Goal: Obtain resource: Obtain resource

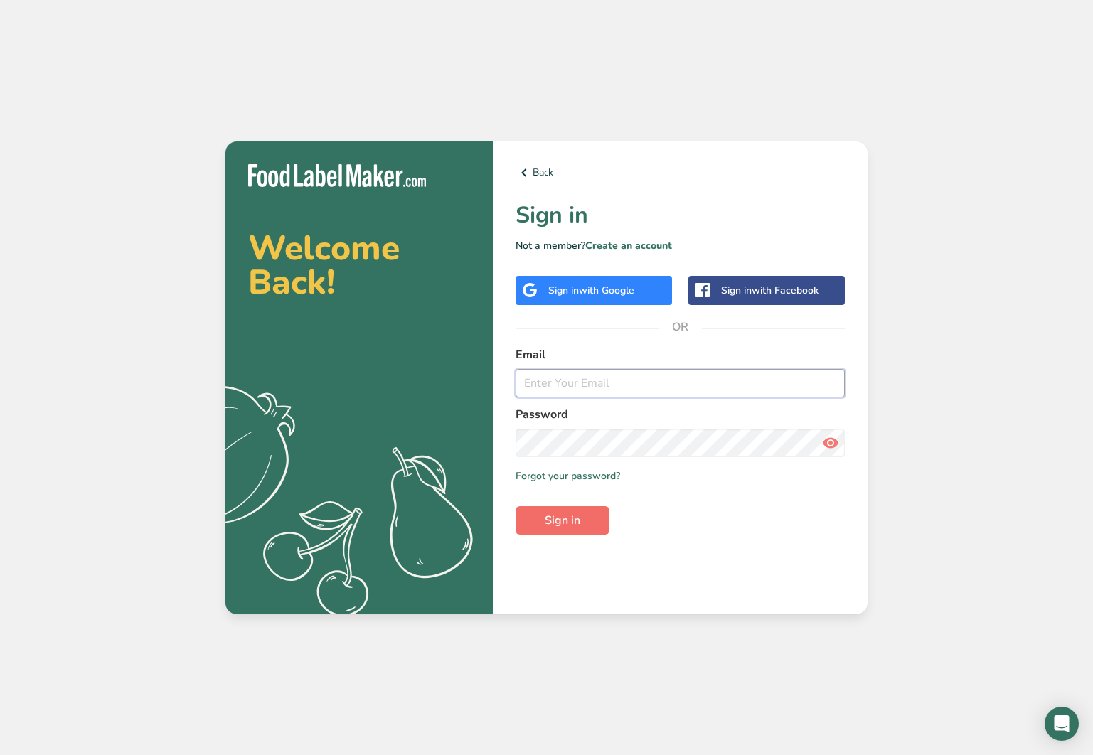
type input "james@cleanplatemealprep.com"
click at [562, 518] on span "Sign in" at bounding box center [563, 520] width 36 height 17
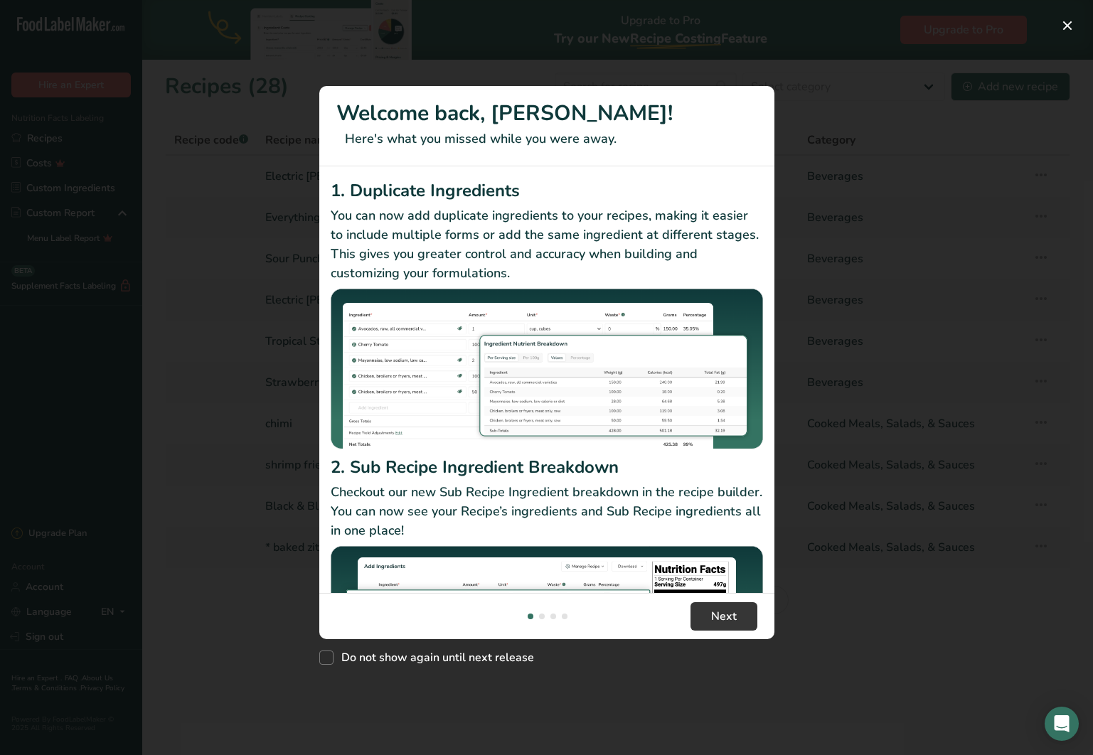
click at [837, 513] on div "New Features" at bounding box center [546, 377] width 1093 height 755
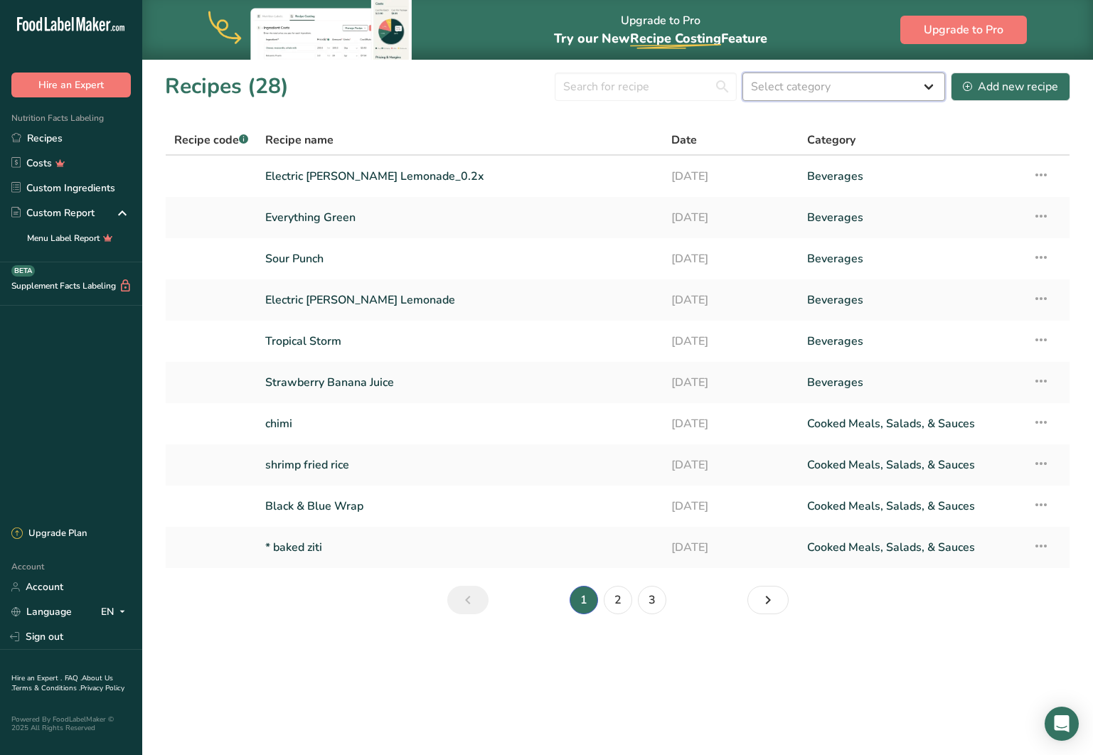
click at [788, 82] on select "Select category All Baked Goods Beverages Confectionery Cooked Meals, Salads, &…" at bounding box center [843, 87] width 203 height 28
click at [690, 87] on input "text" at bounding box center [646, 87] width 182 height 28
click at [887, 131] on th "Category" at bounding box center [911, 141] width 226 height 30
click at [897, 91] on select "Select category All Baked Goods Beverages Confectionery Cooked Meals, Salads, &…" at bounding box center [843, 87] width 203 height 28
select select
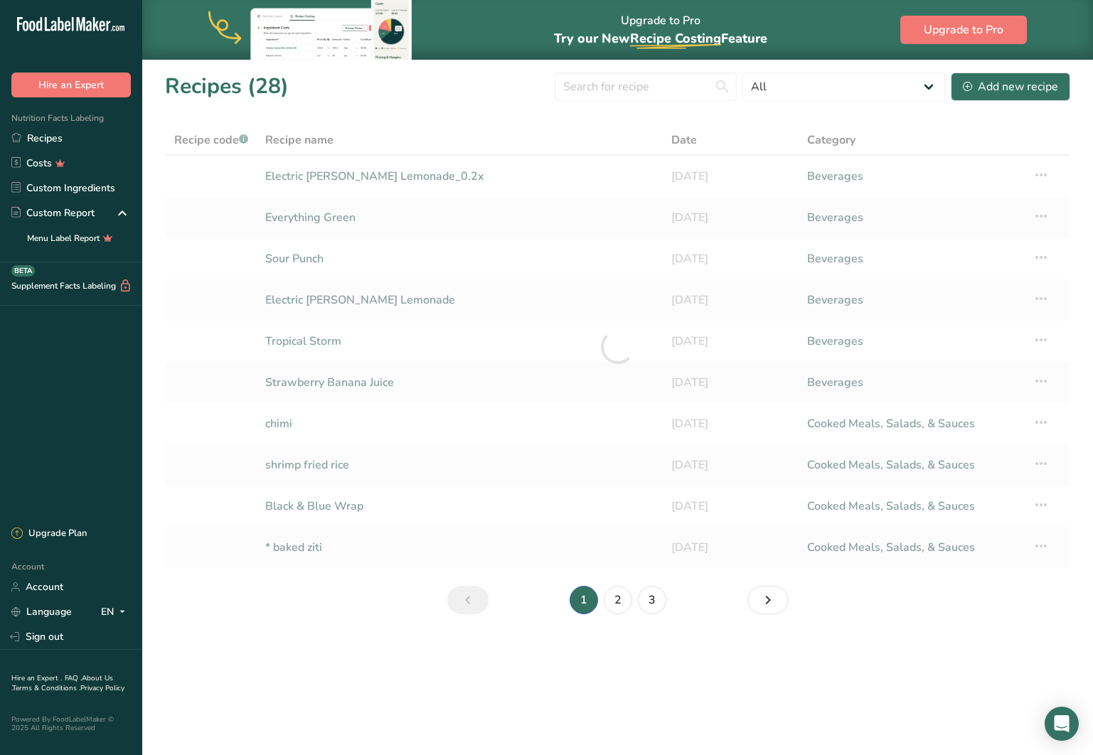
click at [732, 112] on section "Recipes (28) All Baked Goods Beverages Confectionery Cooked Meals, Salads, & Sa…" at bounding box center [617, 348] width 951 height 578
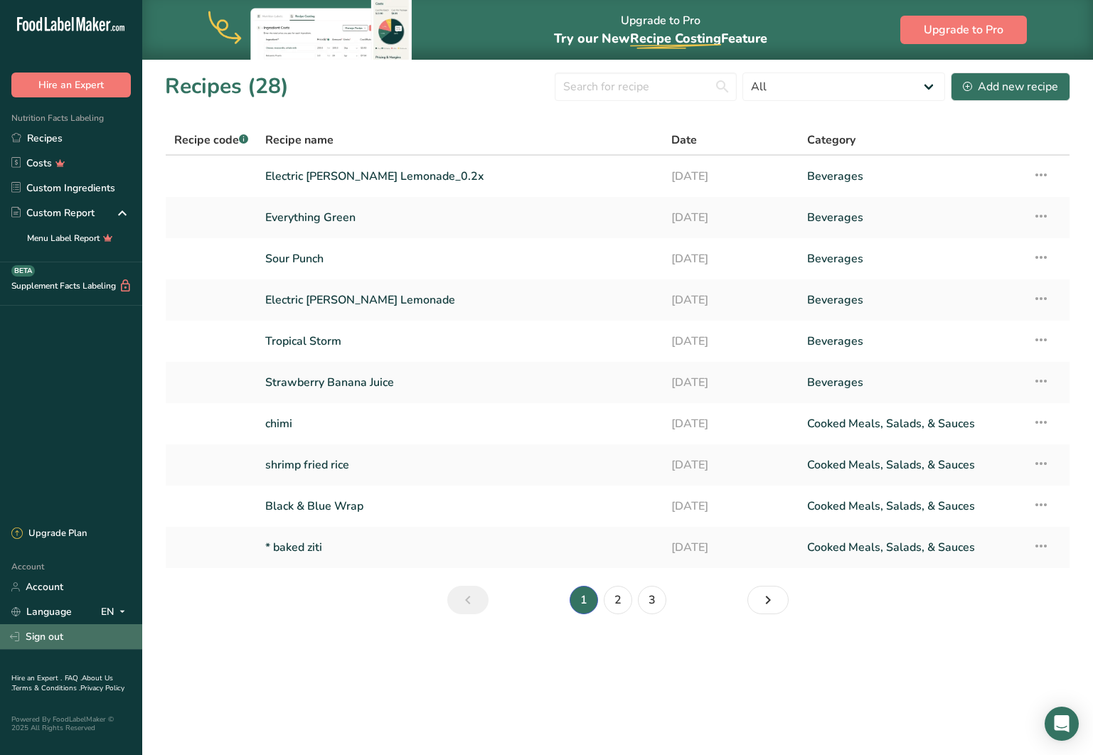
click at [46, 632] on link "Sign out" at bounding box center [71, 636] width 142 height 25
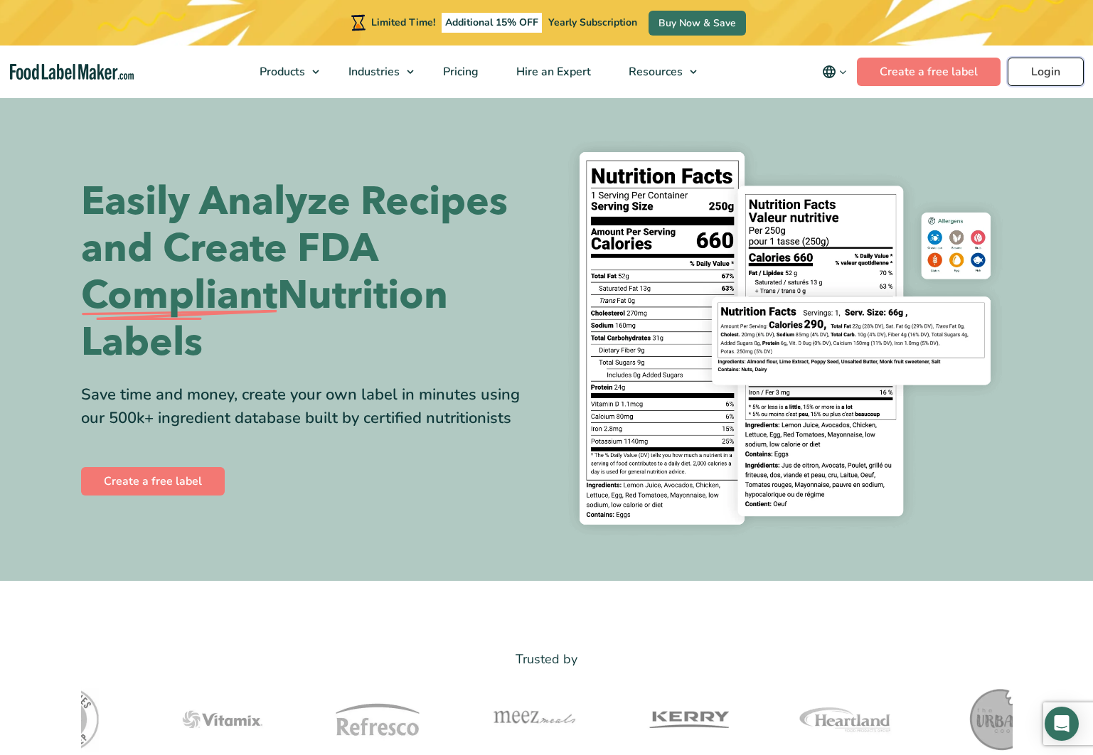
drag, startPoint x: 1033, startPoint y: 67, endPoint x: 1020, endPoint y: 82, distance: 20.1
click at [1033, 67] on link "Login" at bounding box center [1045, 72] width 76 height 28
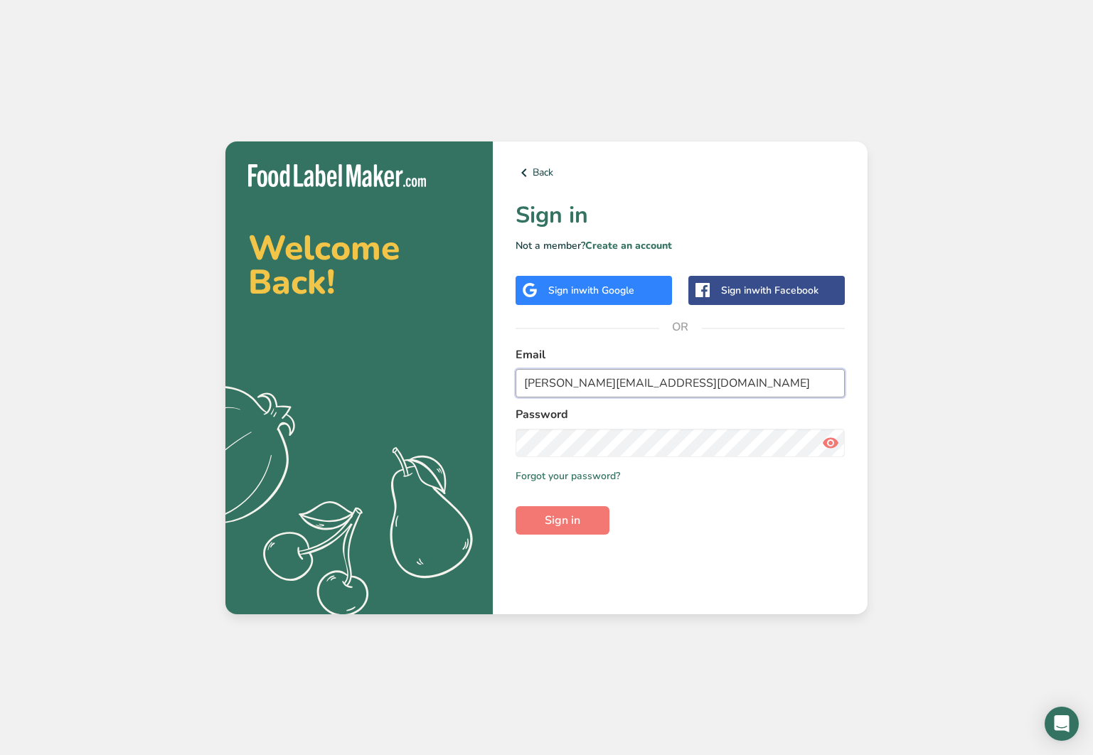
click at [538, 385] on input "[PERSON_NAME][EMAIL_ADDRESS][DOMAIN_NAME]" at bounding box center [679, 383] width 329 height 28
type input "[EMAIL_ADDRESS][DOMAIN_NAME]"
click at [835, 441] on icon at bounding box center [830, 443] width 17 height 26
click at [515, 506] on button "Sign in" at bounding box center [562, 520] width 94 height 28
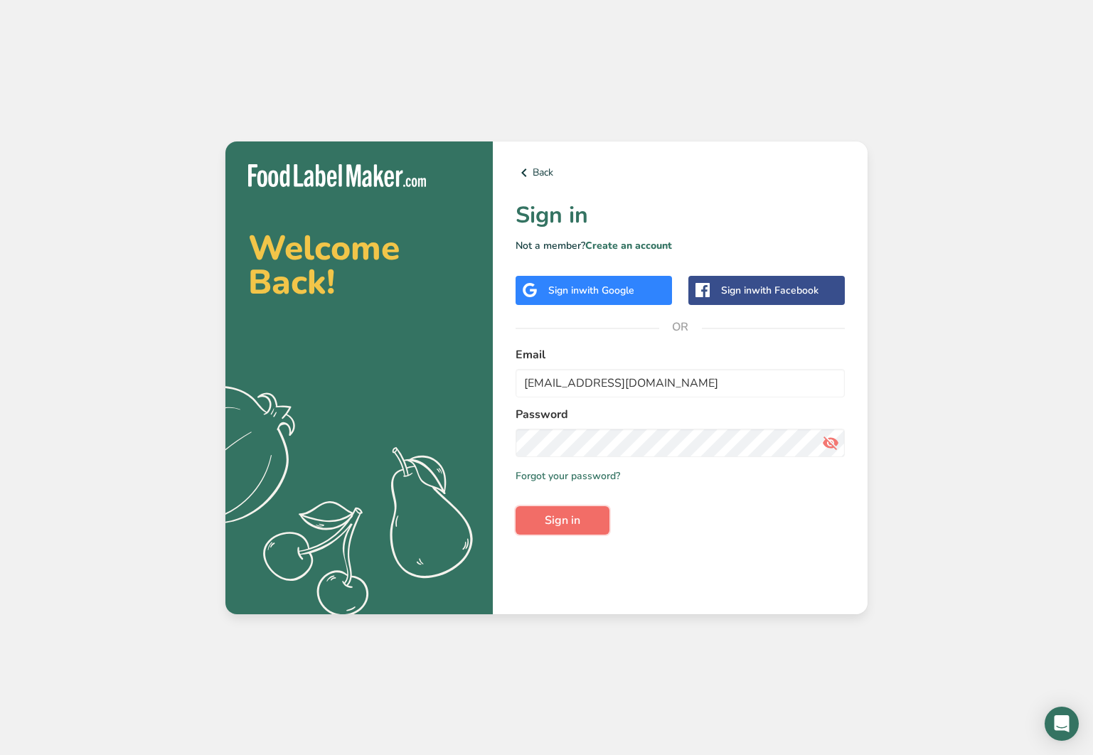
click at [555, 523] on span "Sign in" at bounding box center [563, 520] width 36 height 17
click at [515, 506] on button "Sign in" at bounding box center [562, 520] width 94 height 28
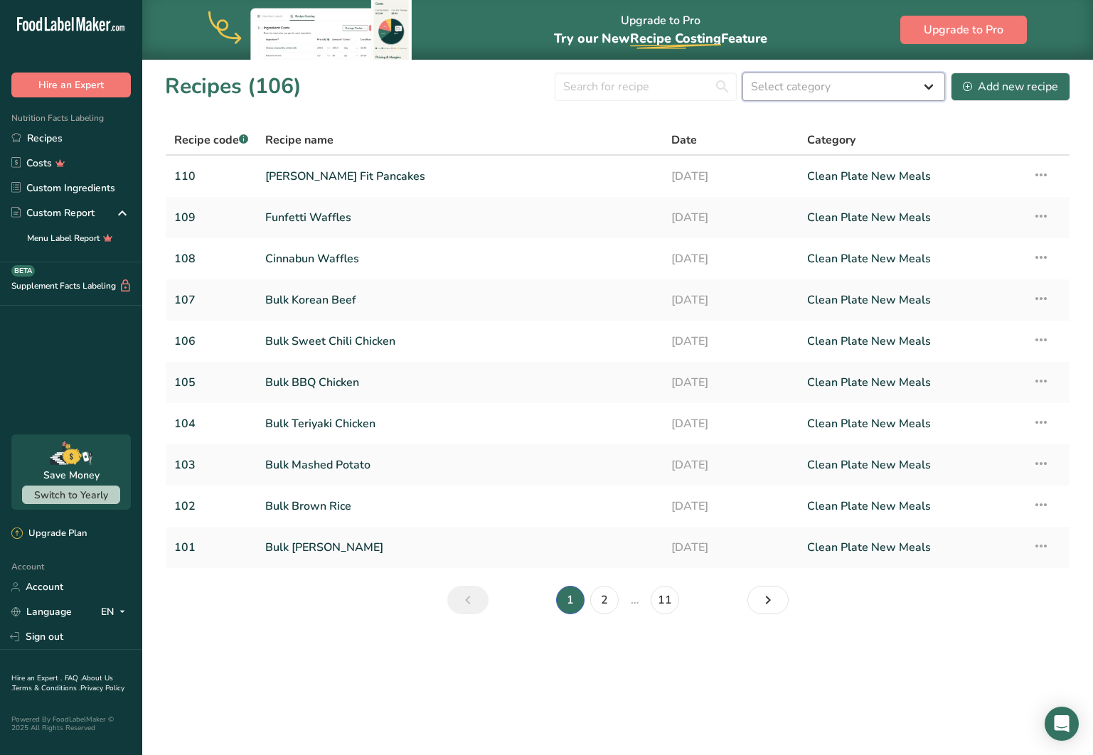
click at [790, 84] on select "Select category All Baked Goods Beverages Breakfast Clean Plate menu Clean Plat…" at bounding box center [843, 87] width 203 height 28
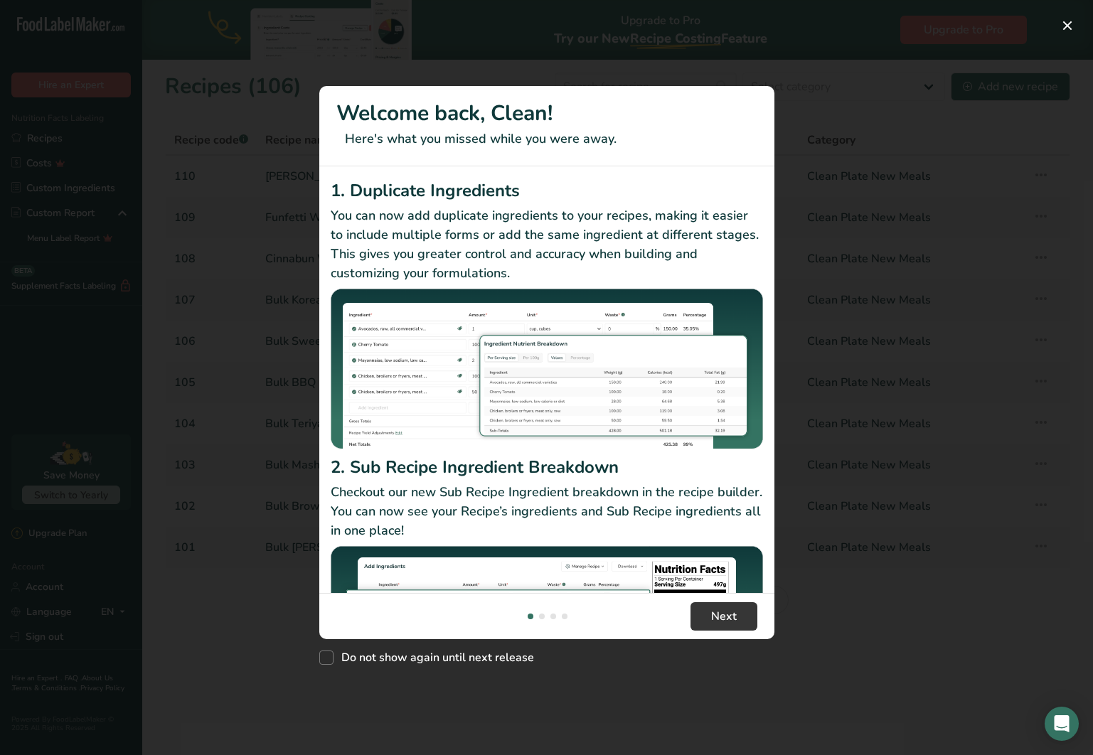
click at [857, 114] on div "New Features" at bounding box center [546, 377] width 1093 height 755
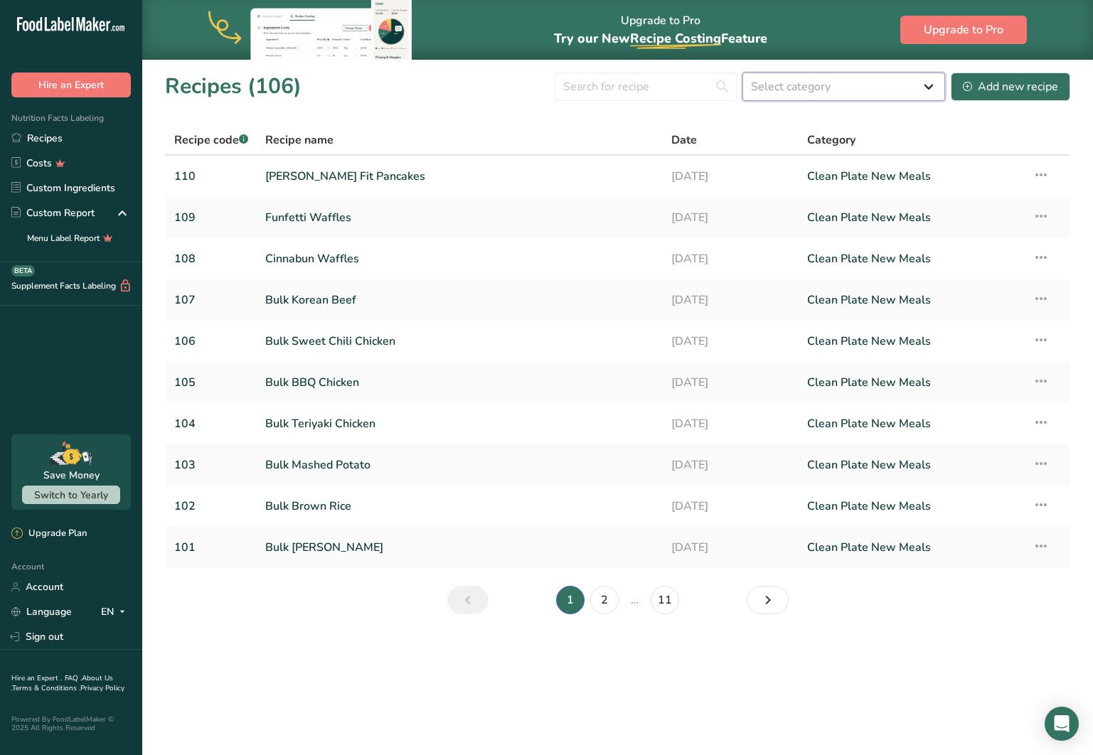
click at [847, 87] on select "Select category All Baked Goods Beverages Breakfast Clean Plate menu Clean Plat…" at bounding box center [843, 87] width 203 height 28
click at [924, 84] on select "Select category All Baked Goods Beverages Breakfast Clean Plate menu Clean Plat…" at bounding box center [843, 87] width 203 height 28
select select "2438"
click at [1042, 172] on icon at bounding box center [1040, 175] width 17 height 26
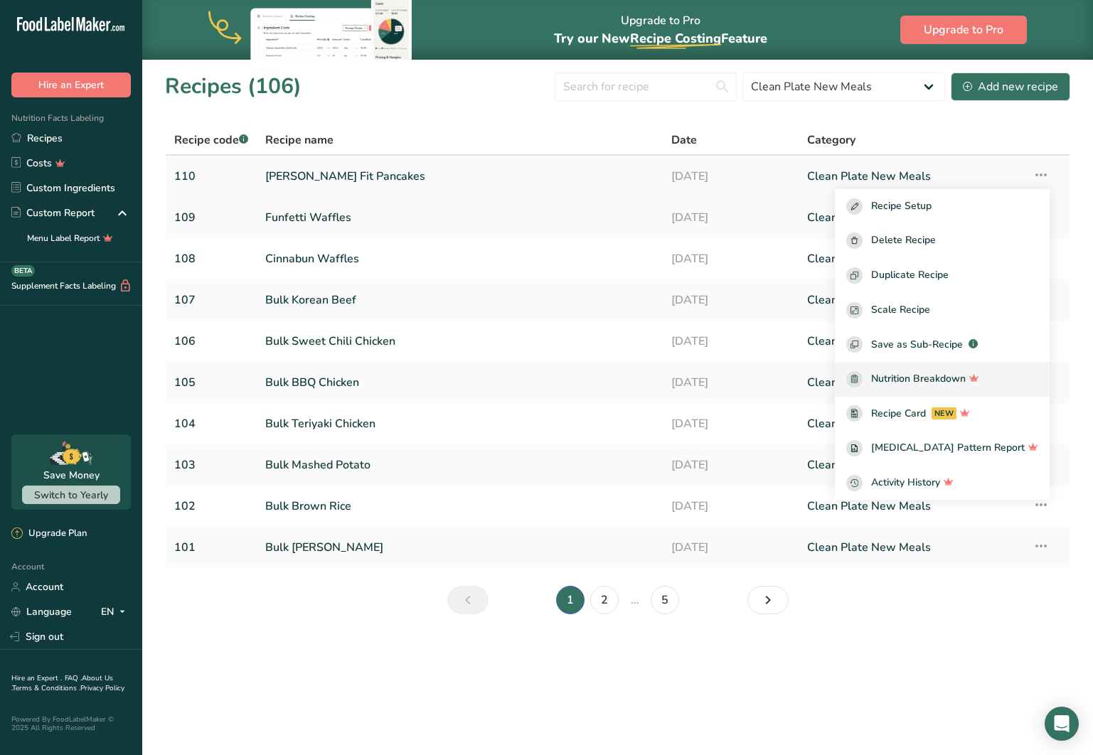
drag, startPoint x: 936, startPoint y: 377, endPoint x: 929, endPoint y: 376, distance: 7.1
click at [936, 377] on span "Nutrition Breakdown" at bounding box center [918, 379] width 95 height 16
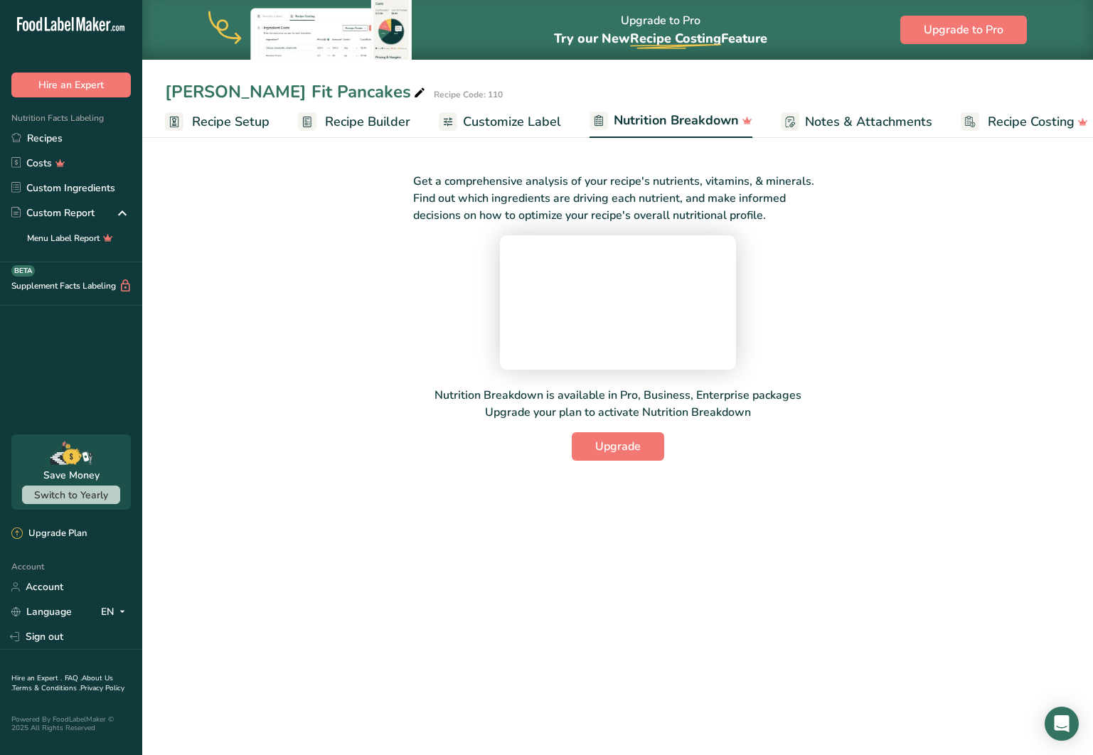
click at [963, 257] on div "Get a comprehensive analysis of your recipe's nutrients, vitamins, & minerals. …" at bounding box center [617, 308] width 905 height 305
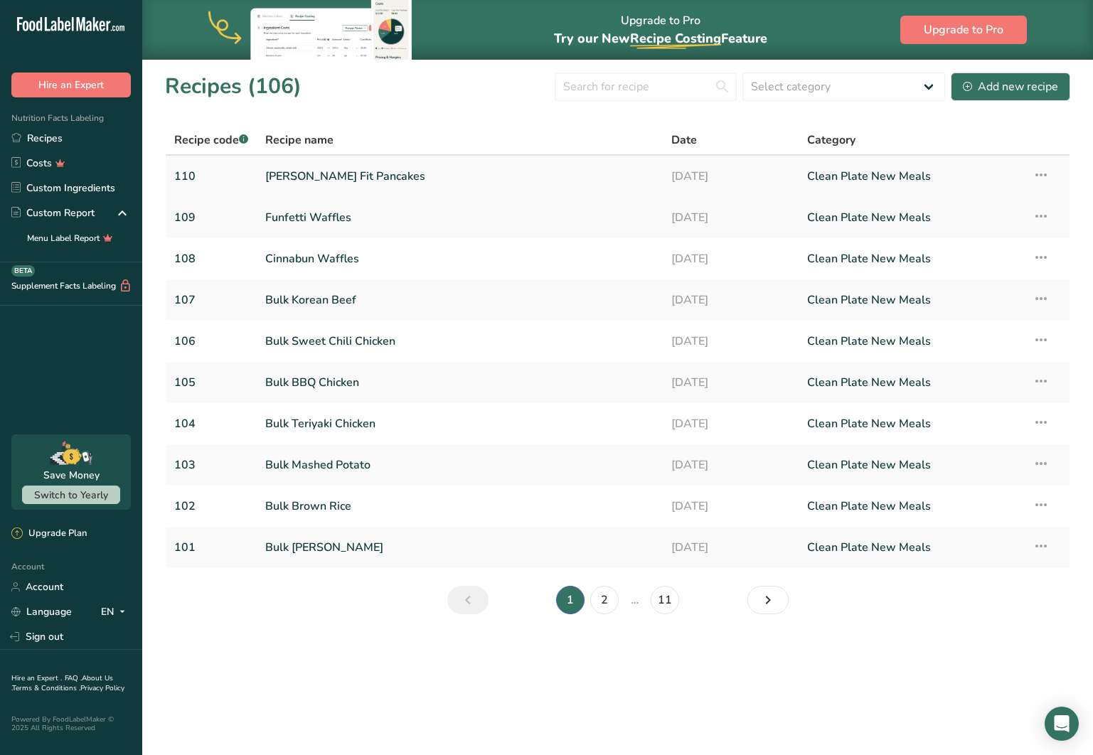
click at [306, 177] on link "Berry Fit Pancakes" at bounding box center [459, 176] width 389 height 30
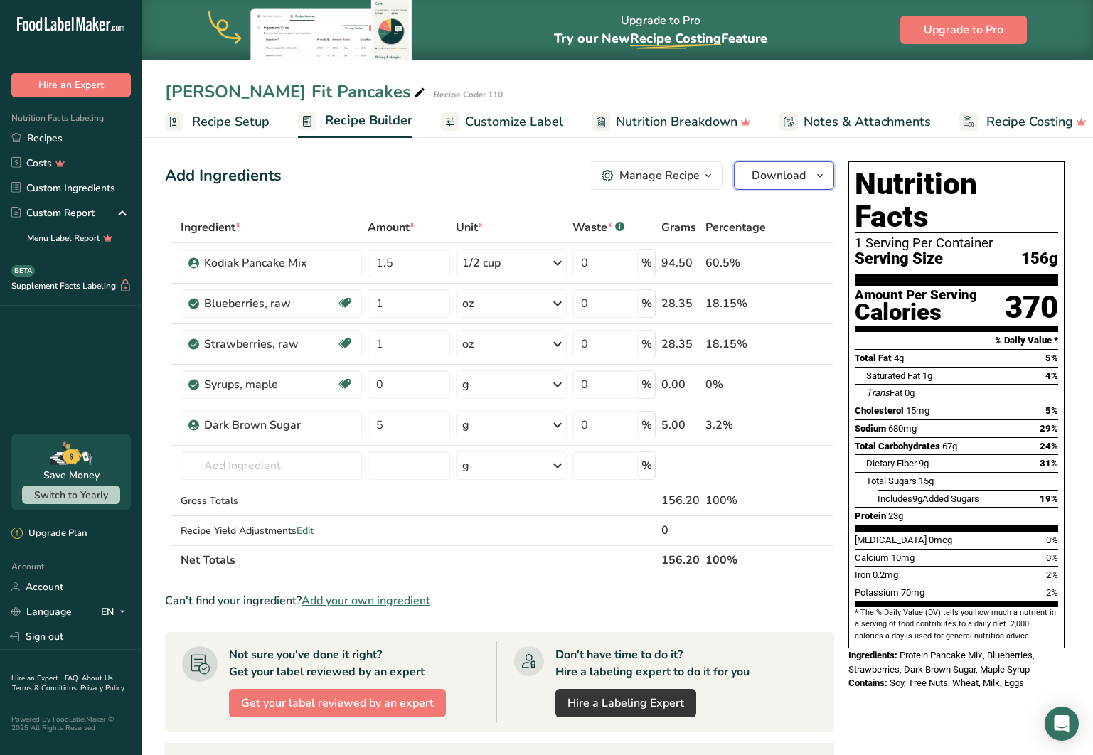
click at [791, 179] on span "Download" at bounding box center [779, 175] width 54 height 17
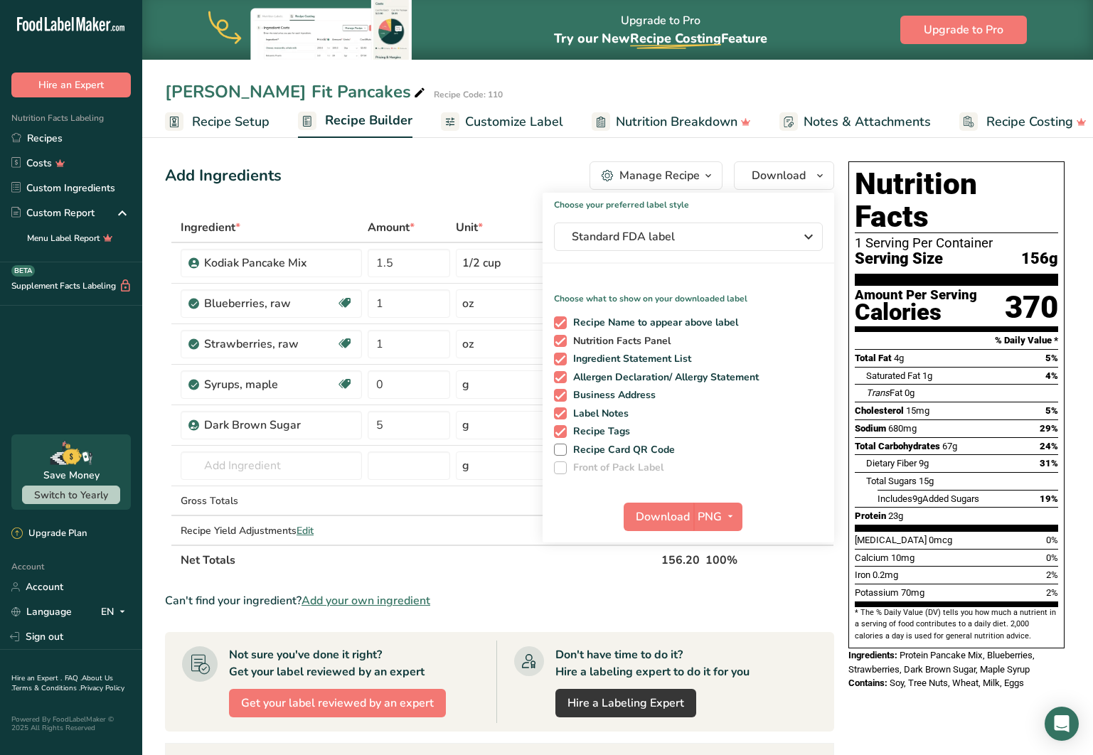
click at [557, 340] on span at bounding box center [560, 341] width 13 height 13
click at [557, 340] on input "Nutrition Facts Panel" at bounding box center [558, 340] width 9 height 9
click at [557, 340] on span at bounding box center [560, 341] width 13 height 13
click at [557, 340] on input "Nutrition Facts Panel" at bounding box center [558, 340] width 9 height 9
checkbox input "true"
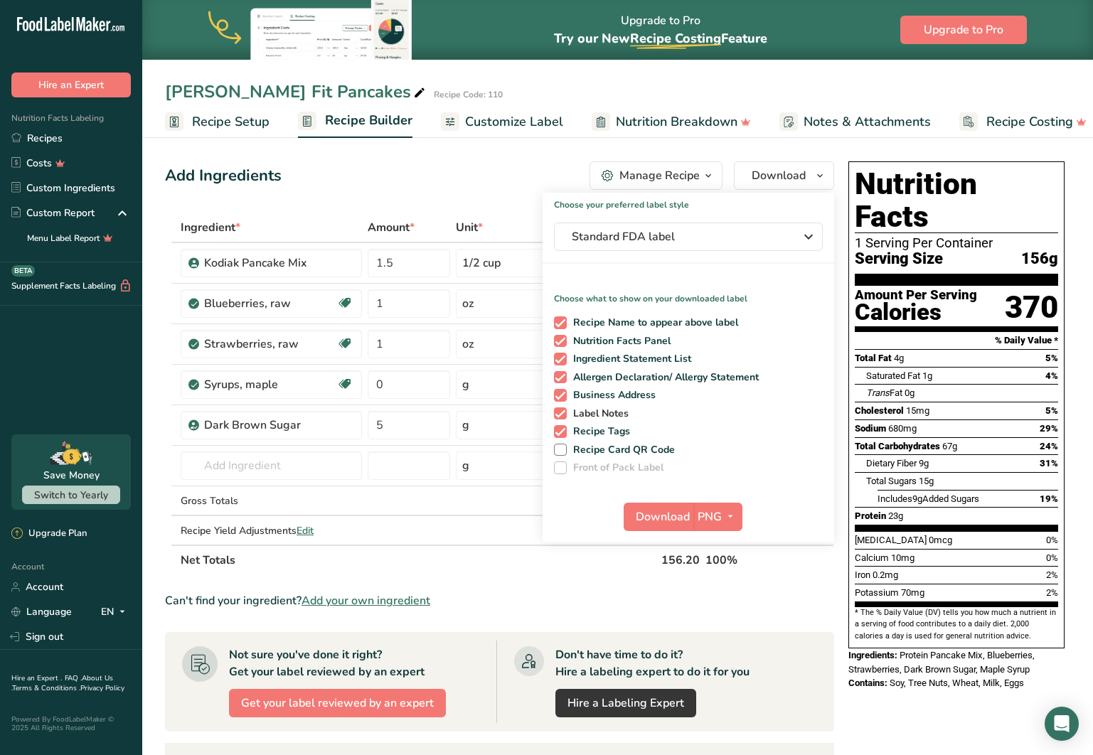
drag, startPoint x: 562, startPoint y: 396, endPoint x: 558, endPoint y: 409, distance: 13.3
click at [561, 397] on span at bounding box center [560, 395] width 13 height 13
click at [561, 397] on input "Business Address" at bounding box center [558, 394] width 9 height 9
checkbox input "false"
drag, startPoint x: 557, startPoint y: 413, endPoint x: 555, endPoint y: 422, distance: 9.5
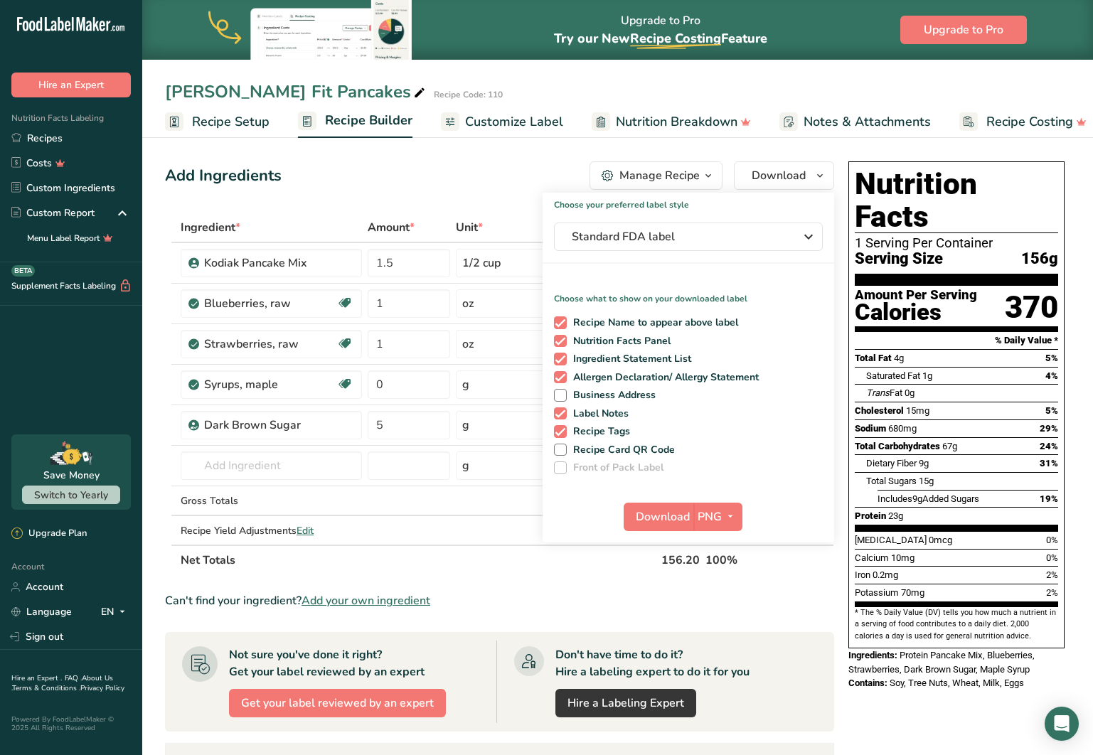
click at [557, 413] on span at bounding box center [560, 413] width 13 height 13
click at [557, 413] on input "Label Notes" at bounding box center [558, 413] width 9 height 9
checkbox input "false"
drag, startPoint x: 555, startPoint y: 431, endPoint x: 617, endPoint y: 466, distance: 71.3
click at [556, 431] on span at bounding box center [560, 431] width 13 height 13
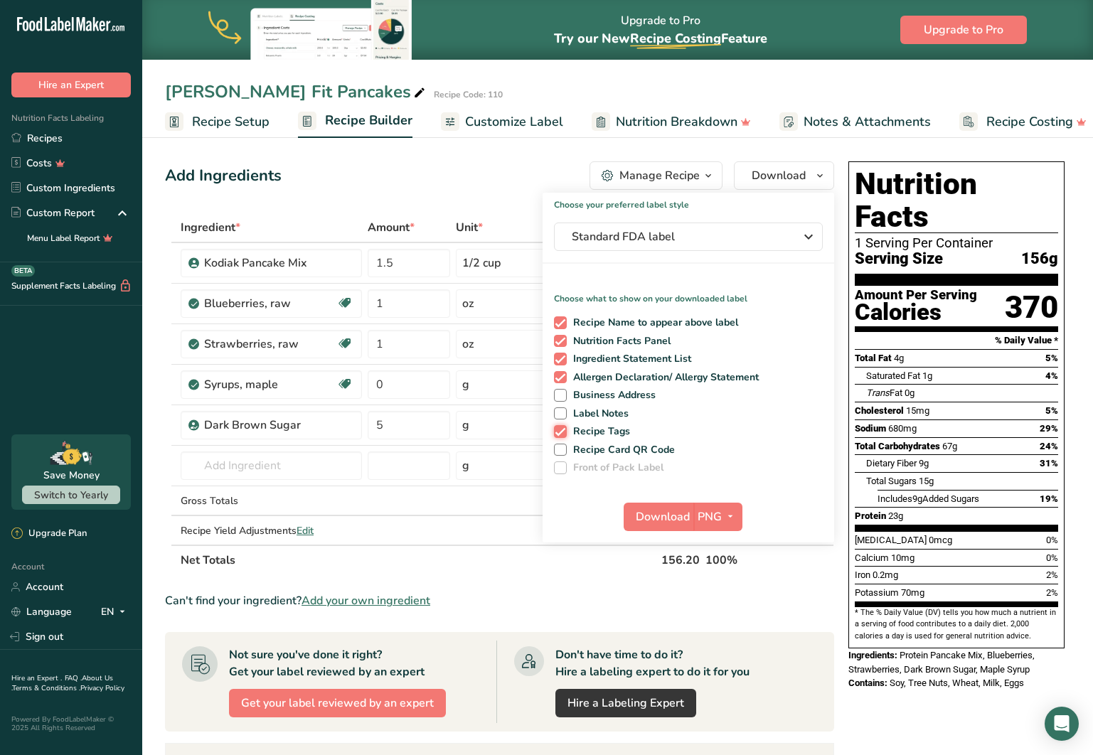
click at [556, 431] on input "Recipe Tags" at bounding box center [558, 431] width 9 height 9
checkbox input "false"
click at [666, 515] on span "Download" at bounding box center [663, 516] width 54 height 17
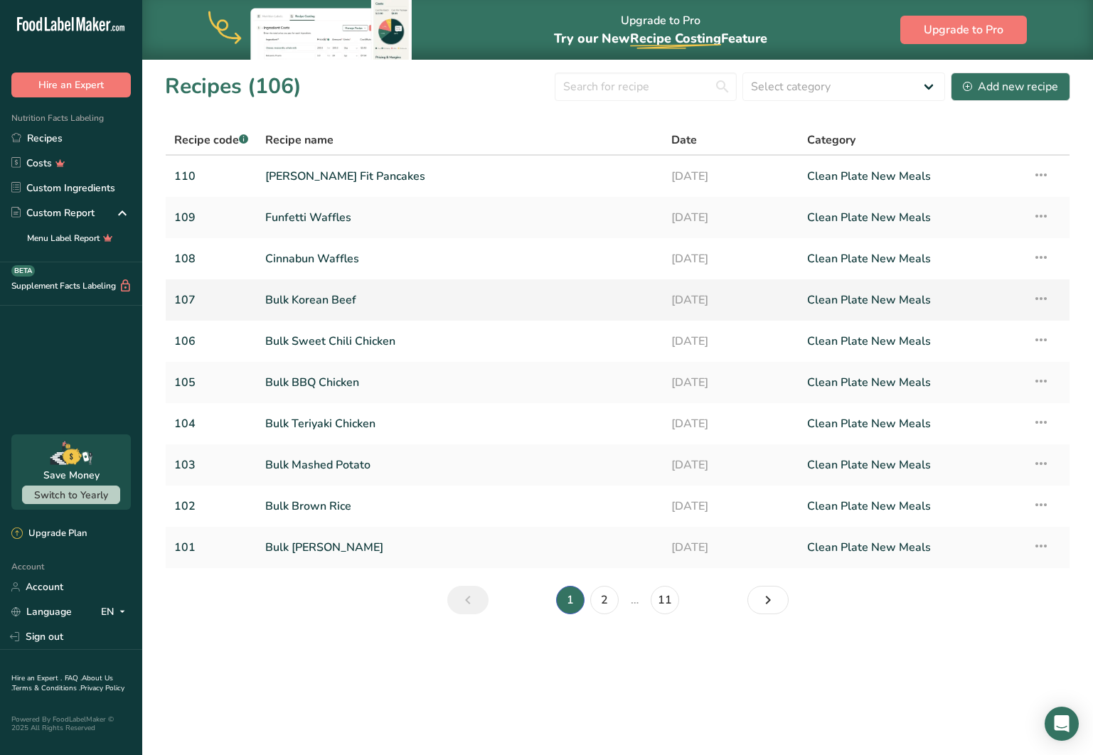
click at [334, 301] on link "Bulk Korean Beef" at bounding box center [459, 300] width 389 height 30
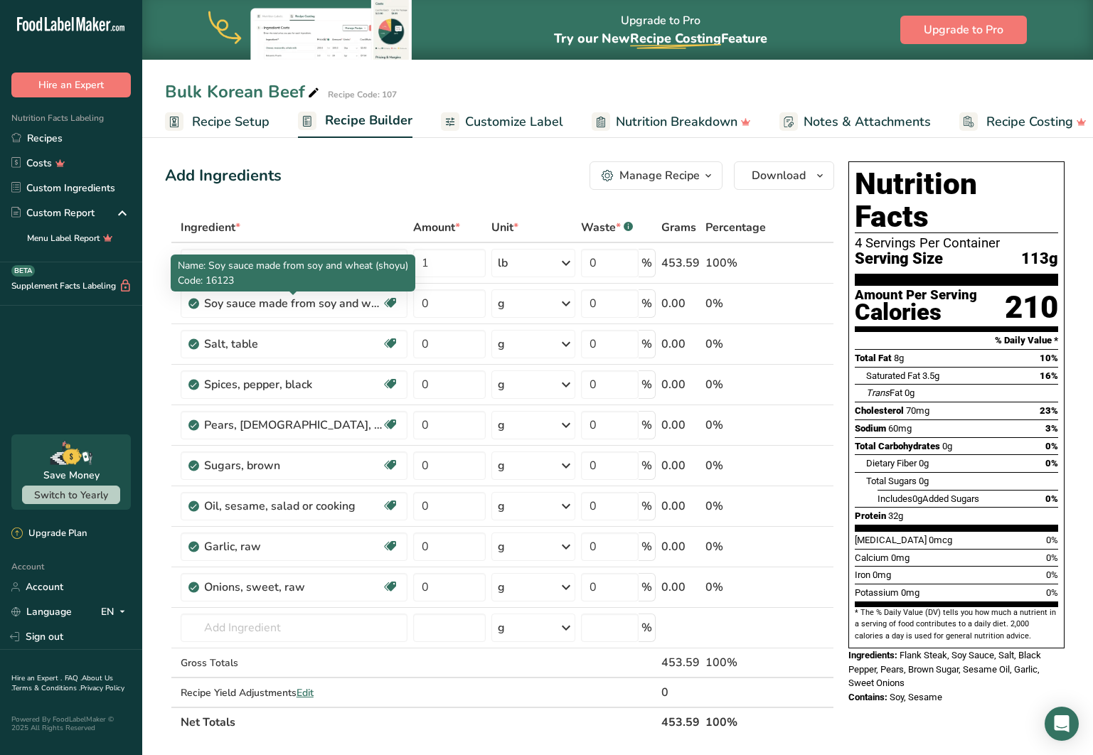
scroll to position [8, 0]
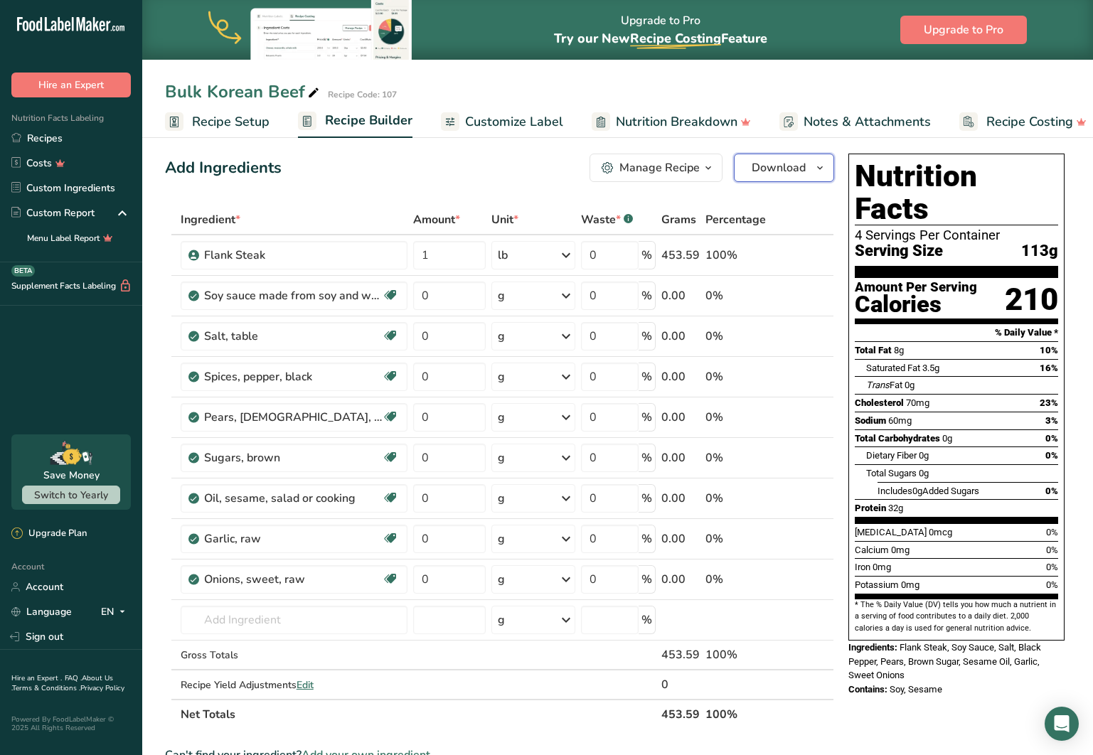
click at [769, 171] on span "Download" at bounding box center [779, 167] width 54 height 17
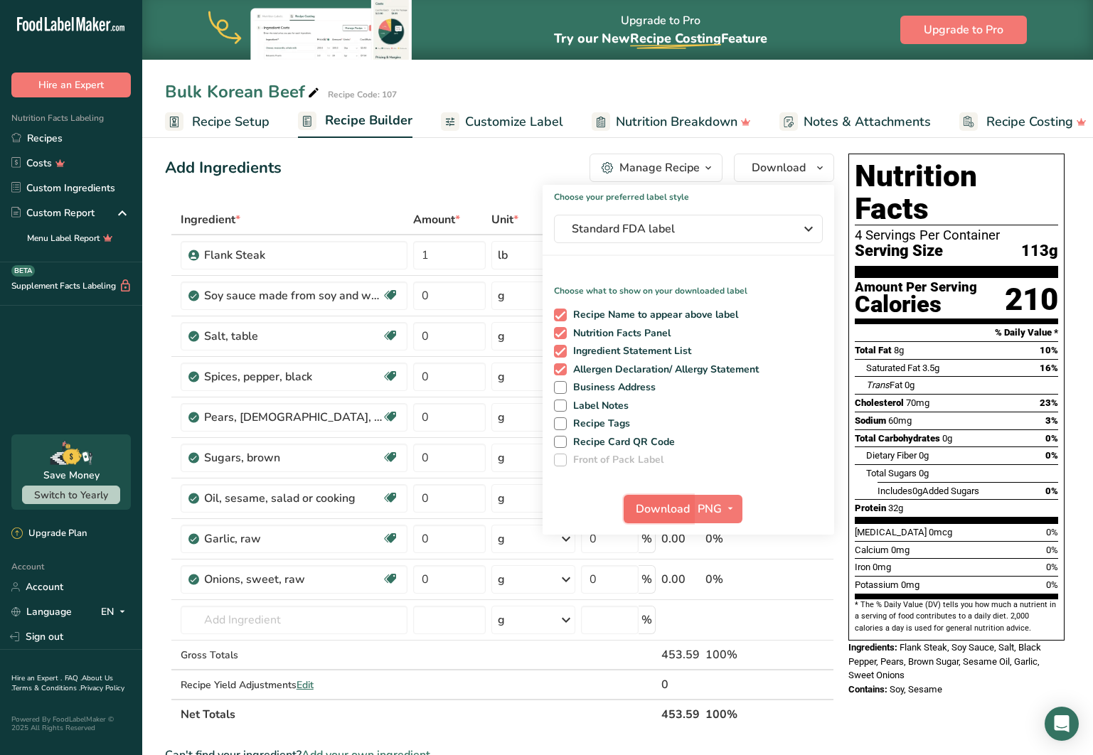
click at [665, 501] on span "Download" at bounding box center [663, 509] width 54 height 17
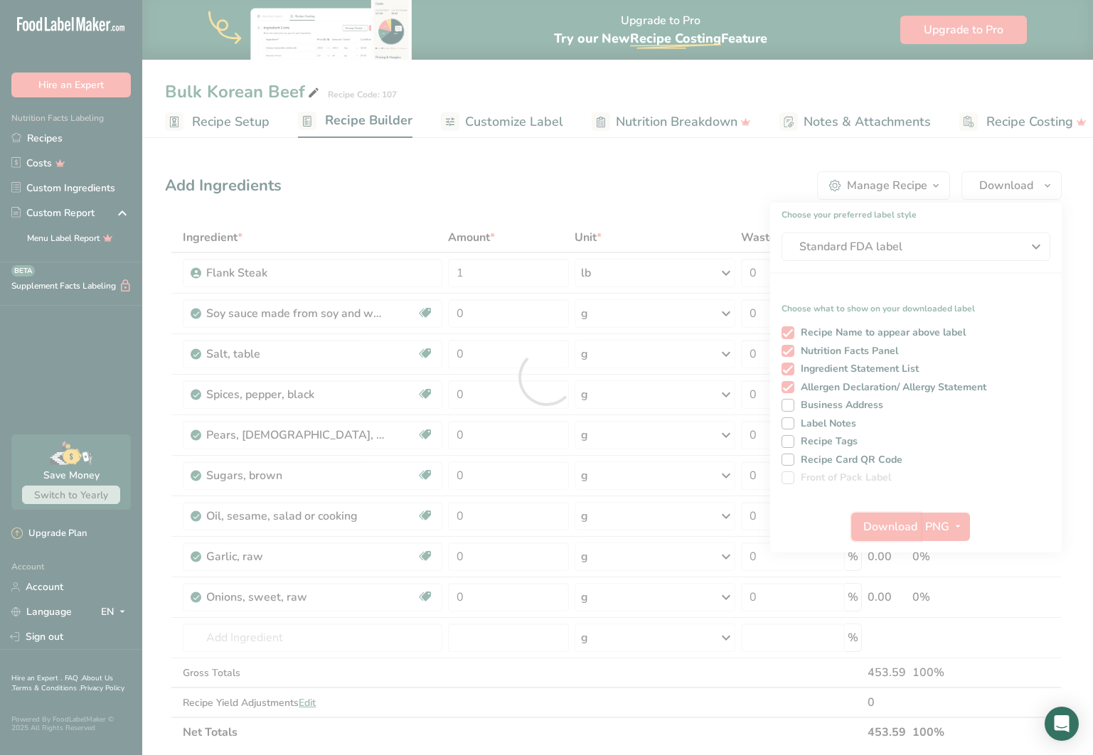
scroll to position [0, 0]
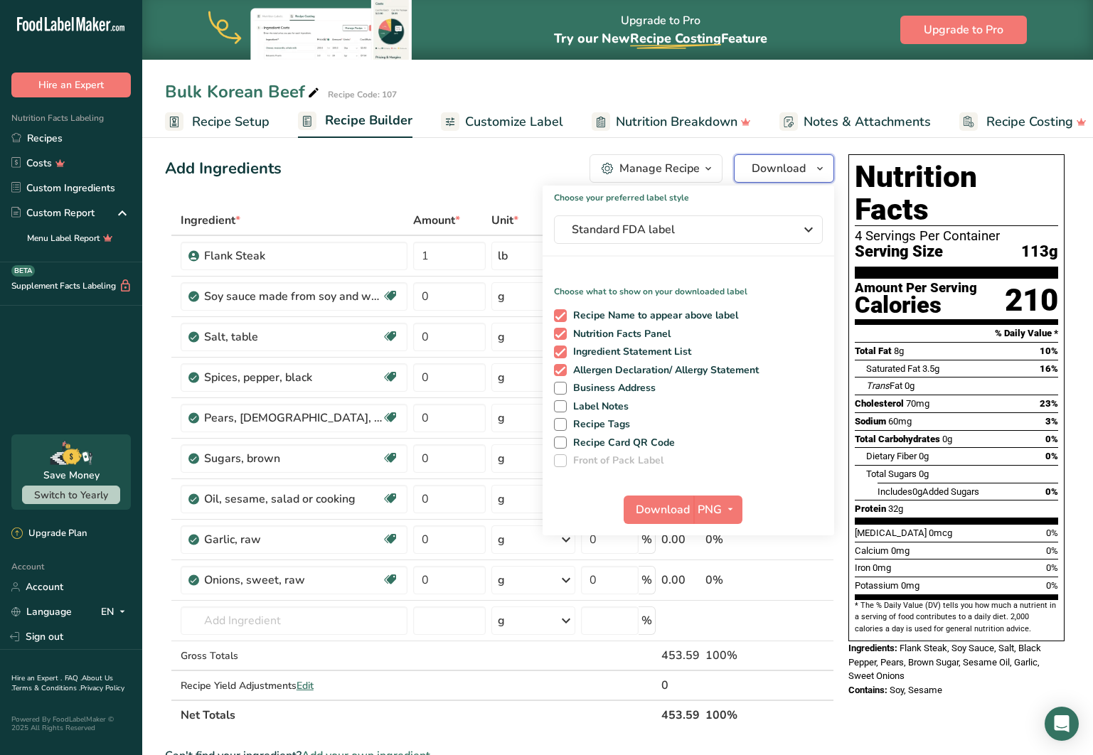
click at [769, 171] on span "Download" at bounding box center [779, 168] width 54 height 17
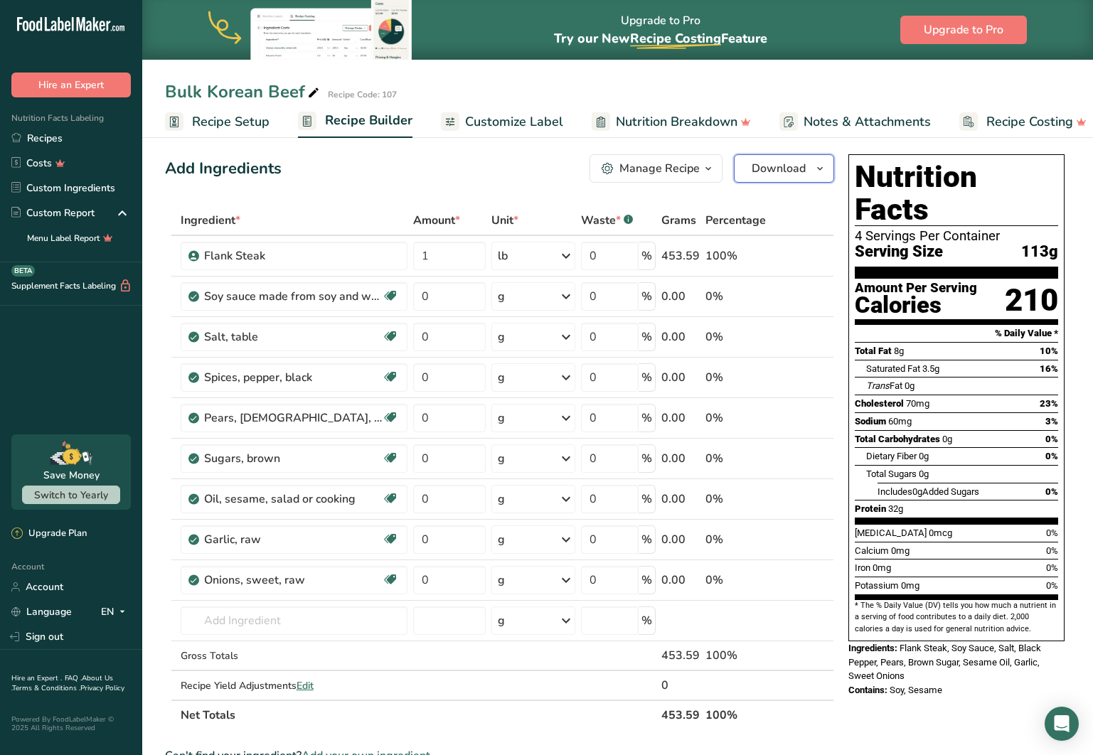
click at [776, 168] on span "Download" at bounding box center [779, 168] width 54 height 17
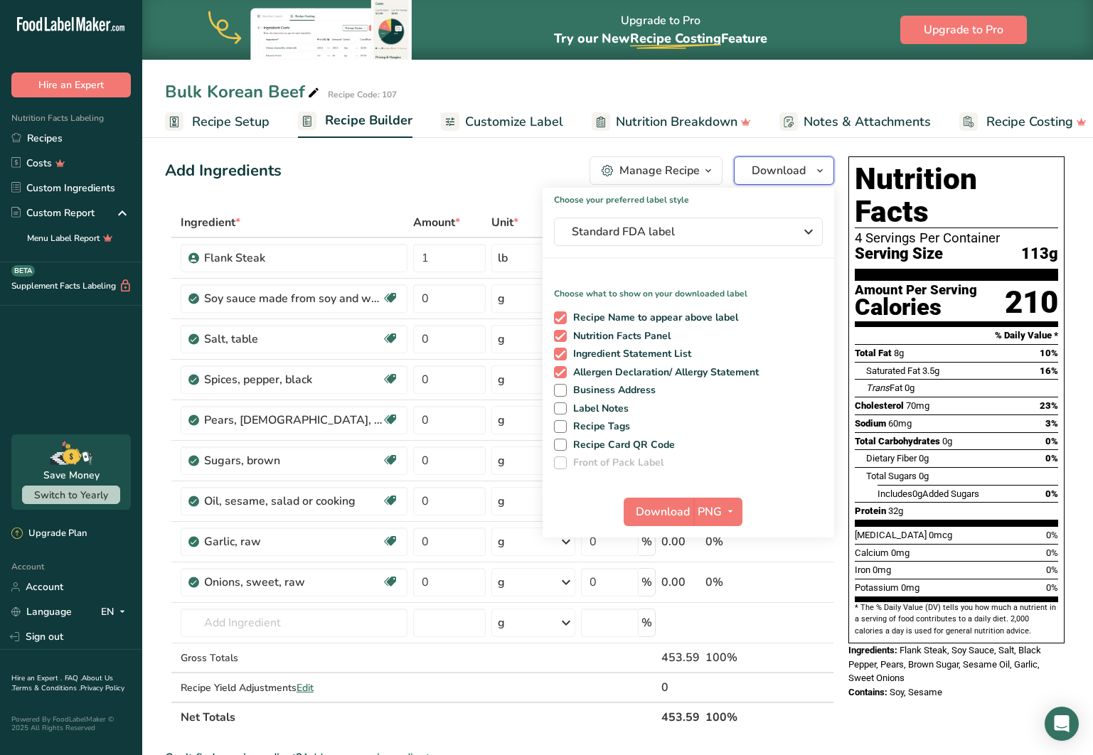
scroll to position [4, 0]
drag, startPoint x: 952, startPoint y: 95, endPoint x: 750, endPoint y: 254, distance: 256.7
click at [952, 95] on div "Bulk Korean Beef Recipe Code: 107" at bounding box center [617, 92] width 951 height 26
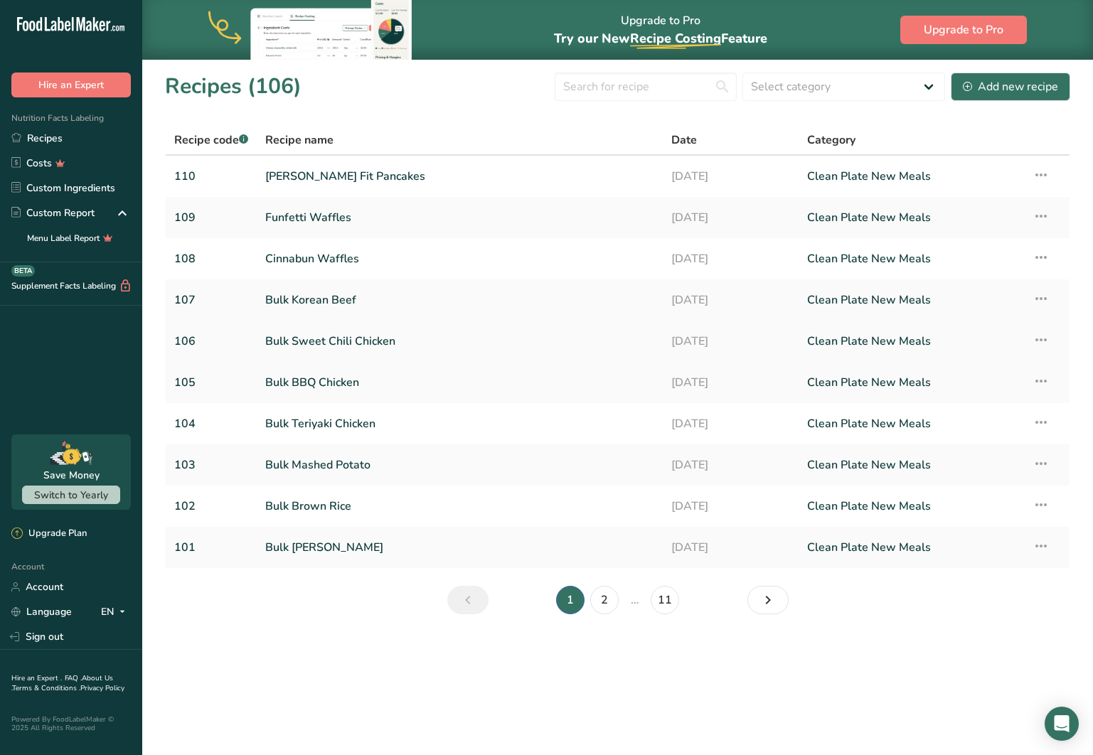
click at [331, 336] on link "Bulk Sweet Chili Chicken" at bounding box center [459, 341] width 389 height 30
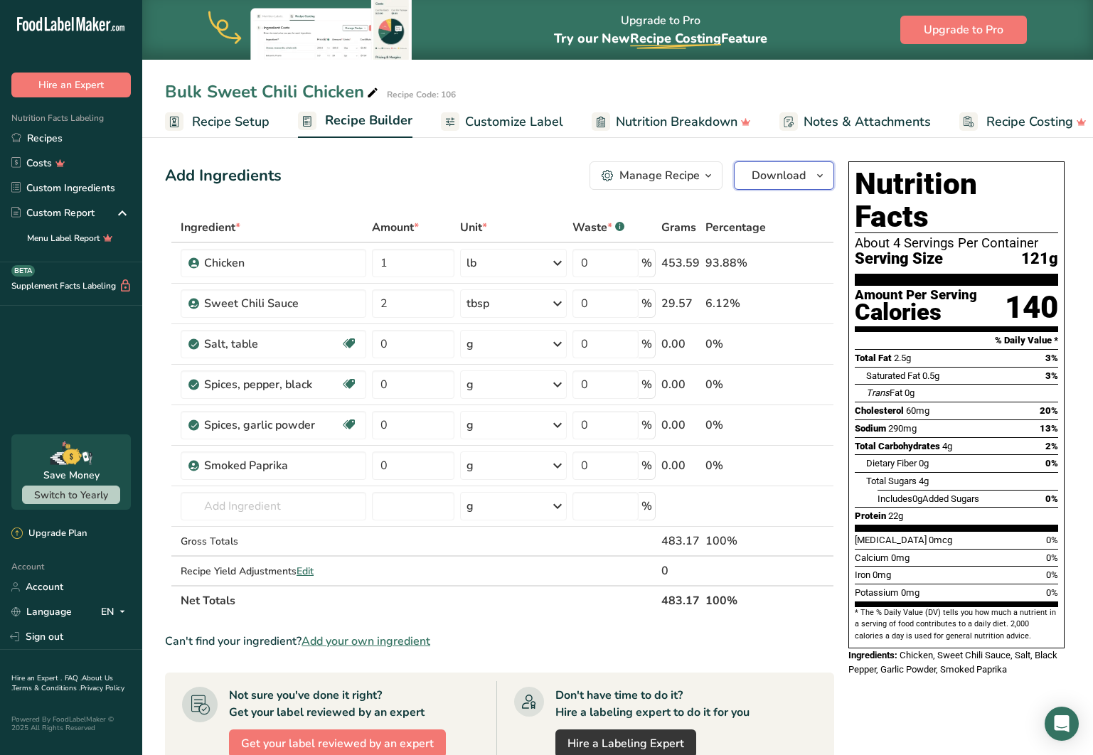
click at [776, 178] on span "Download" at bounding box center [779, 175] width 54 height 17
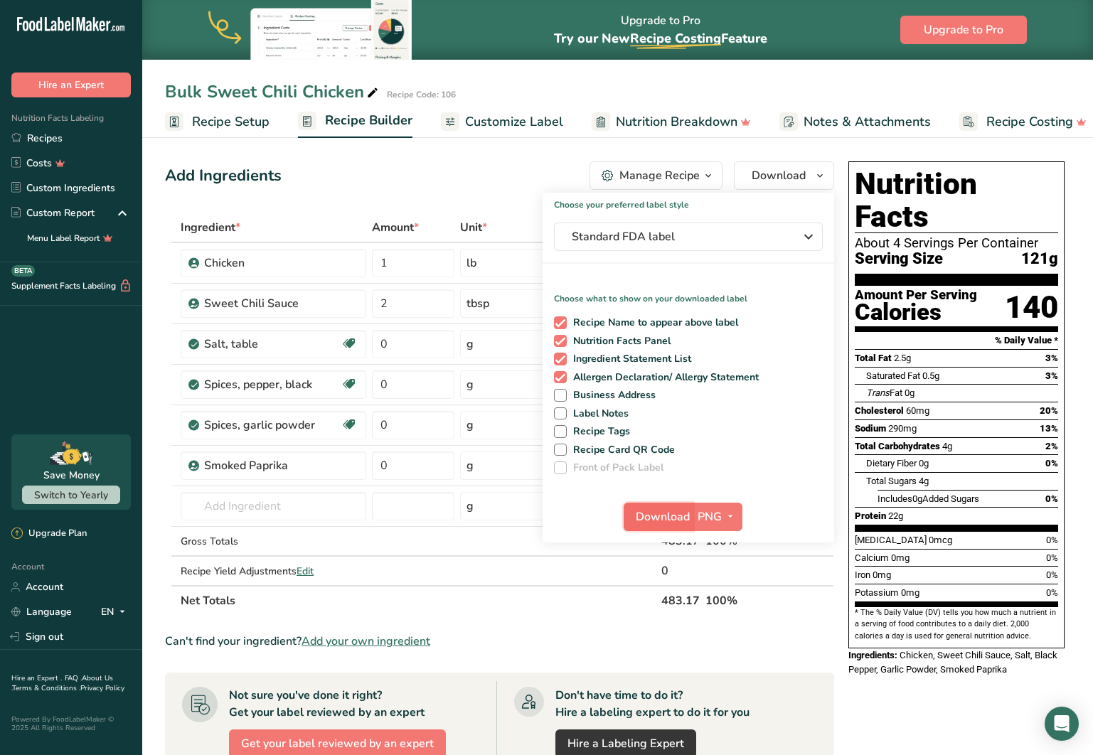
click at [642, 511] on span "Download" at bounding box center [663, 516] width 54 height 17
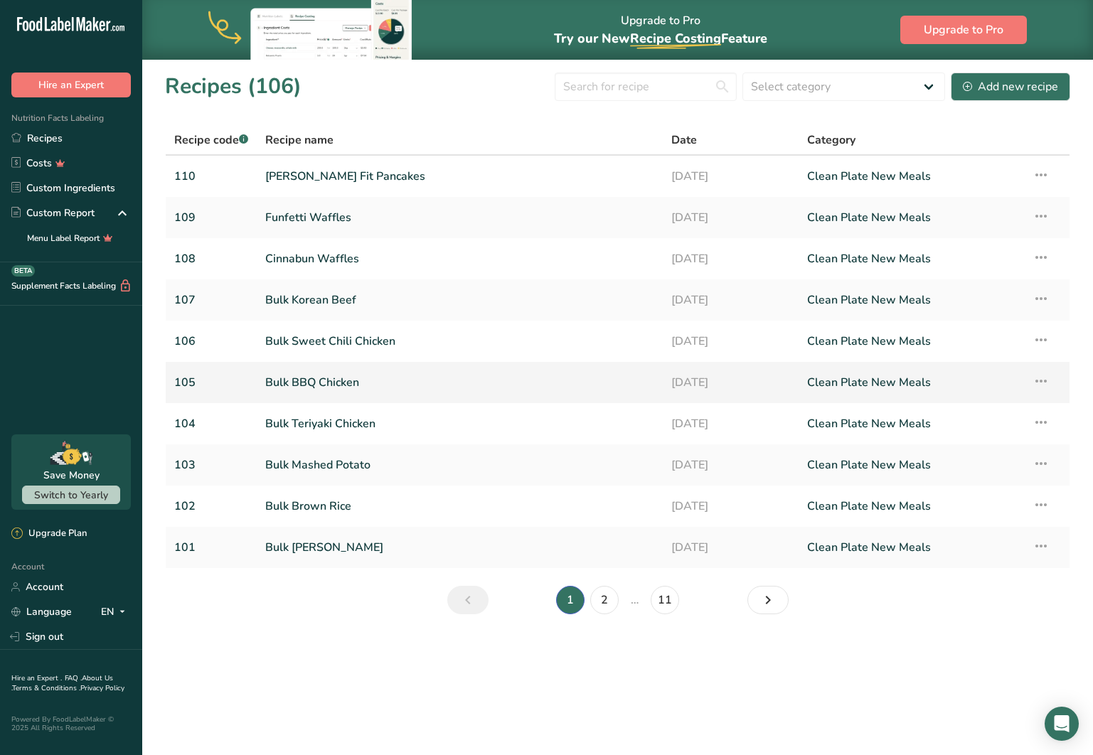
click at [378, 383] on link "Bulk BBQ Chicken" at bounding box center [459, 383] width 389 height 30
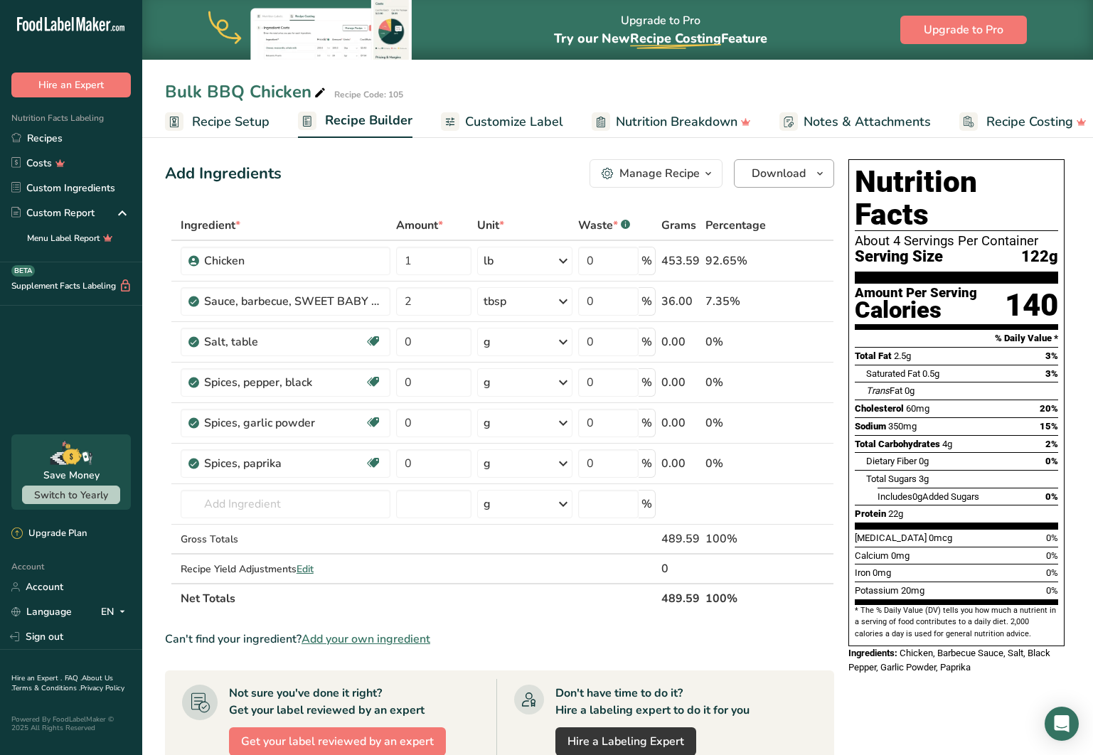
scroll to position [7, 0]
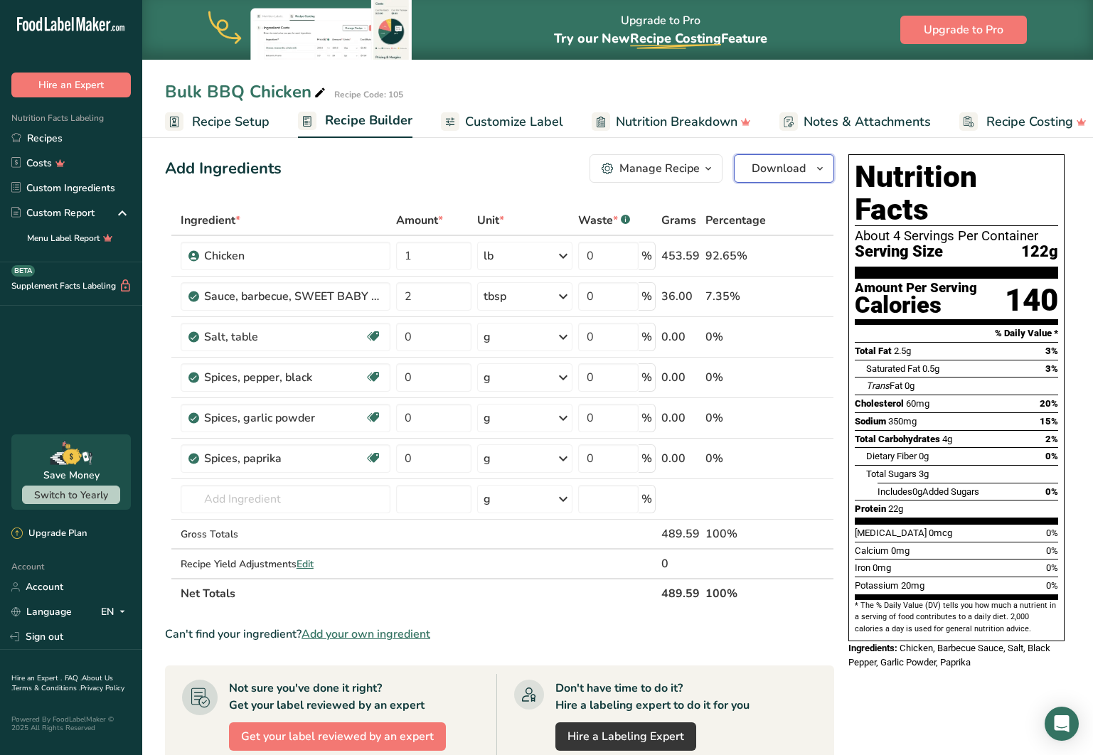
click at [756, 177] on button "Download" at bounding box center [784, 168] width 100 height 28
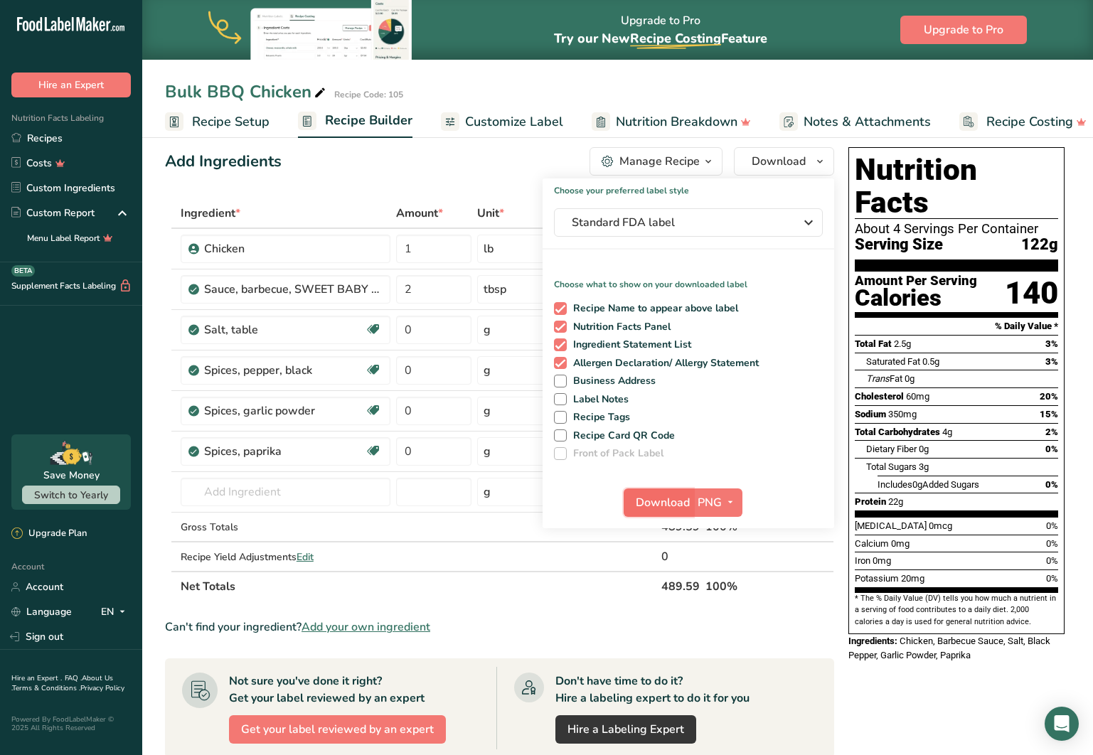
click at [662, 511] on button "Download" at bounding box center [659, 502] width 70 height 28
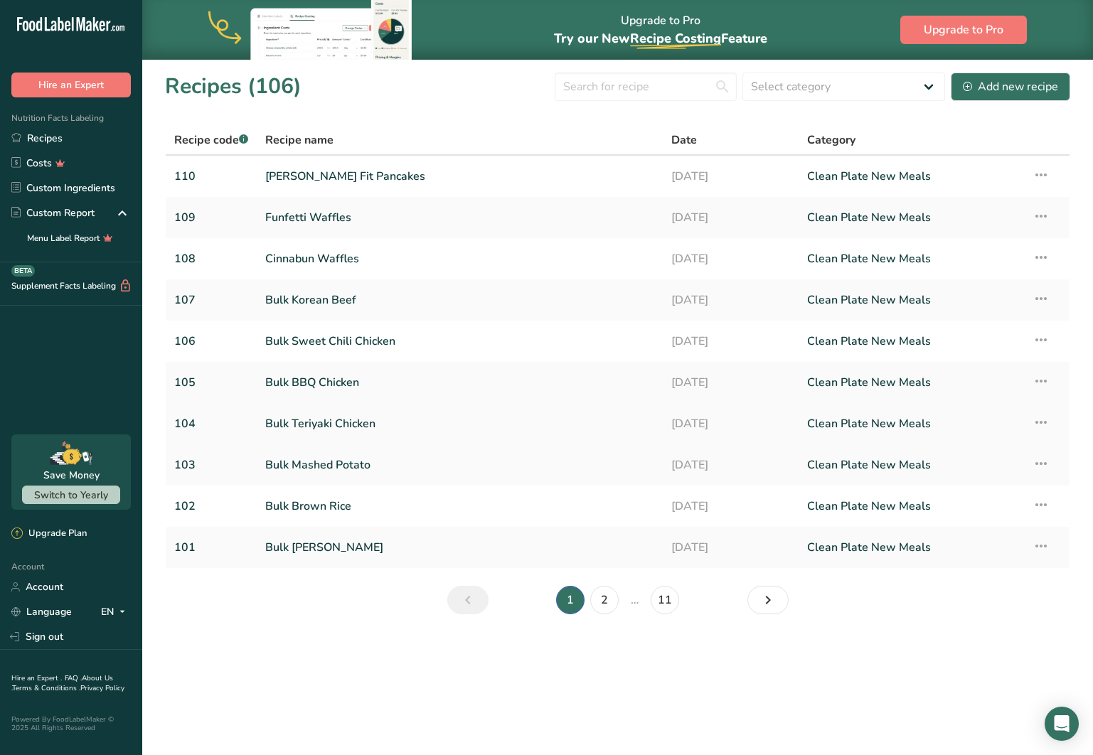
click at [340, 423] on link "Bulk Teriyaki Chicken" at bounding box center [459, 424] width 389 height 30
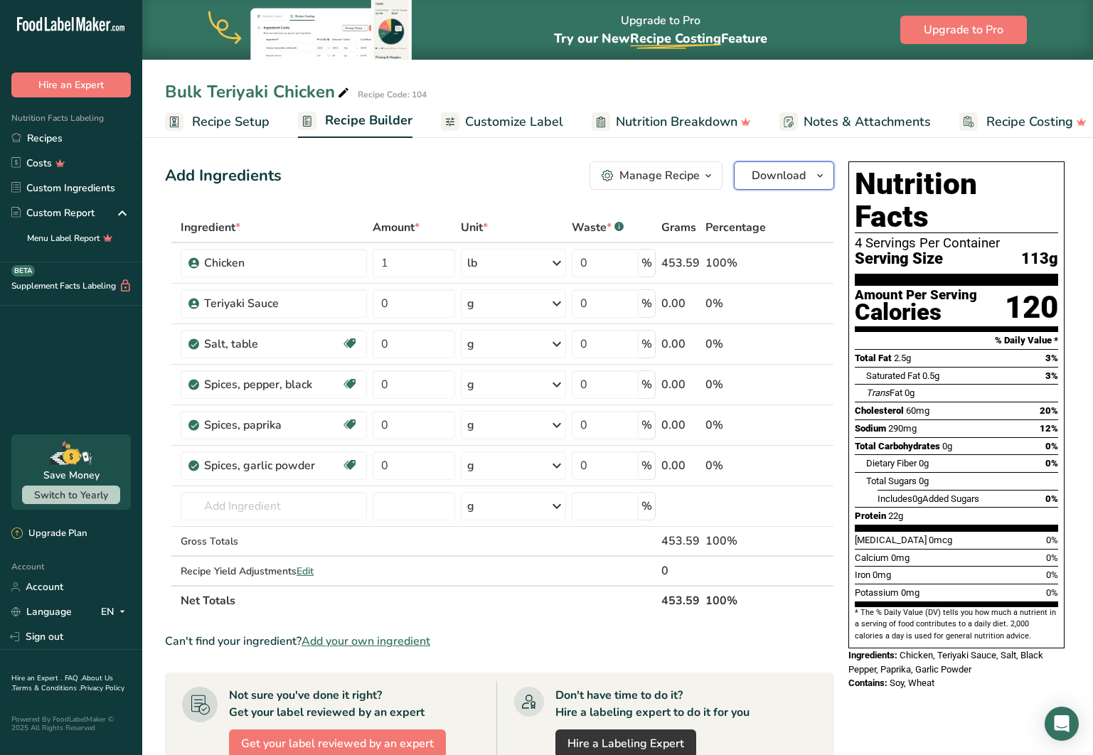
click at [761, 169] on span "Download" at bounding box center [779, 175] width 54 height 17
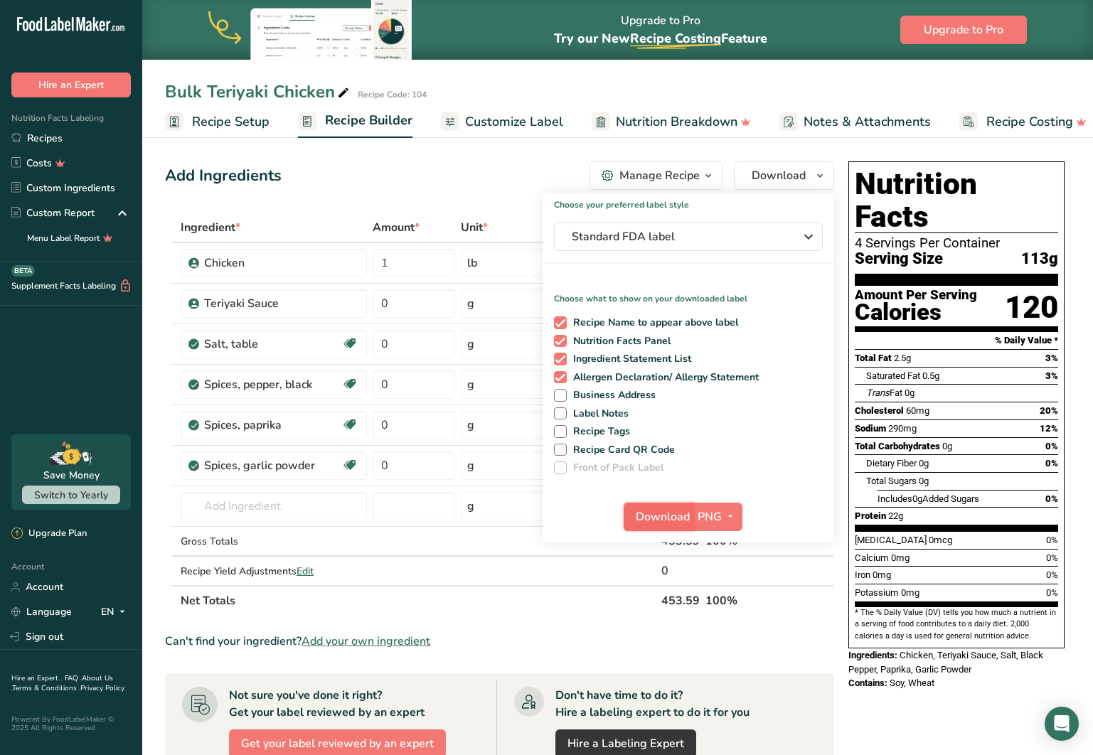
click at [665, 510] on span "Download" at bounding box center [663, 516] width 54 height 17
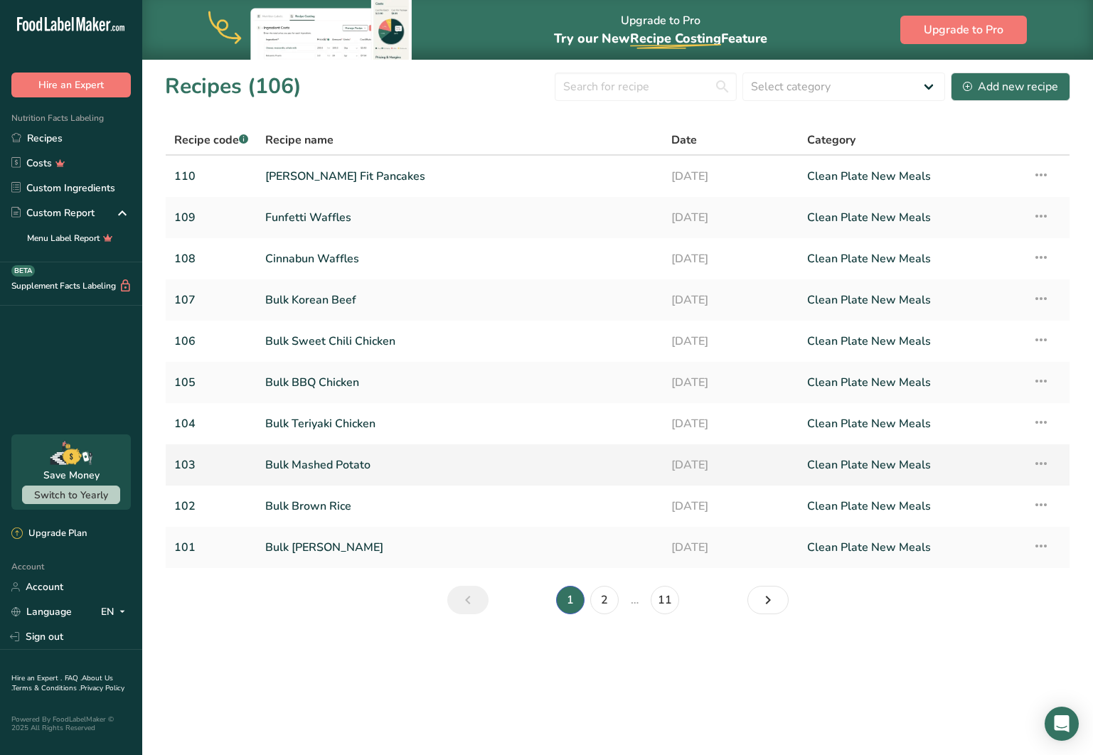
click at [424, 466] on link "Bulk Mashed Potato" at bounding box center [459, 465] width 389 height 30
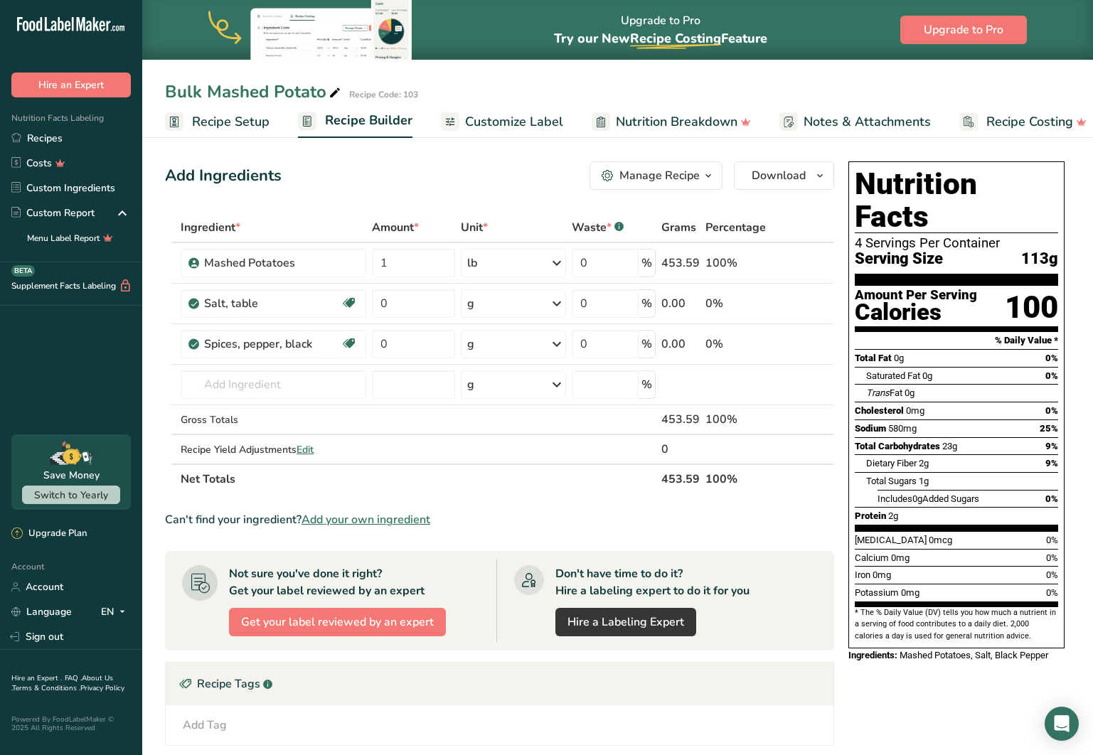
scroll to position [16, 0]
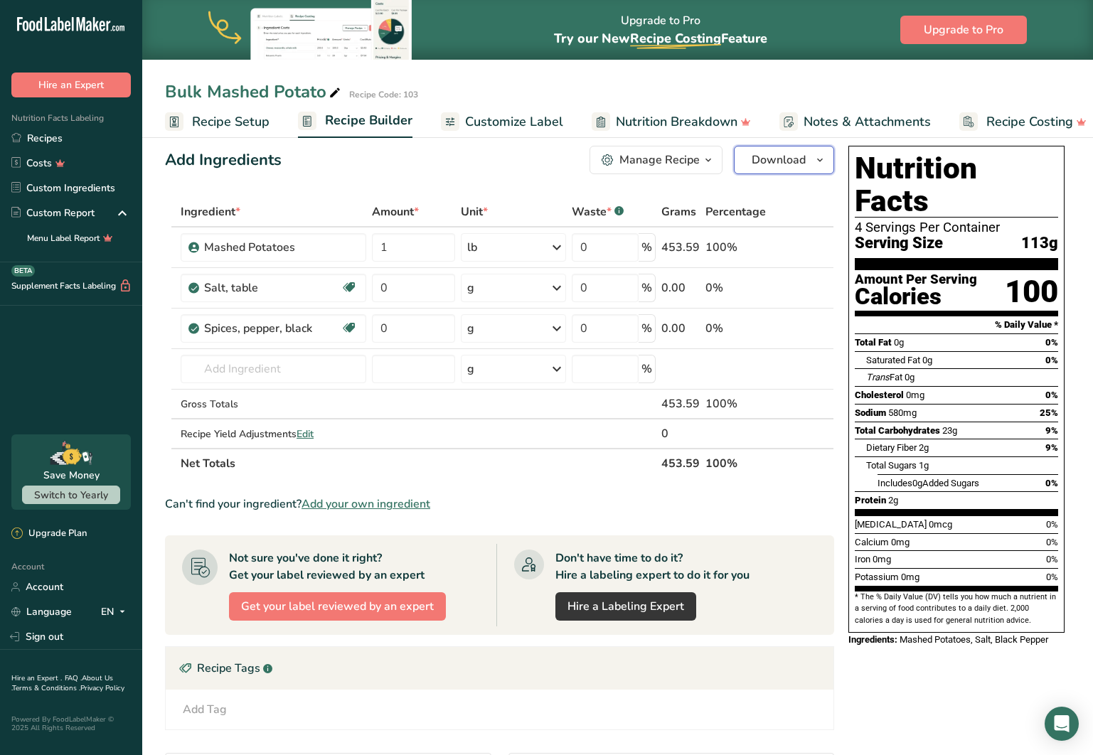
click at [781, 159] on span "Download" at bounding box center [779, 159] width 54 height 17
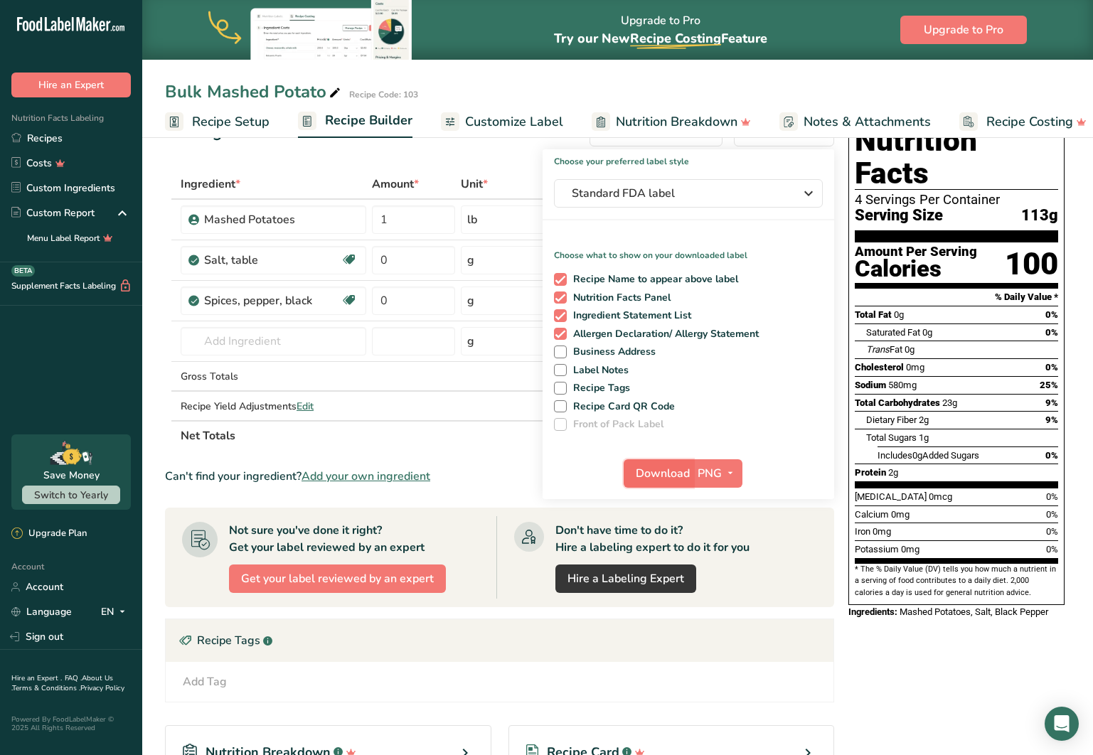
scroll to position [47, 0]
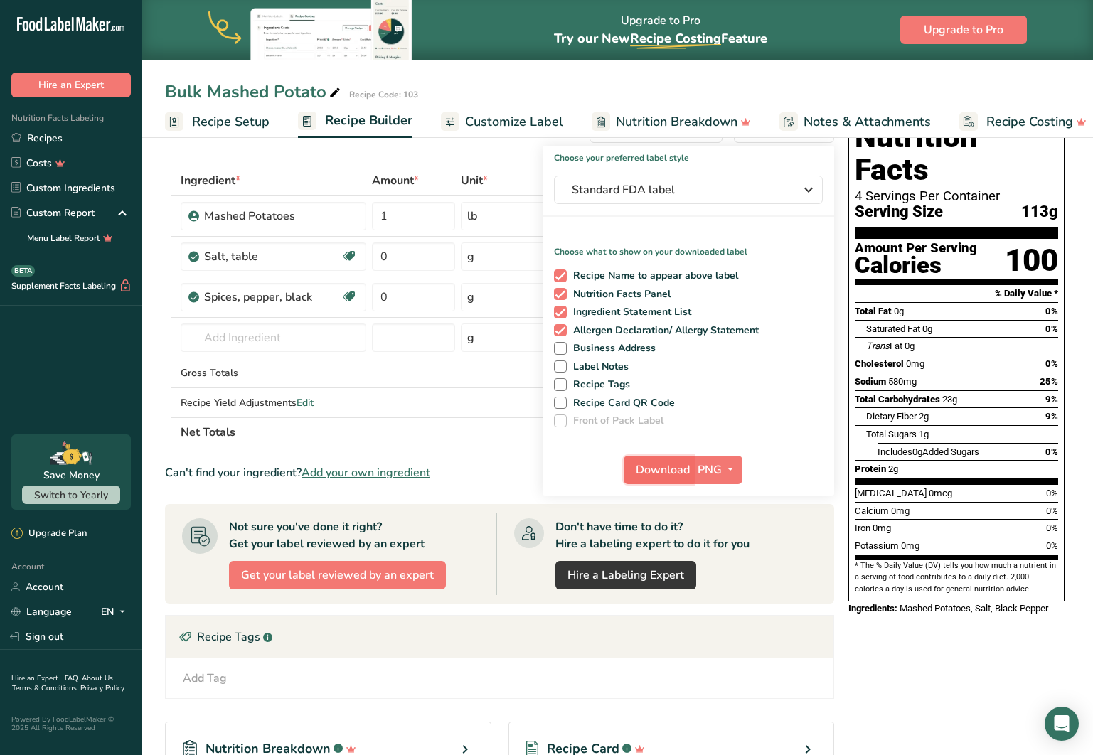
click at [664, 467] on span "Download" at bounding box center [663, 469] width 54 height 17
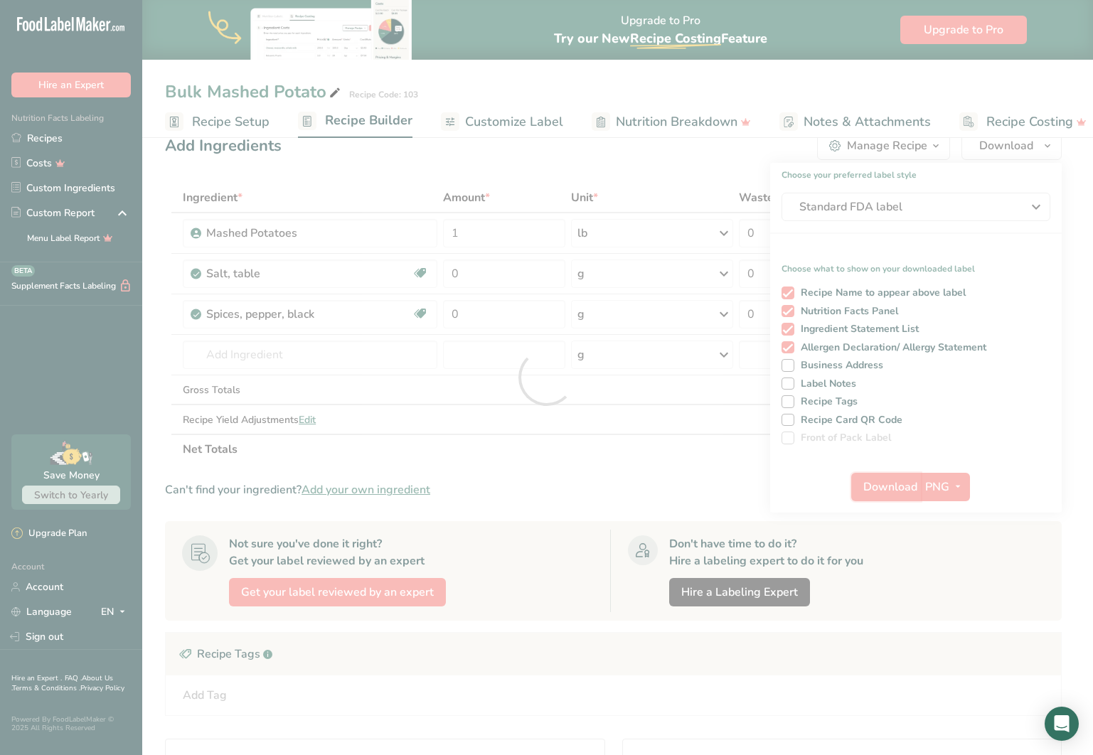
scroll to position [0, 0]
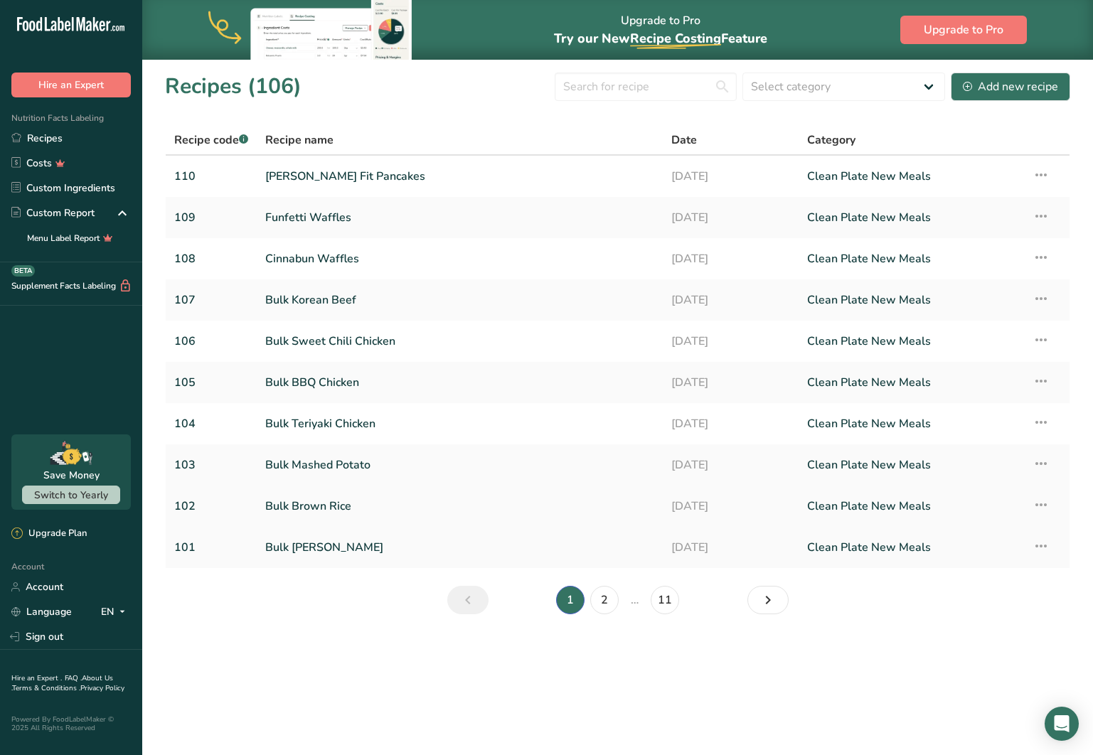
click at [347, 501] on link "Bulk Brown Rice" at bounding box center [459, 506] width 389 height 30
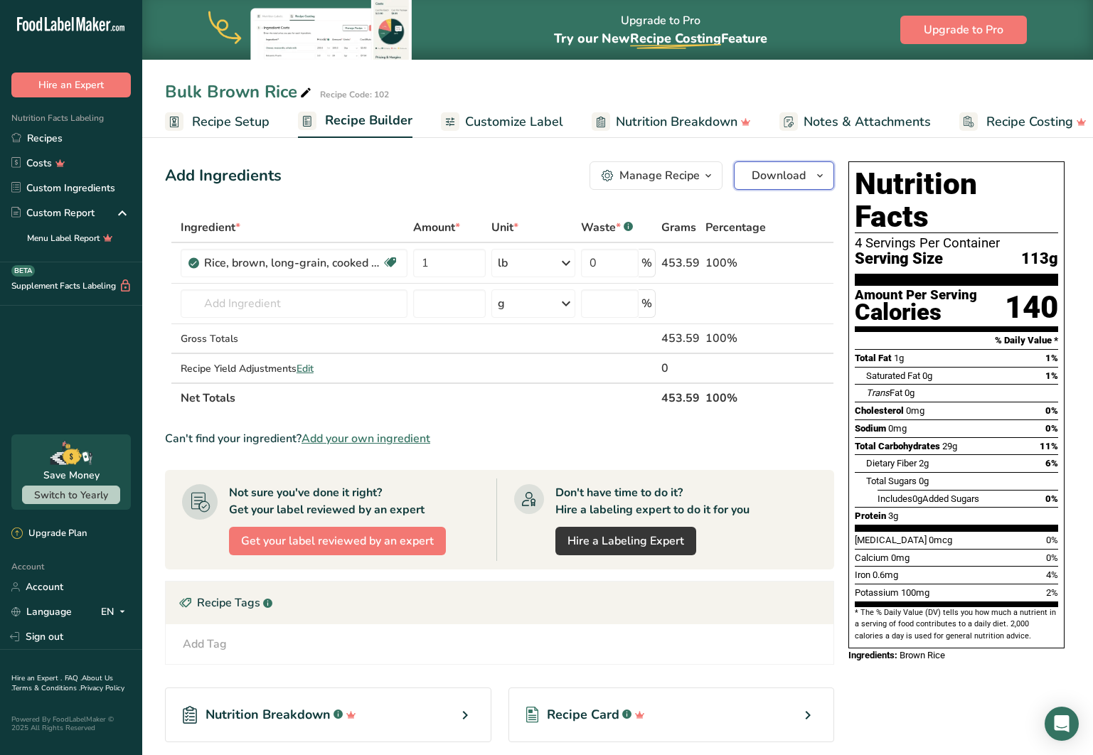
click at [763, 176] on span "Download" at bounding box center [779, 175] width 54 height 17
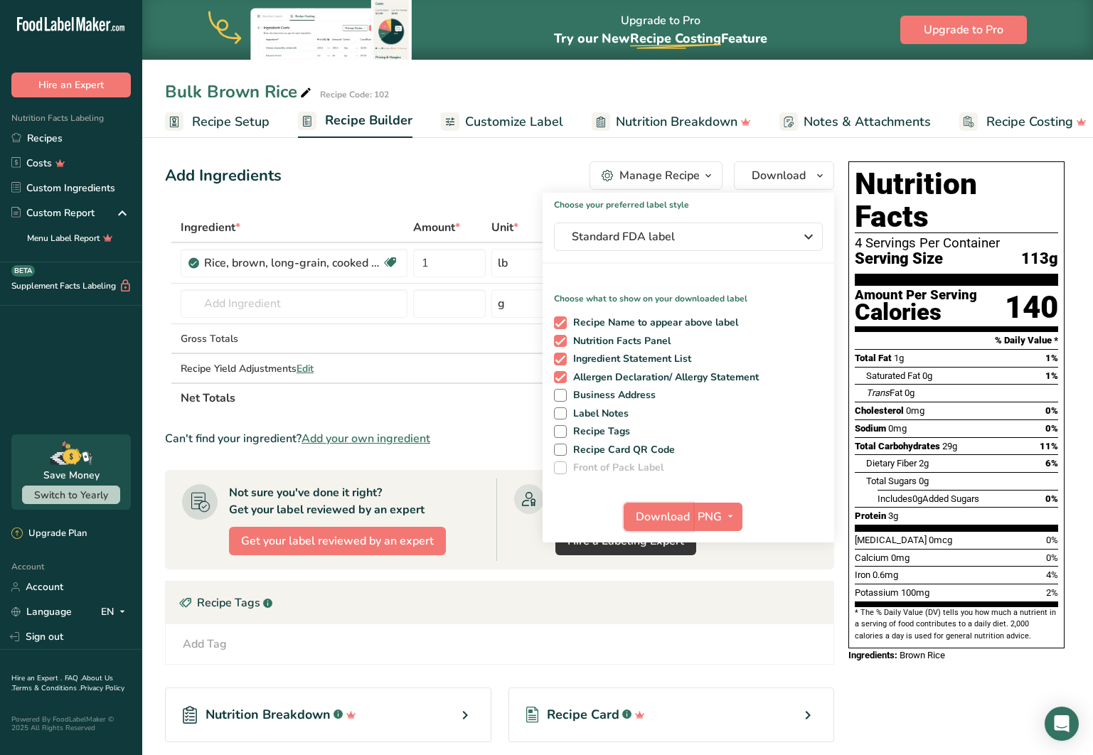
click at [651, 508] on span "Download" at bounding box center [663, 516] width 54 height 17
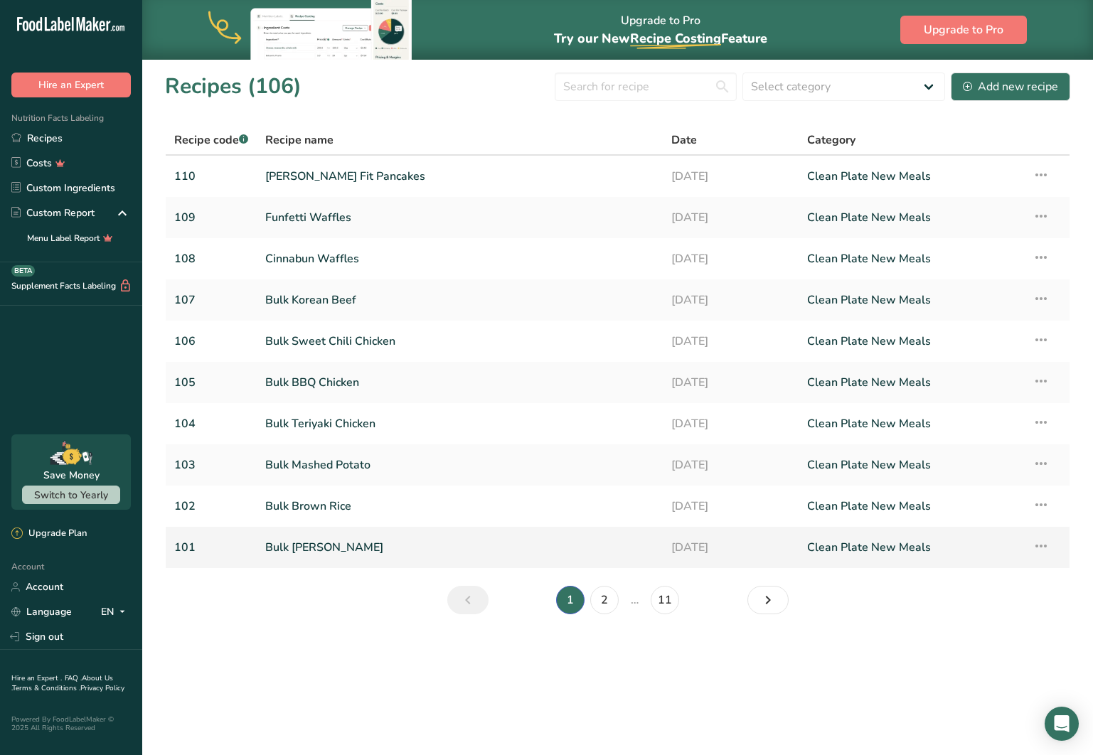
click at [642, 546] on link "Bulk Jasmine Rice" at bounding box center [459, 548] width 389 height 30
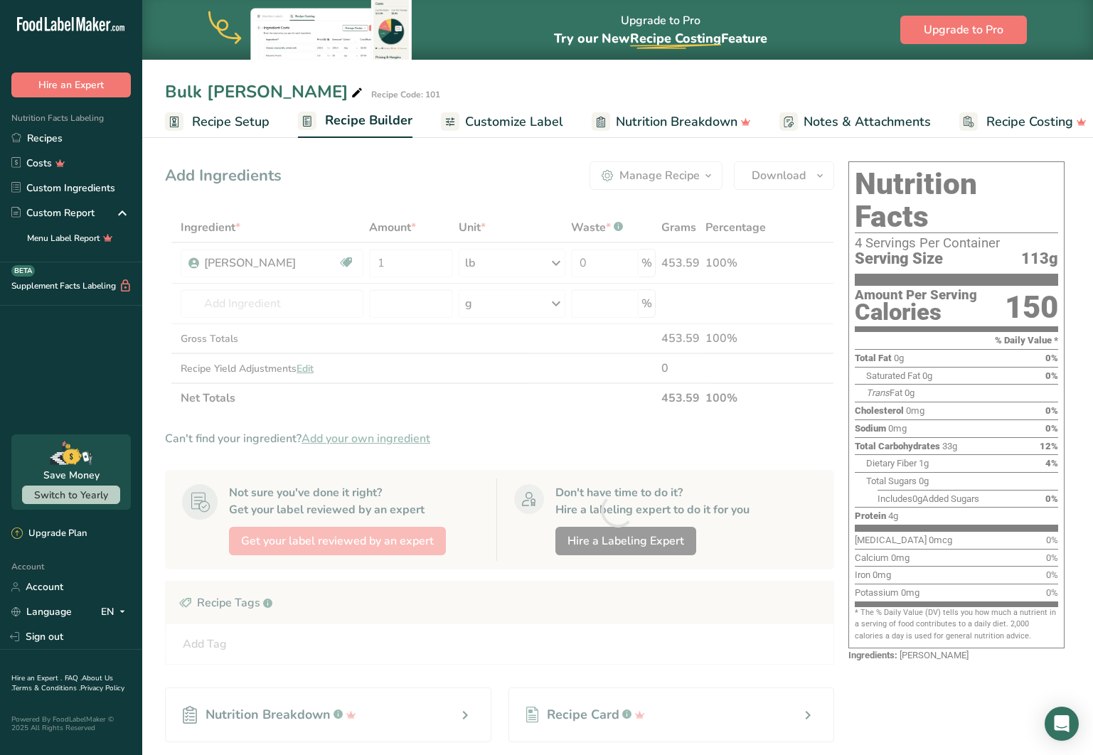
scroll to position [1, 0]
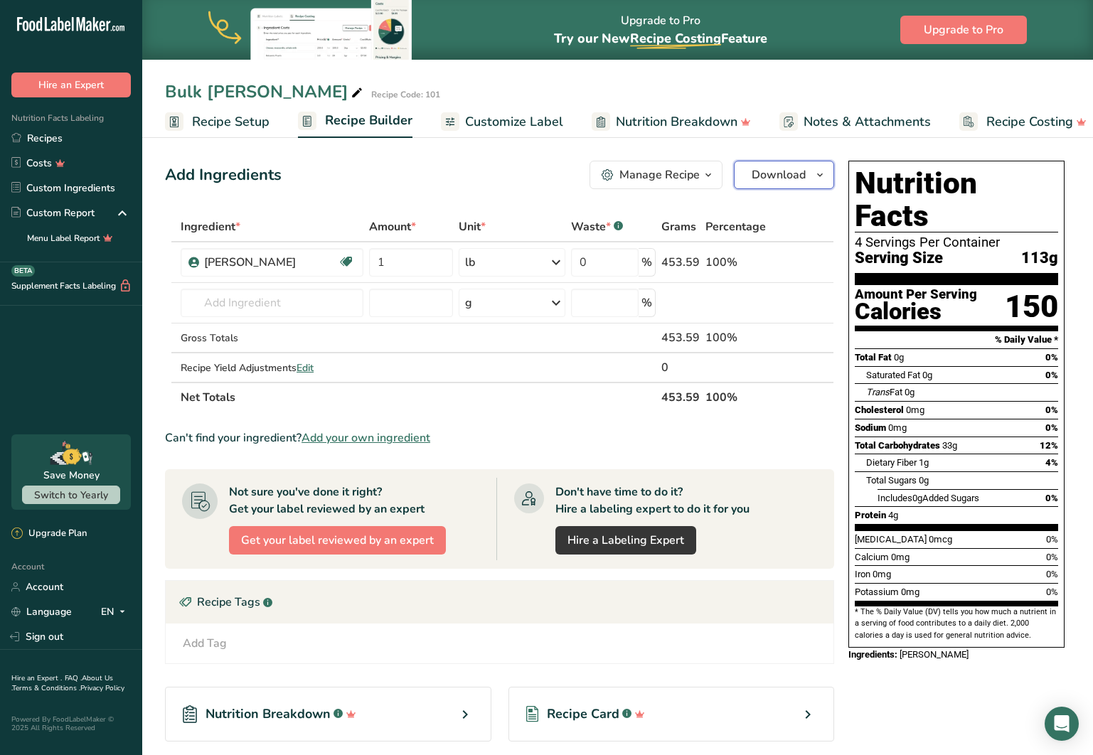
click at [742, 176] on button "Download" at bounding box center [784, 175] width 100 height 28
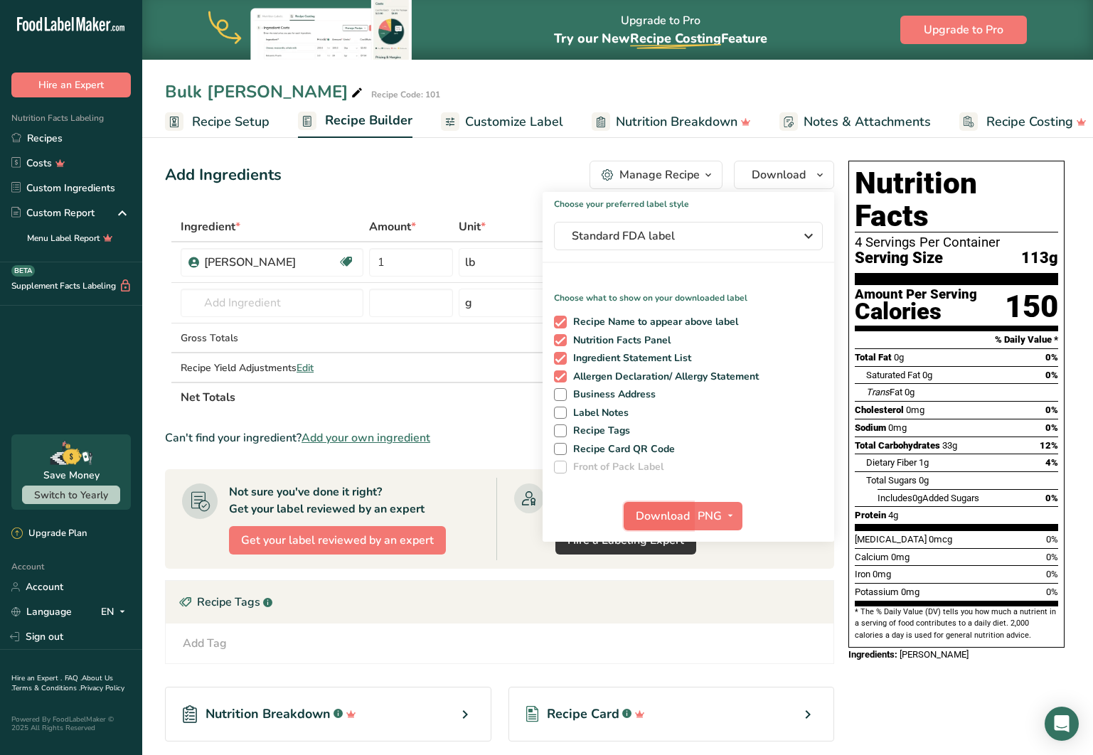
click at [665, 515] on span "Download" at bounding box center [663, 516] width 54 height 17
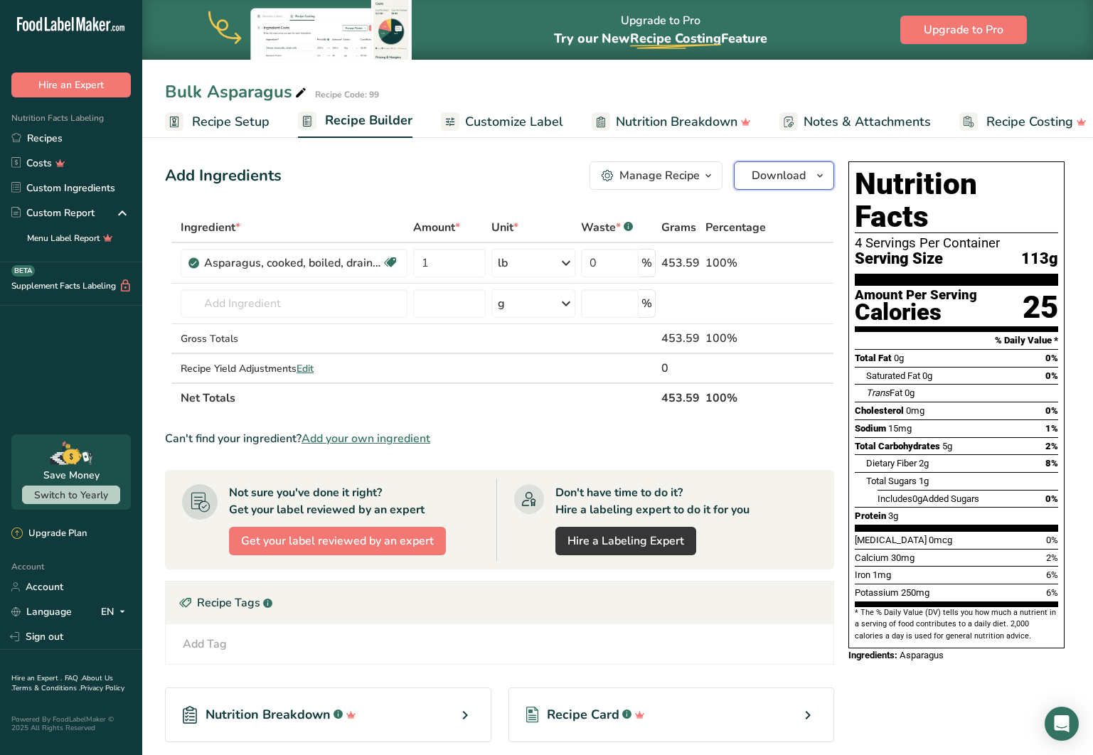
click at [780, 174] on span "Download" at bounding box center [779, 175] width 54 height 17
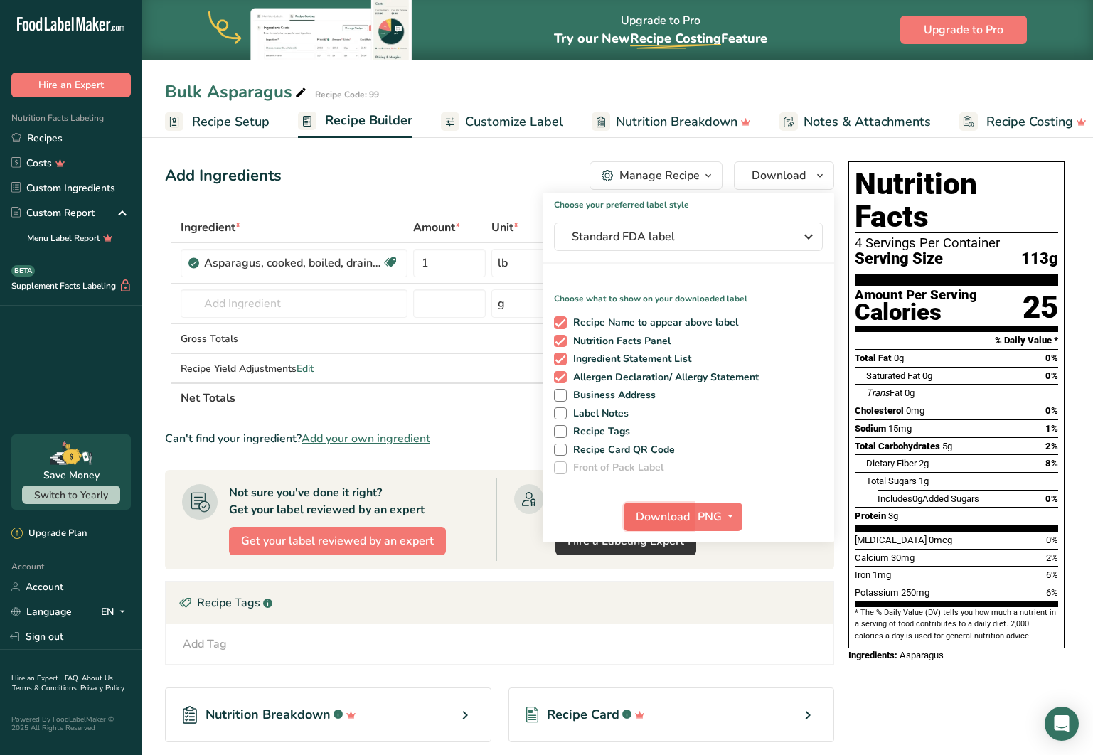
click at [673, 511] on span "Download" at bounding box center [663, 516] width 54 height 17
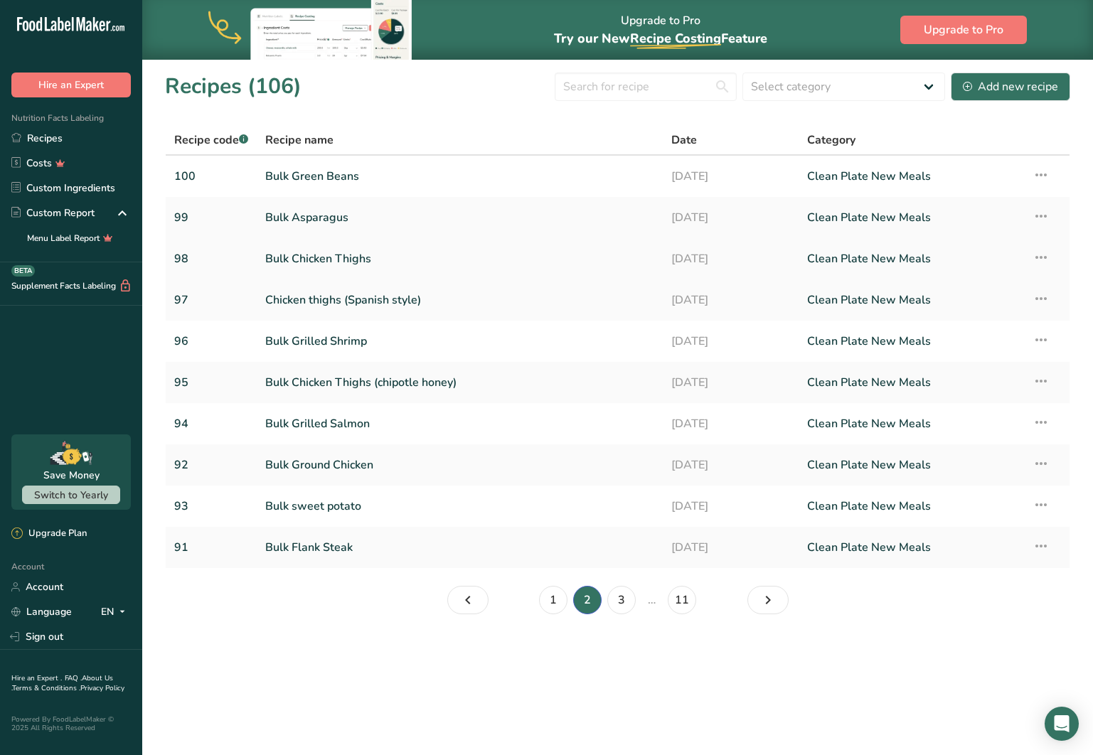
click at [321, 262] on link "Bulk Chicken Thighs" at bounding box center [459, 259] width 389 height 30
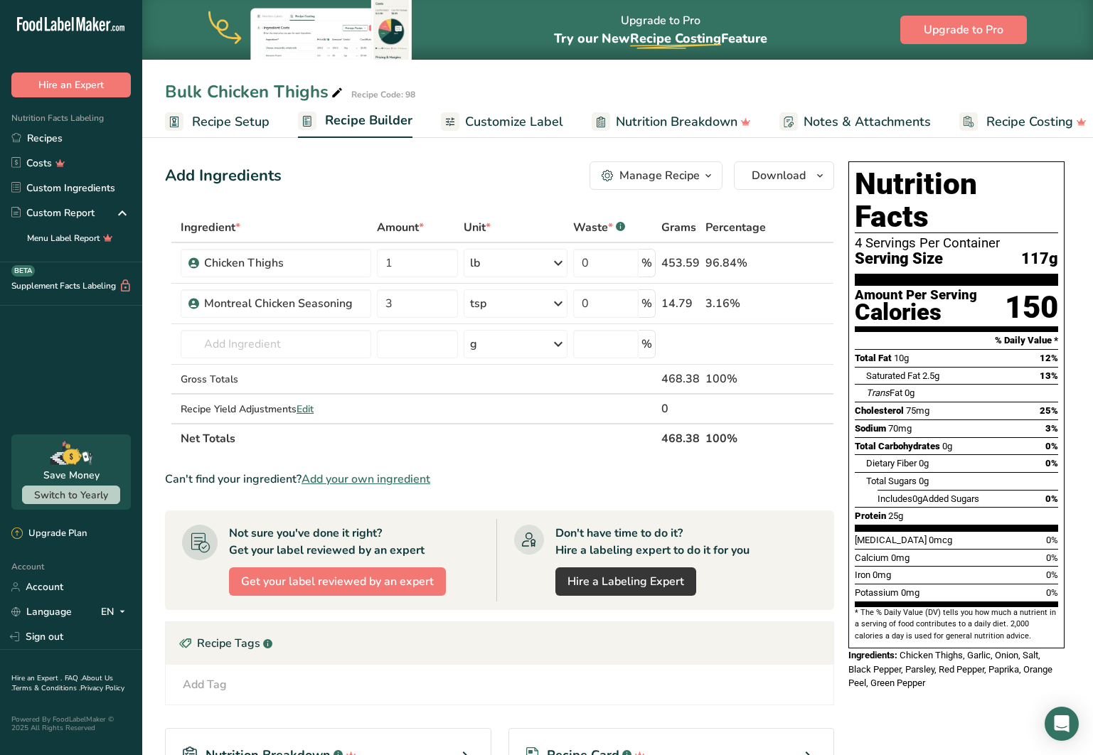
scroll to position [8, 0]
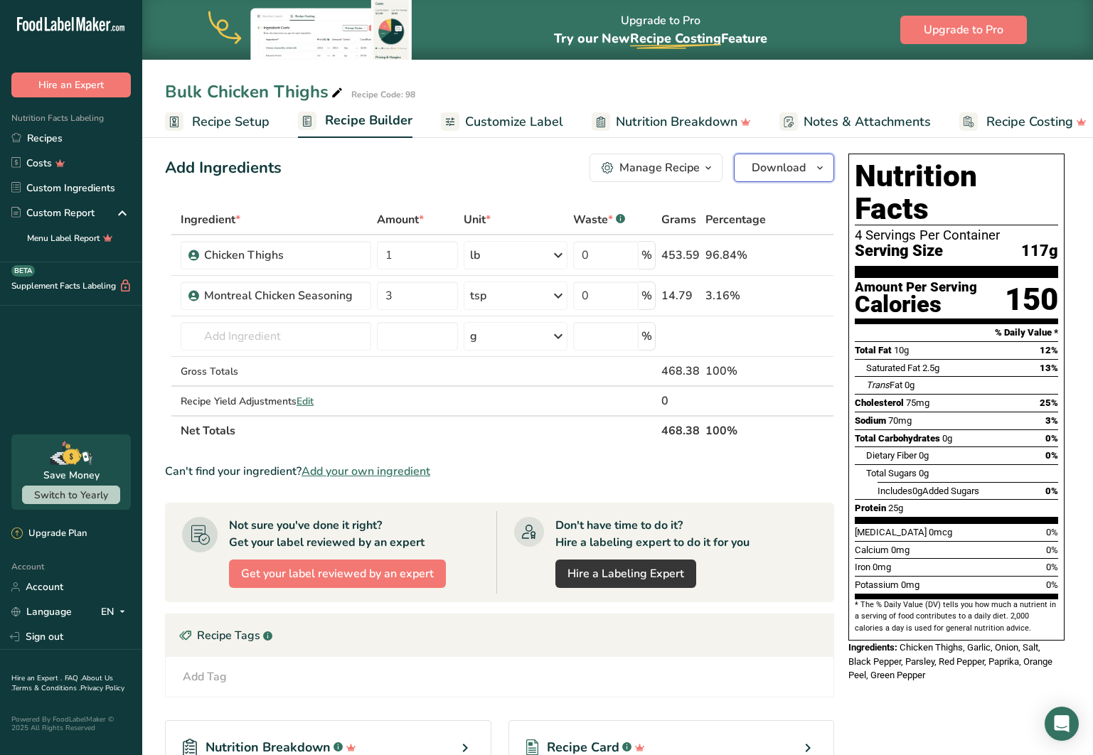
click at [769, 166] on span "Download" at bounding box center [779, 167] width 54 height 17
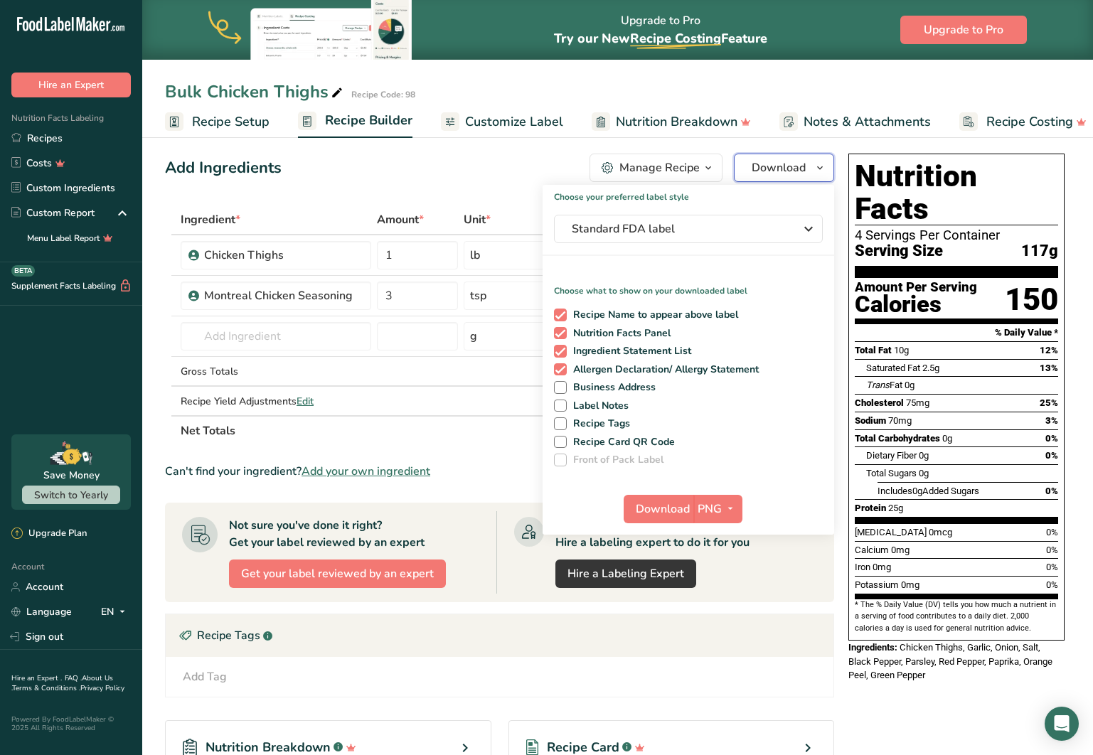
scroll to position [9, 0]
click at [668, 511] on span "Download" at bounding box center [663, 508] width 54 height 17
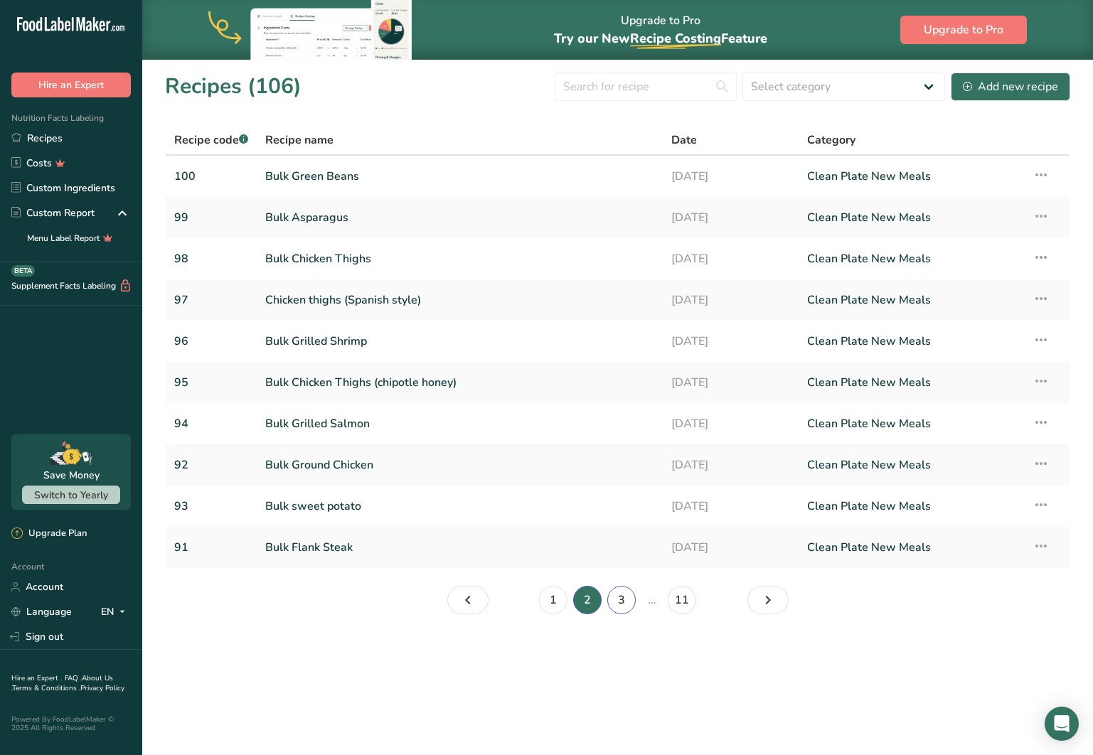
click at [619, 606] on link "3" at bounding box center [621, 600] width 28 height 28
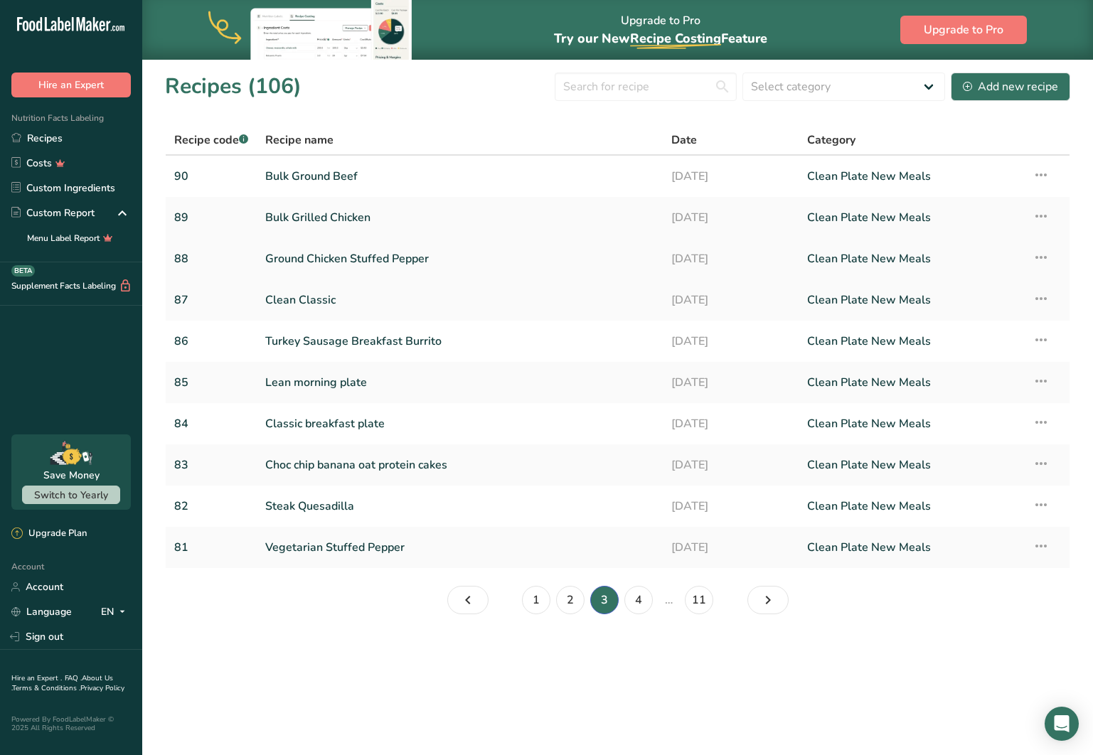
click at [326, 257] on link "Ground Chicken Stuffed Pepper" at bounding box center [459, 259] width 389 height 30
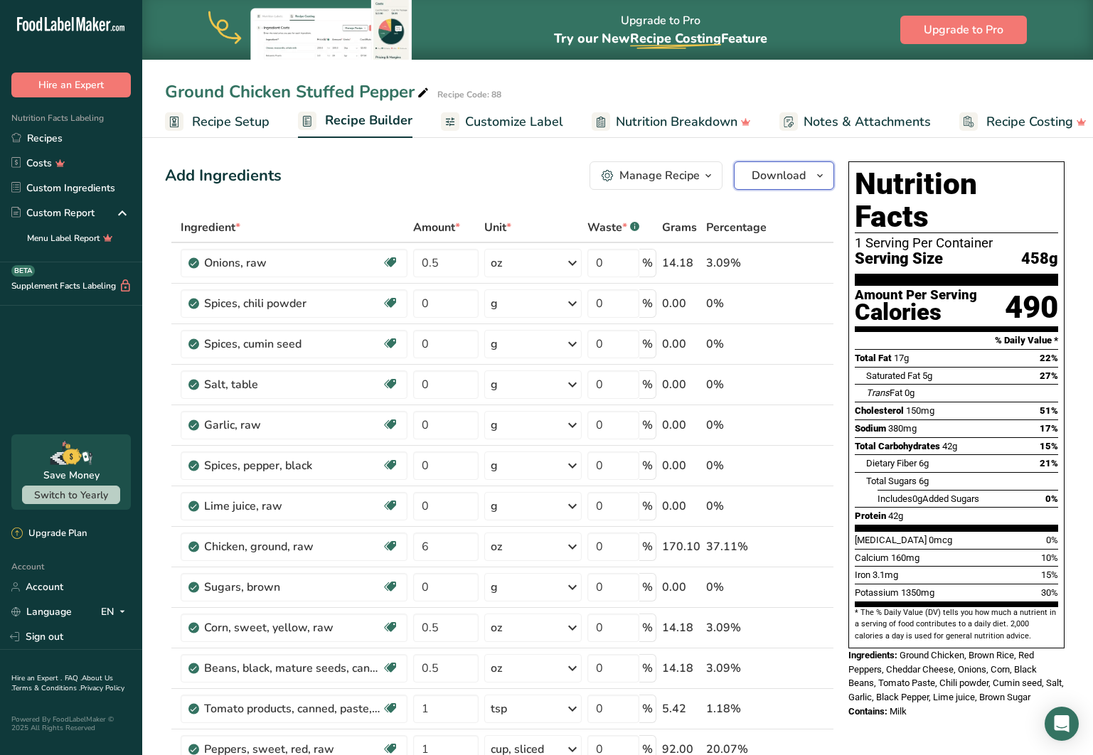
click at [756, 186] on button "Download" at bounding box center [784, 175] width 100 height 28
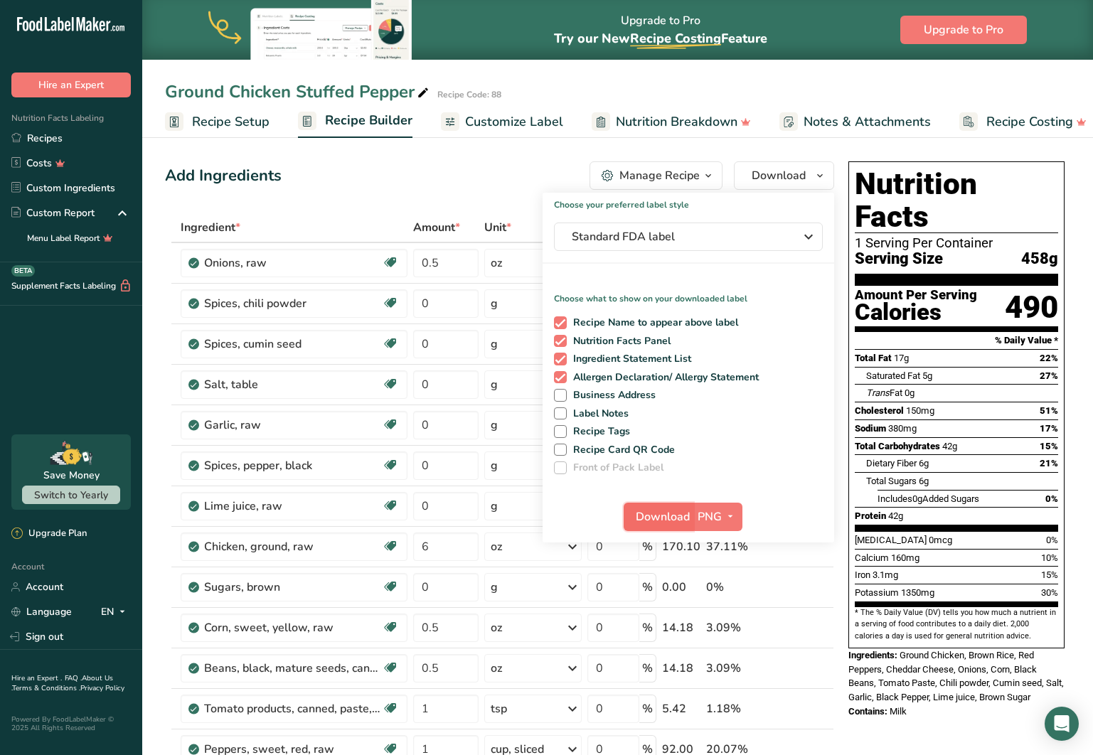
click at [667, 518] on span "Download" at bounding box center [663, 516] width 54 height 17
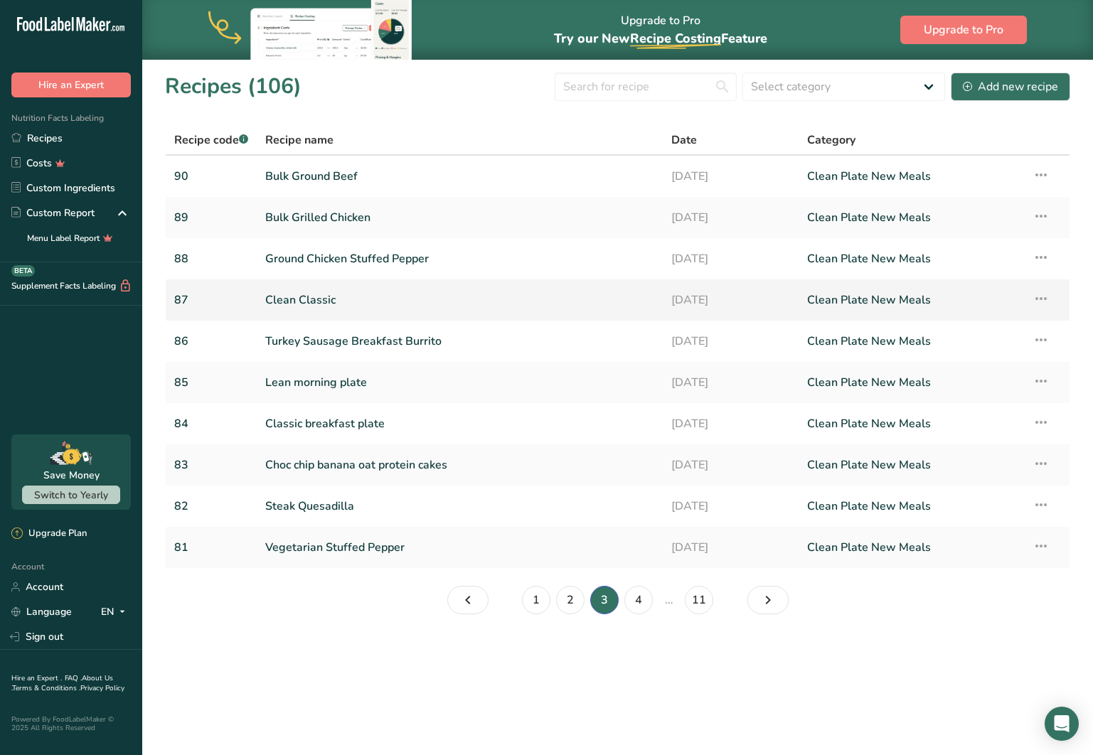
click at [318, 302] on link "Clean Classic" at bounding box center [459, 300] width 389 height 30
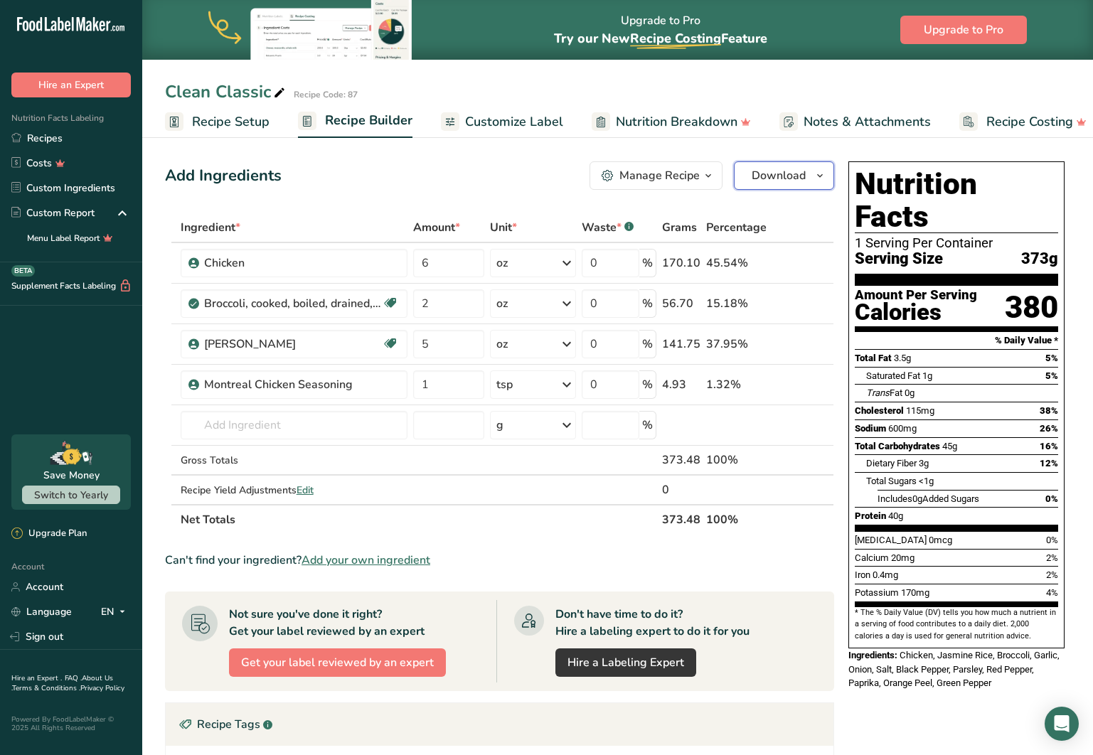
click at [788, 181] on span "Download" at bounding box center [779, 175] width 54 height 17
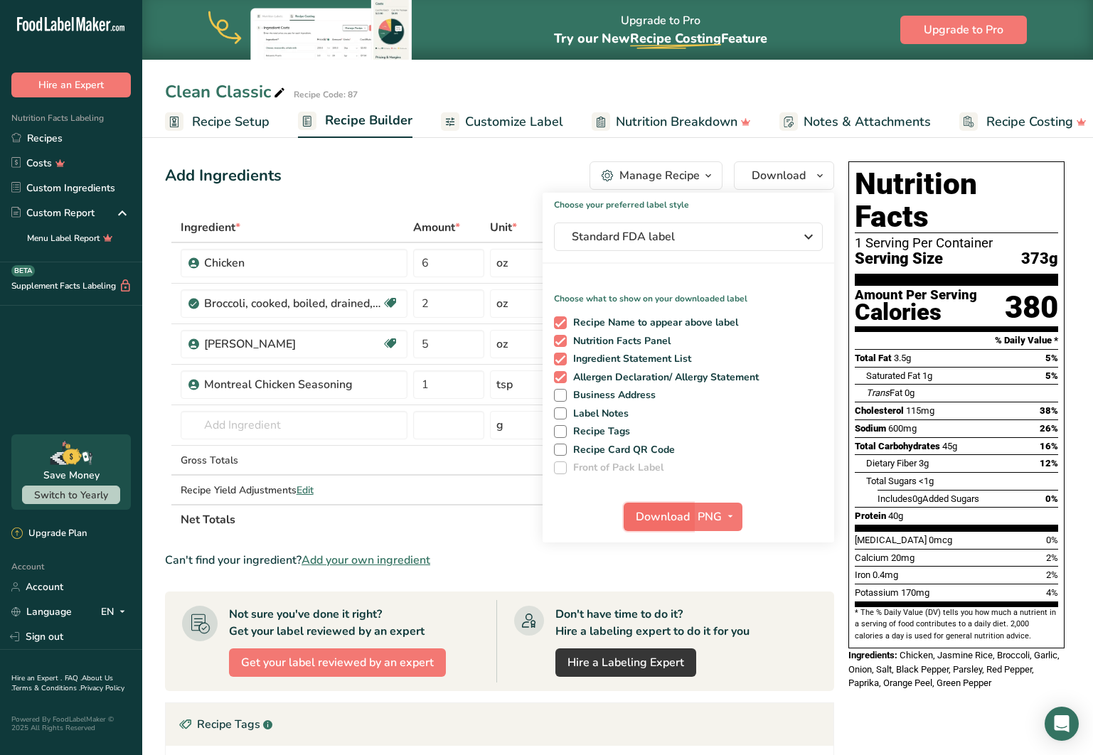
click at [661, 513] on span "Download" at bounding box center [663, 516] width 54 height 17
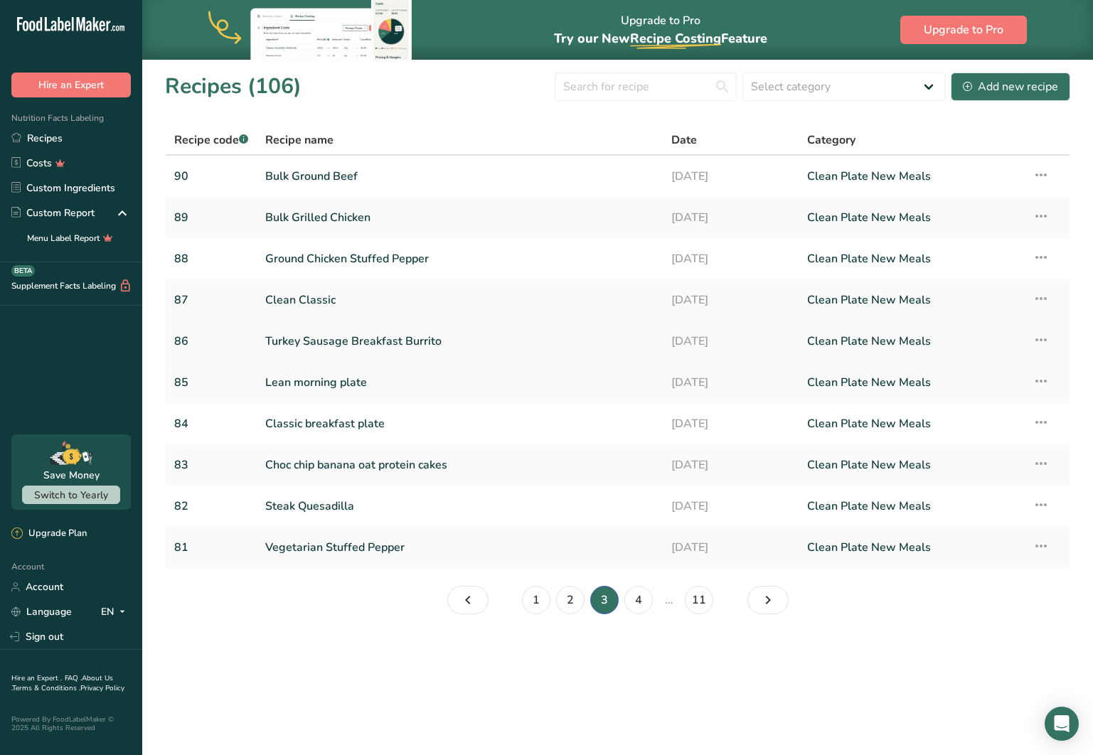
click at [328, 343] on link "Turkey Sausage Breakfast Burrito" at bounding box center [459, 341] width 389 height 30
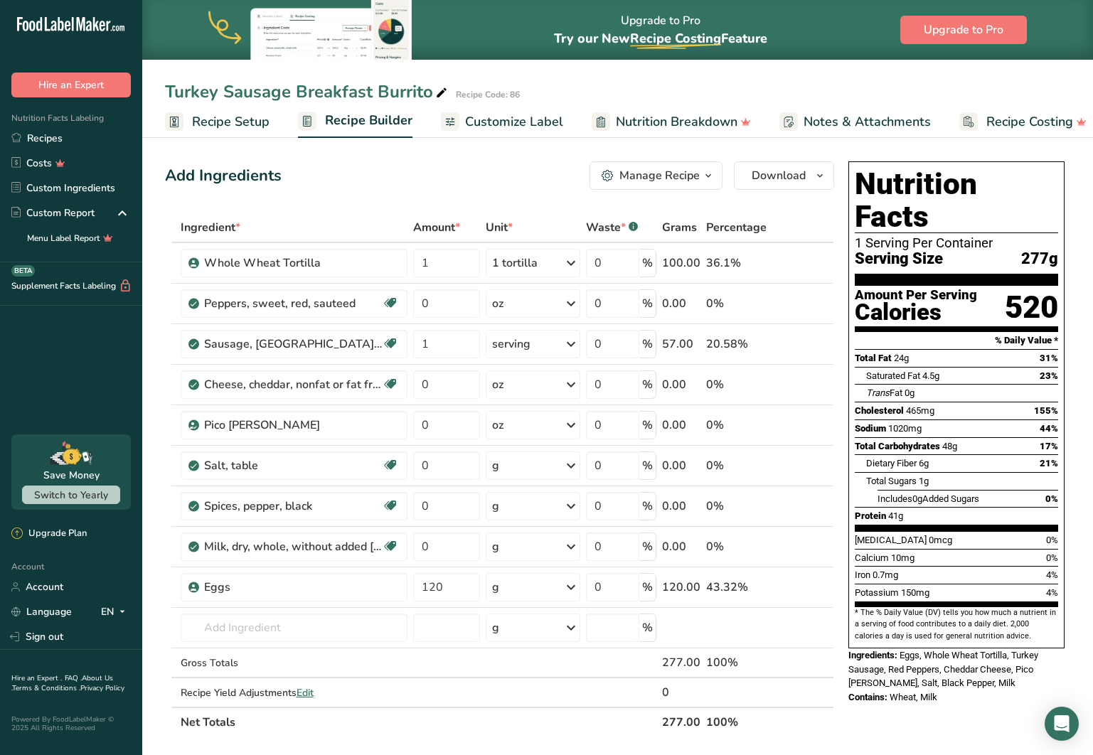
scroll to position [6, 0]
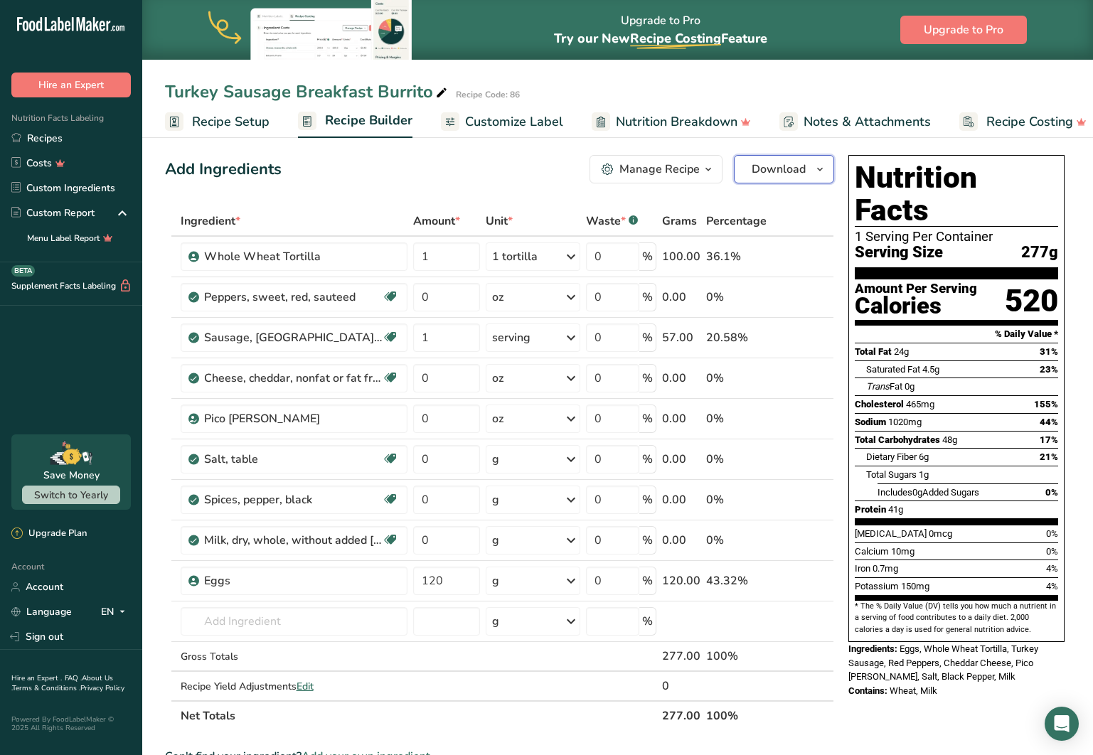
click at [774, 166] on span "Download" at bounding box center [779, 169] width 54 height 17
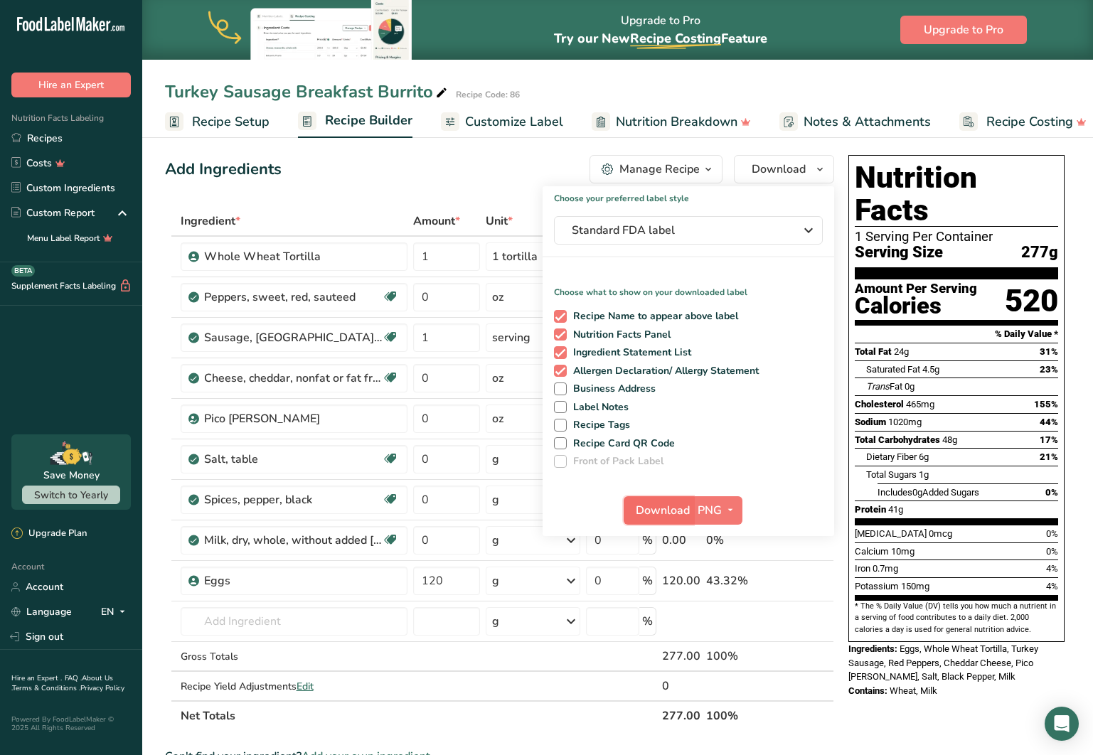
click at [655, 502] on span "Download" at bounding box center [663, 510] width 54 height 17
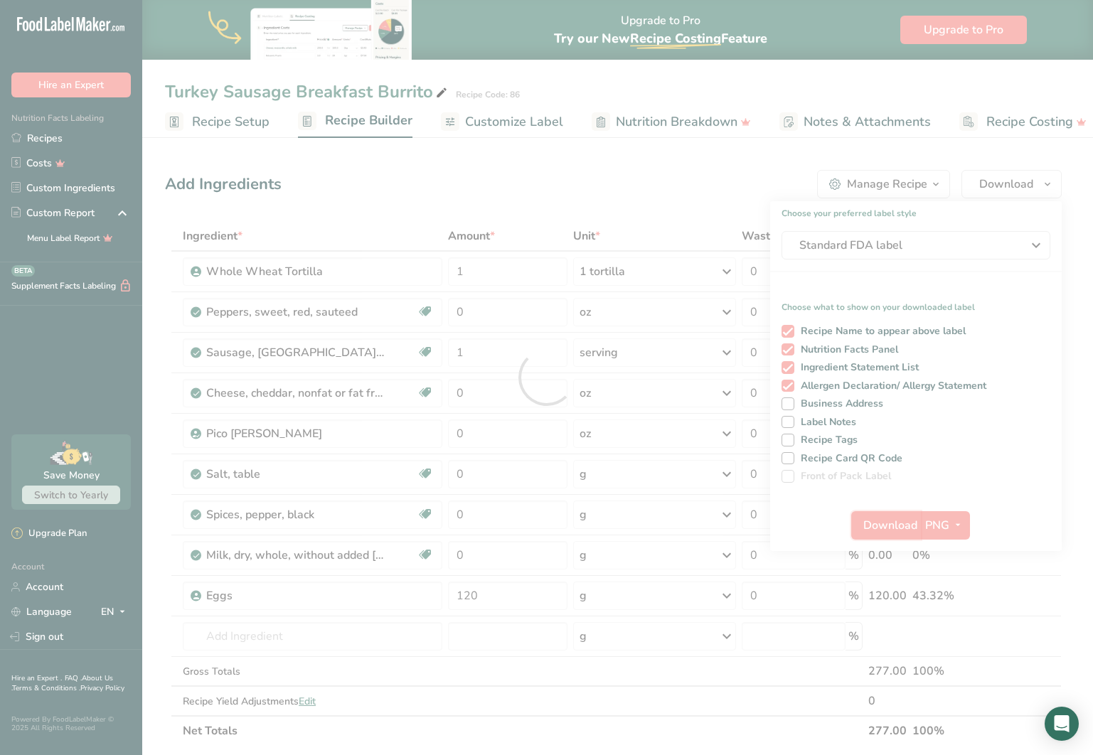
scroll to position [0, 0]
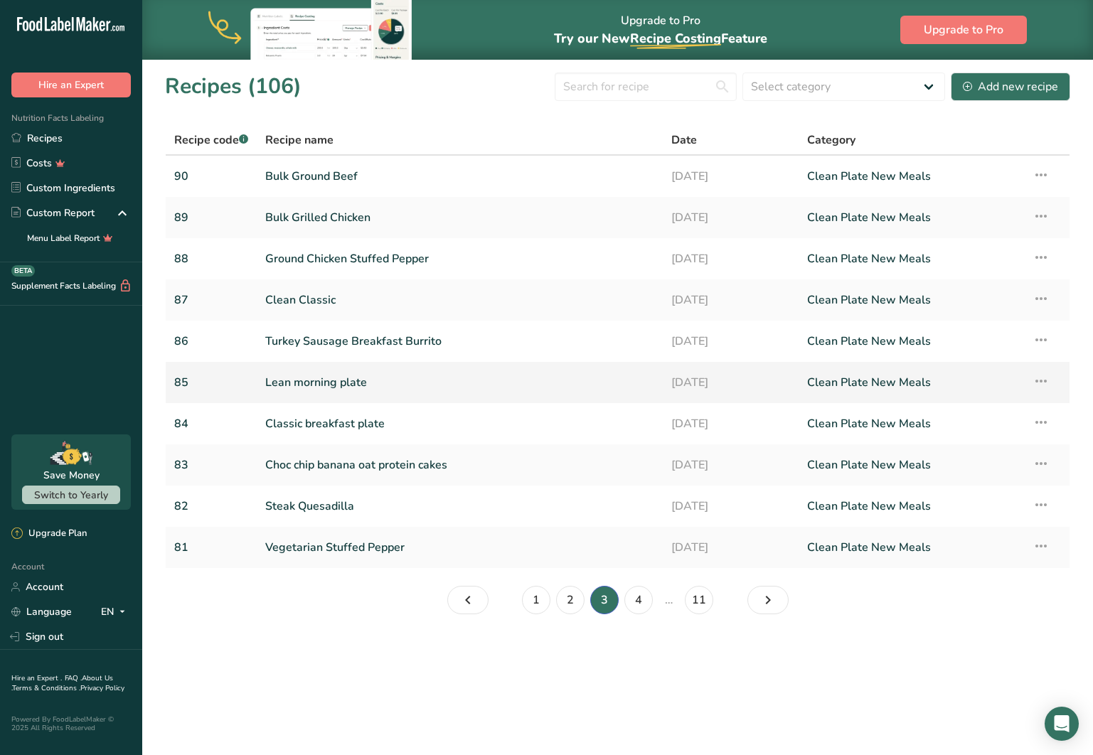
click at [337, 379] on link "Lean morning plate" at bounding box center [459, 383] width 389 height 30
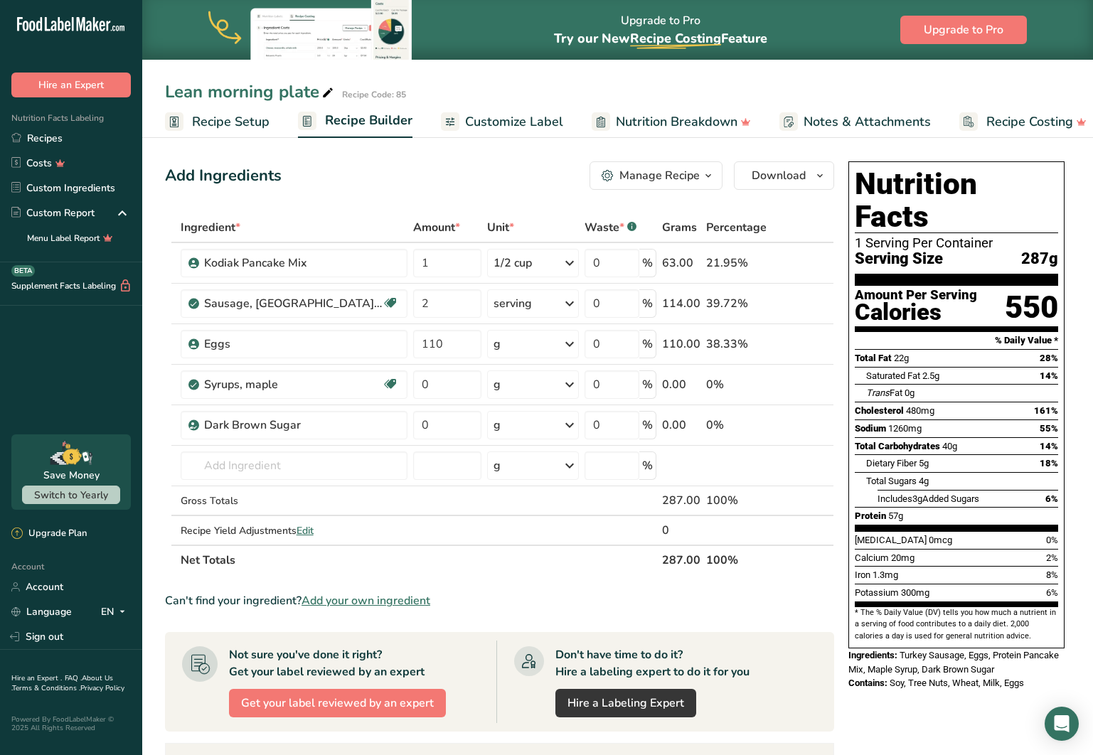
click at [765, 157] on div "Add Ingredients Manage Recipe Delete Recipe Duplicate Recipe Scale Recipe Save …" at bounding box center [504, 592] width 678 height 872
click at [766, 165] on button "Download" at bounding box center [784, 175] width 100 height 28
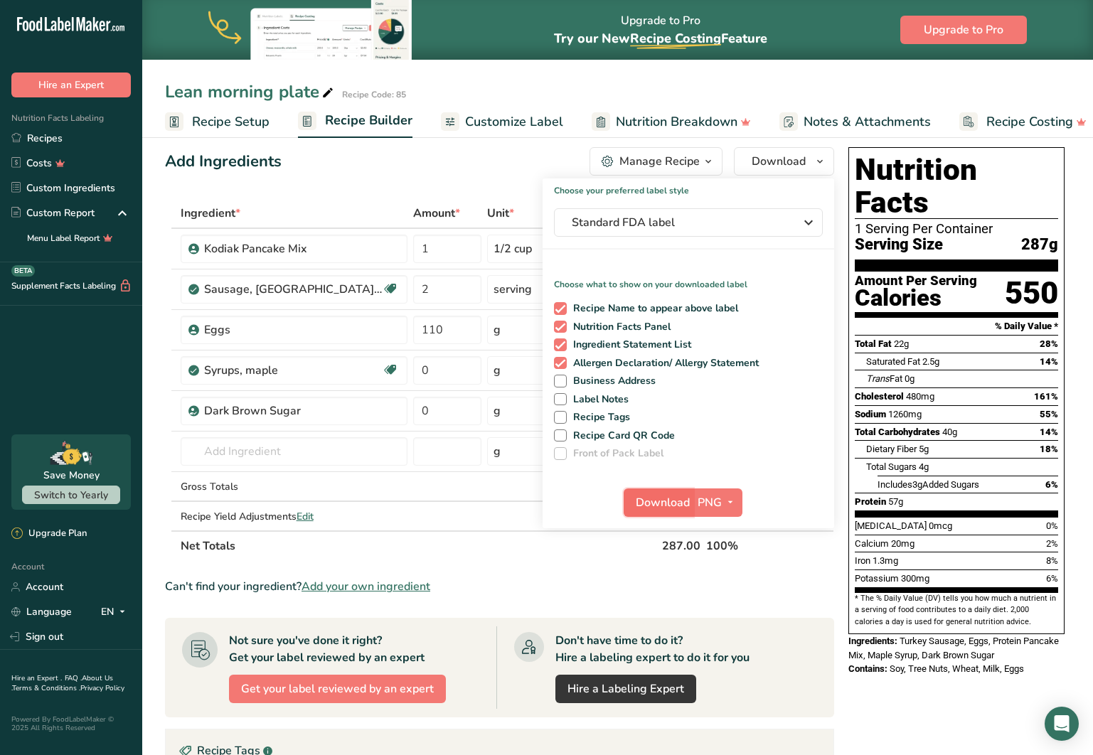
click at [655, 497] on span "Download" at bounding box center [663, 502] width 54 height 17
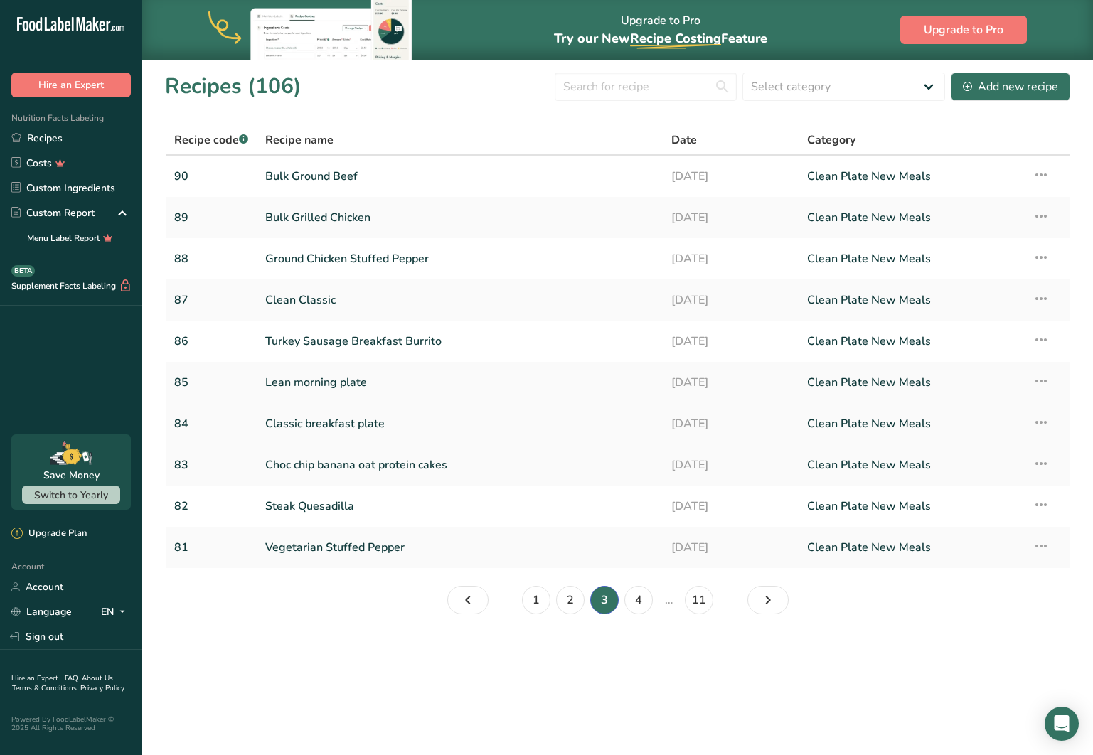
click at [316, 419] on link "Classic breakfast plate" at bounding box center [459, 424] width 389 height 30
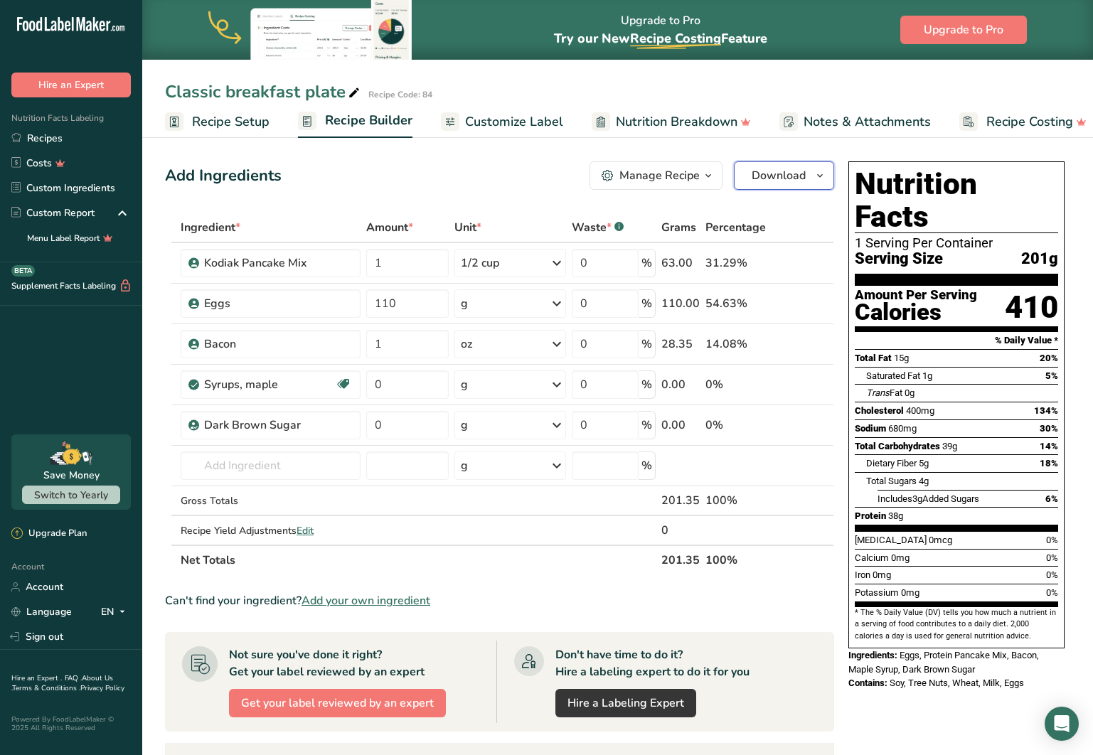
click at [774, 179] on span "Download" at bounding box center [779, 175] width 54 height 17
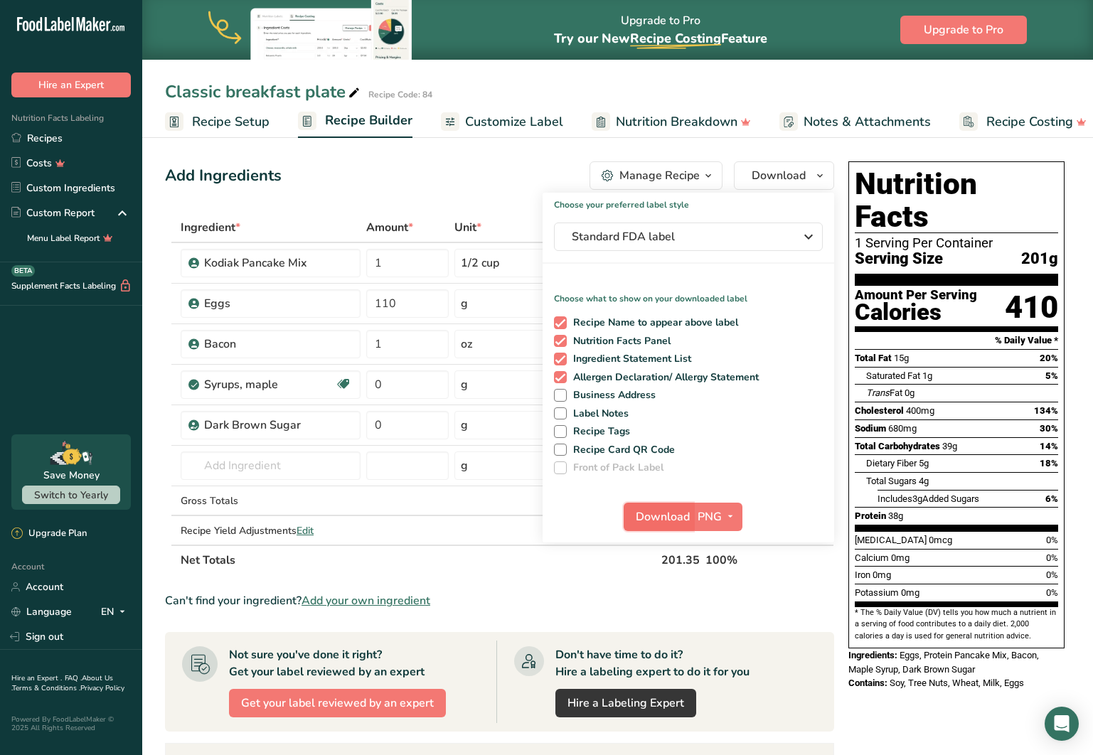
click at [663, 513] on span "Download" at bounding box center [663, 516] width 54 height 17
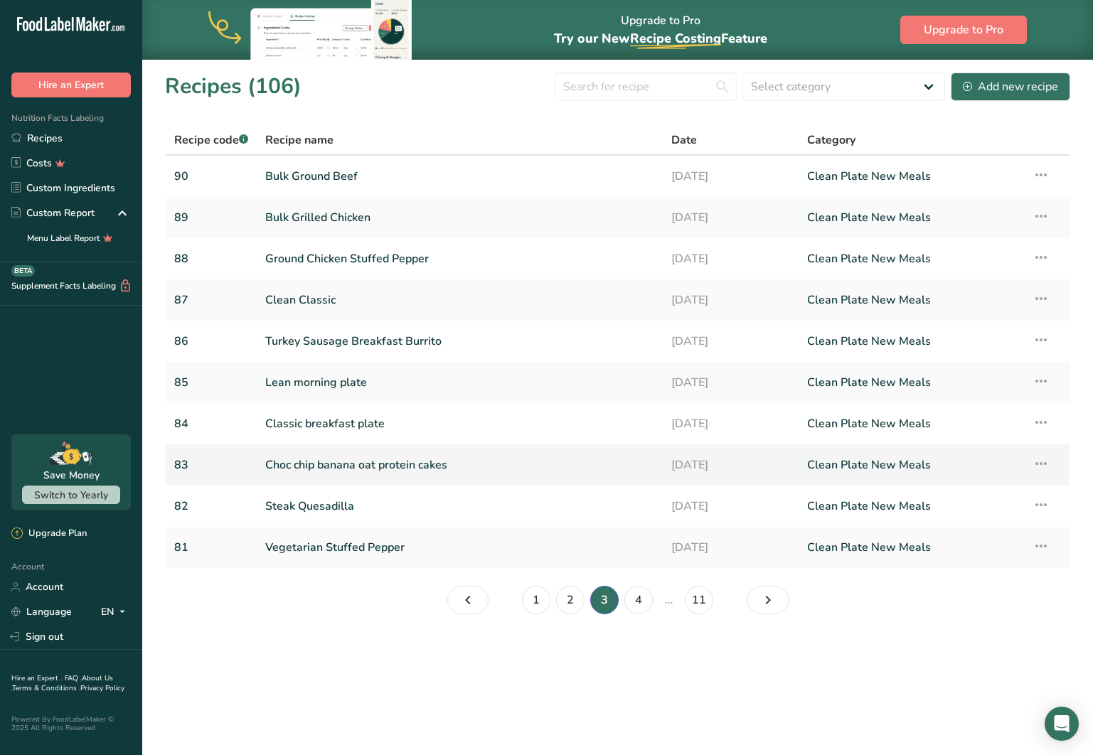
click at [319, 464] on link "Choc chip banana oat protein cakes" at bounding box center [459, 465] width 389 height 30
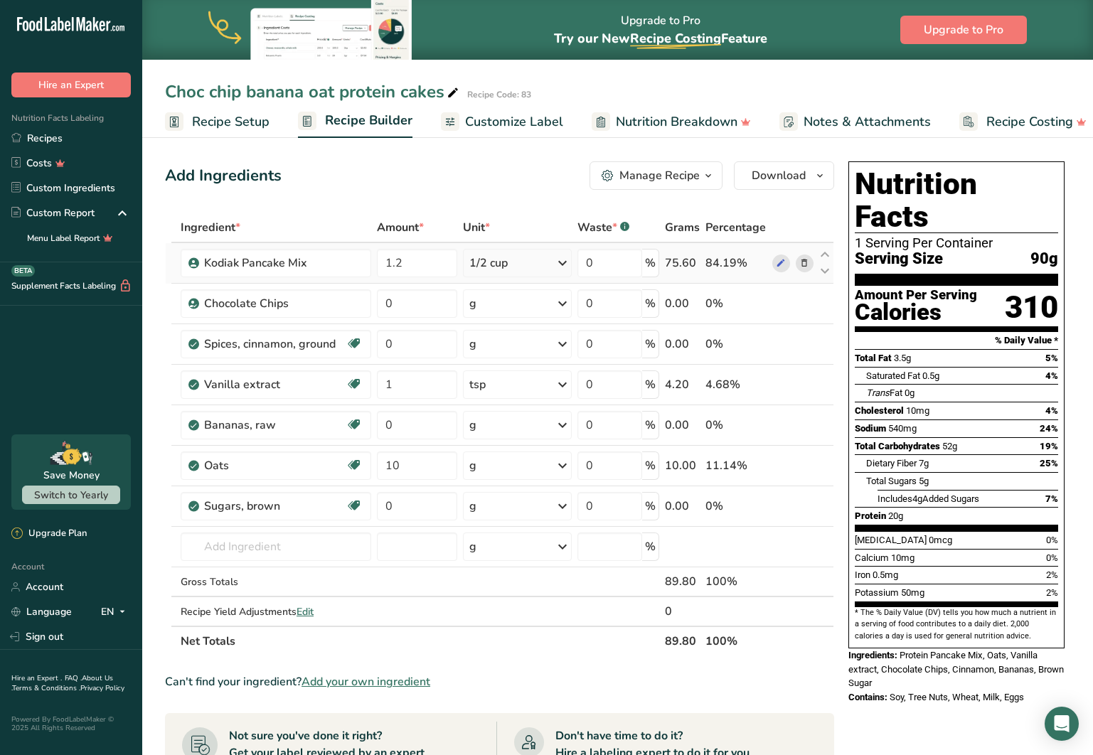
scroll to position [5, 0]
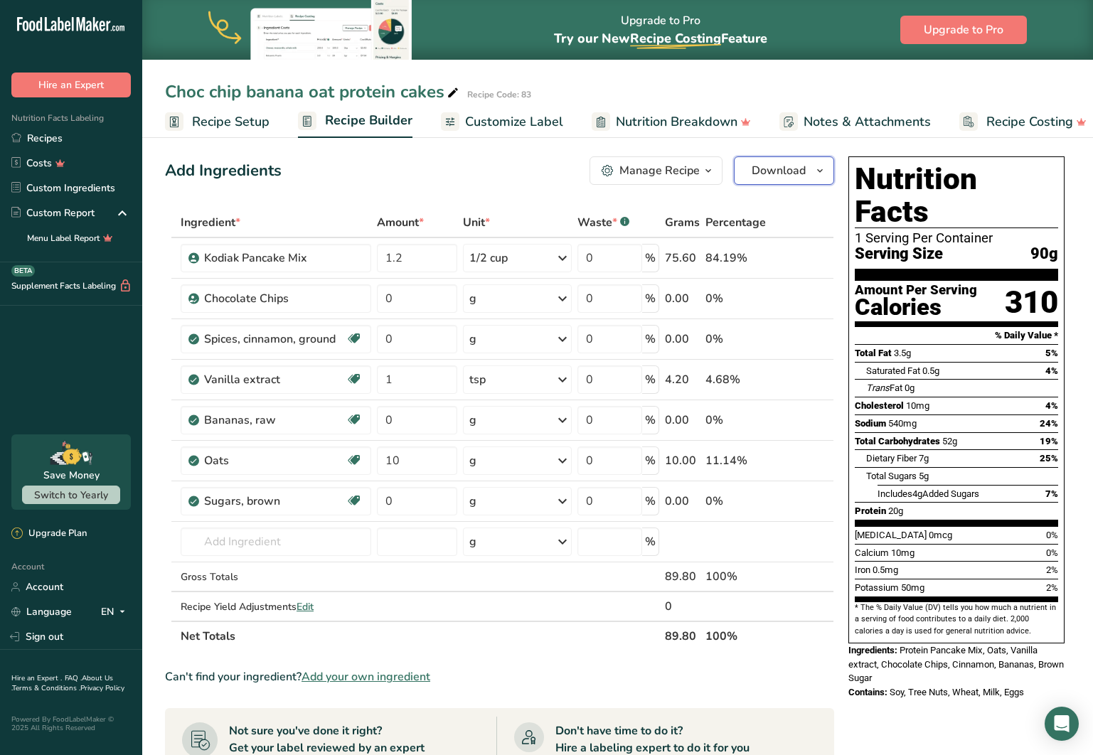
click at [765, 180] on button "Download" at bounding box center [784, 170] width 100 height 28
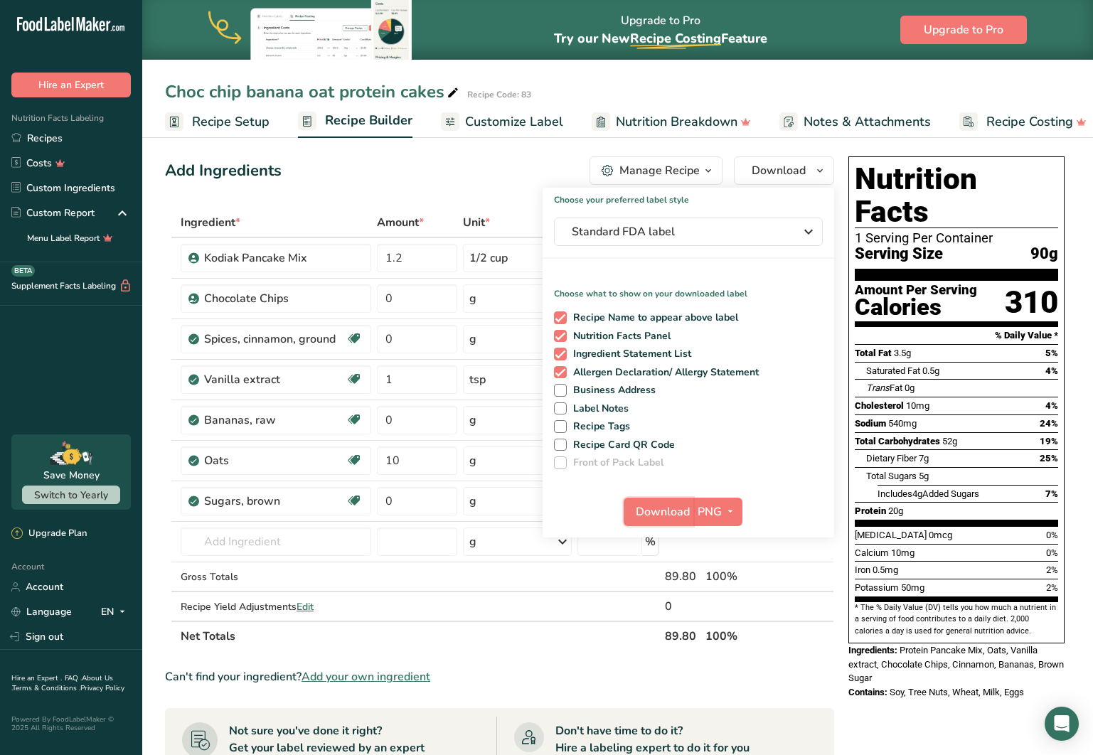
drag, startPoint x: 658, startPoint y: 513, endPoint x: 645, endPoint y: 502, distance: 16.7
click at [658, 513] on span "Download" at bounding box center [663, 511] width 54 height 17
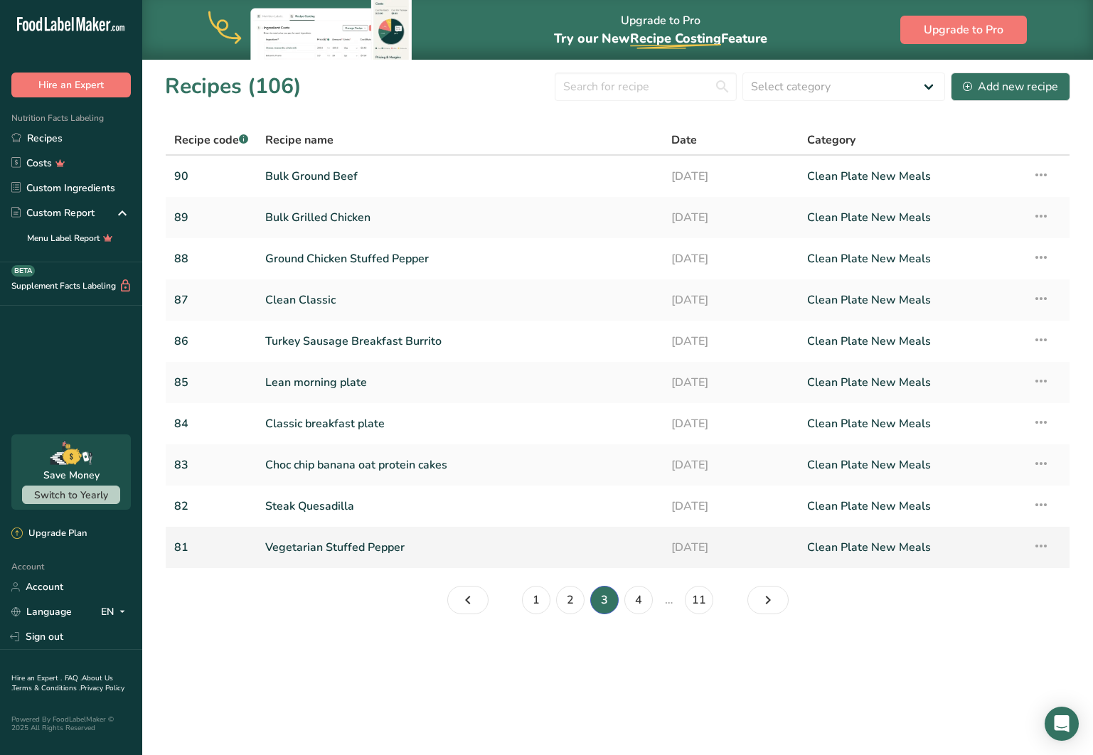
click at [331, 544] on link "Vegetarian Stuffed Pepper" at bounding box center [459, 548] width 389 height 30
click at [636, 592] on link "4" at bounding box center [638, 600] width 28 height 28
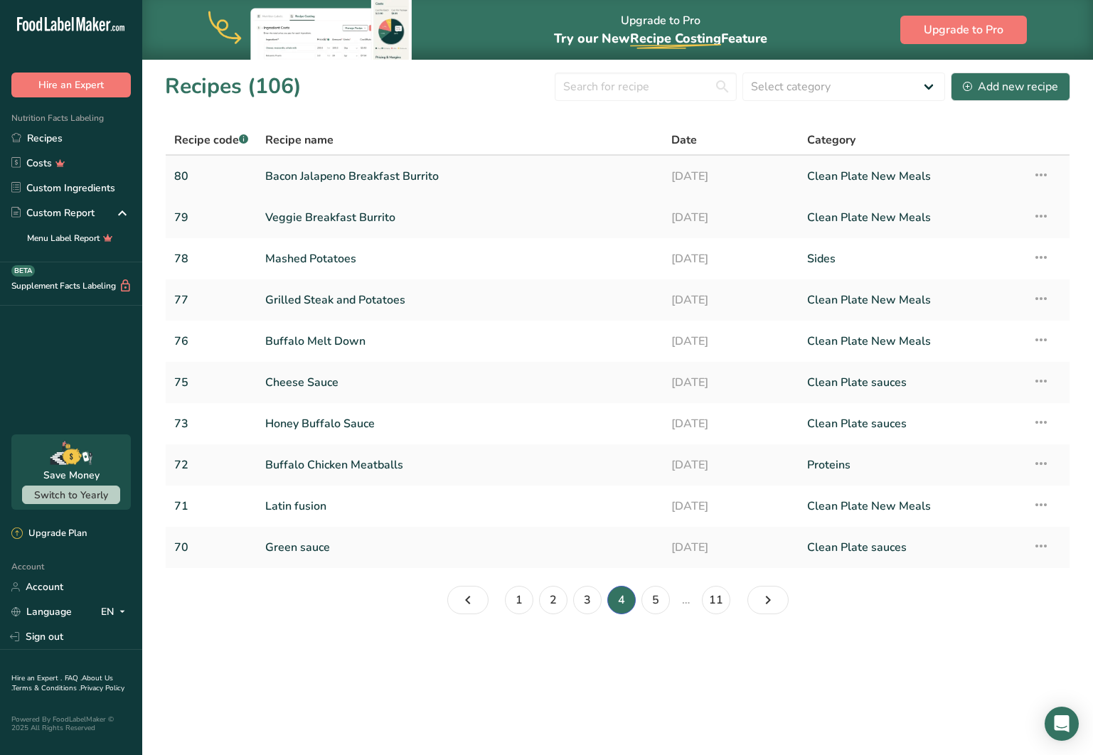
click at [348, 178] on link "Bacon Jalapeno Breakfast Burrito" at bounding box center [459, 176] width 389 height 30
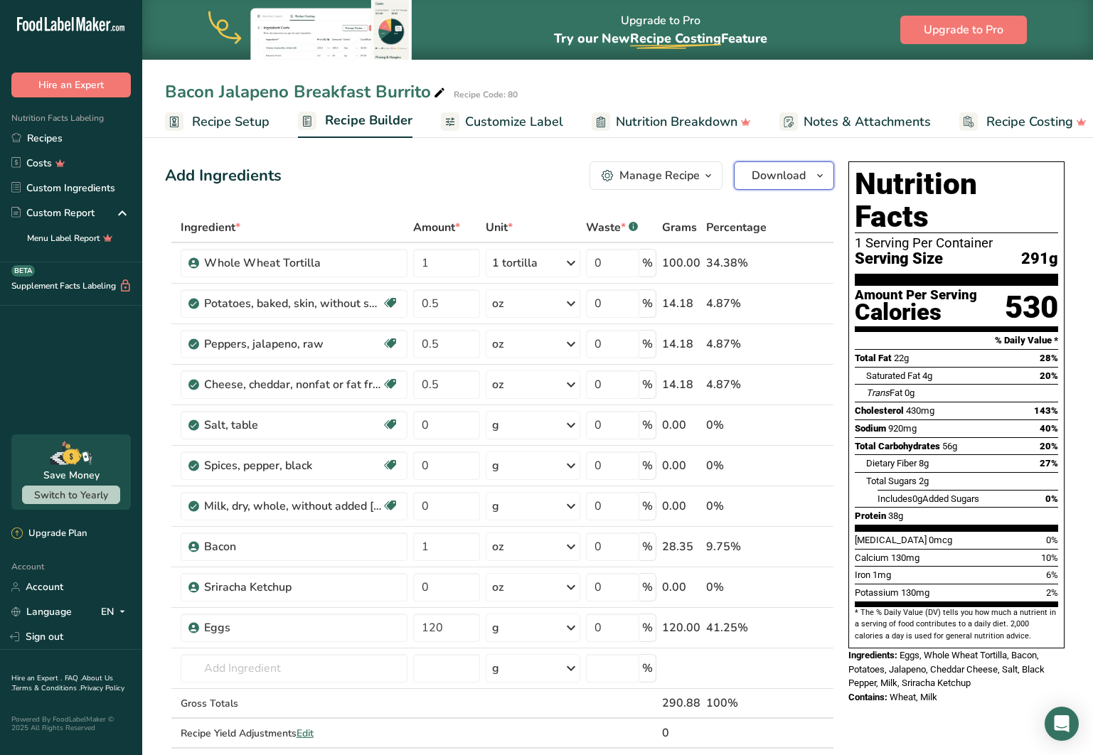
click at [813, 178] on span "button" at bounding box center [819, 175] width 17 height 17
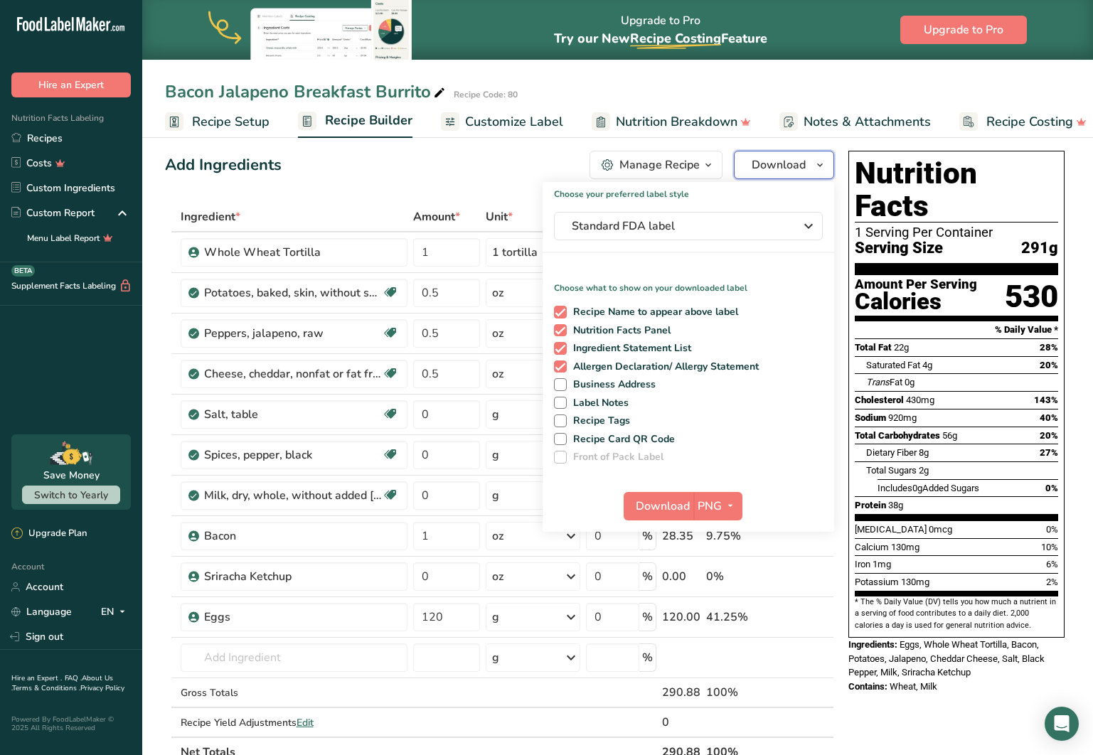
scroll to position [13, 0]
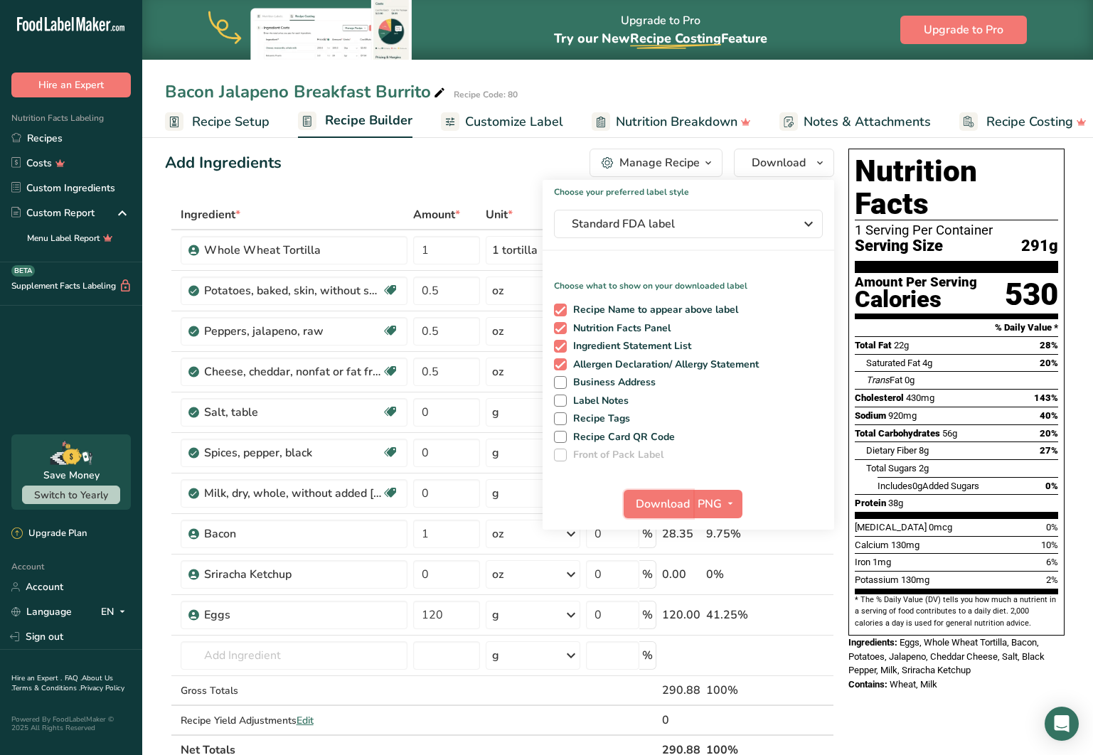
drag, startPoint x: 668, startPoint y: 505, endPoint x: 653, endPoint y: 503, distance: 14.4
click at [665, 504] on span "Download" at bounding box center [663, 504] width 54 height 17
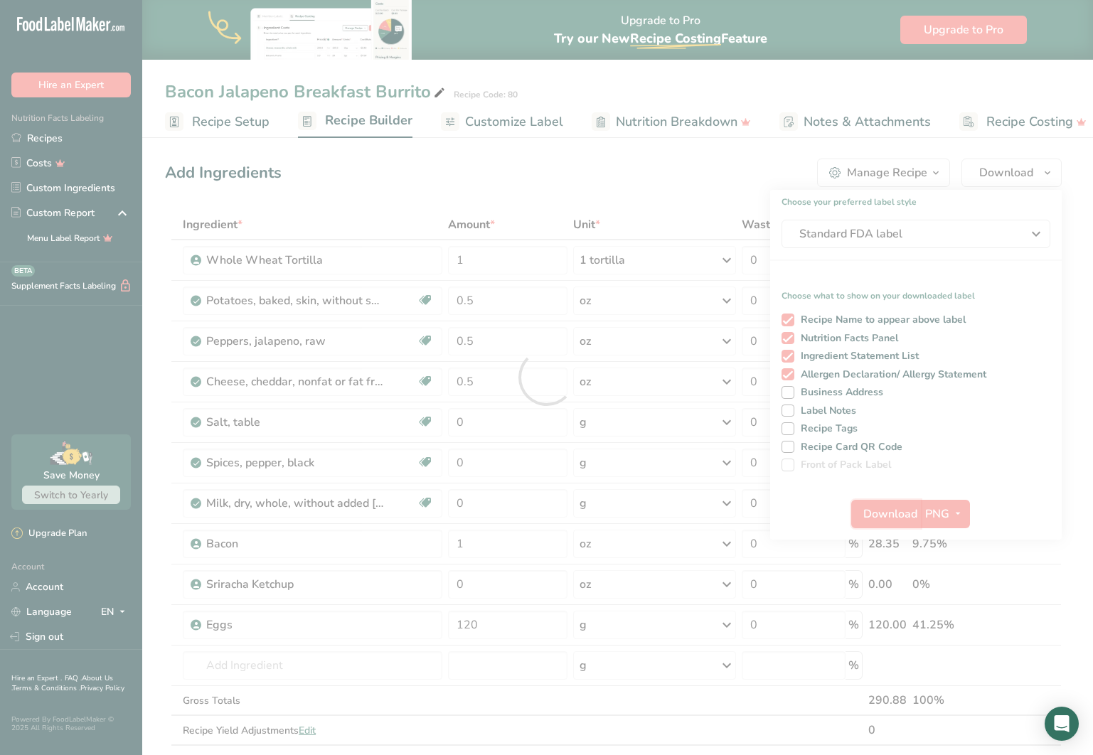
scroll to position [0, 0]
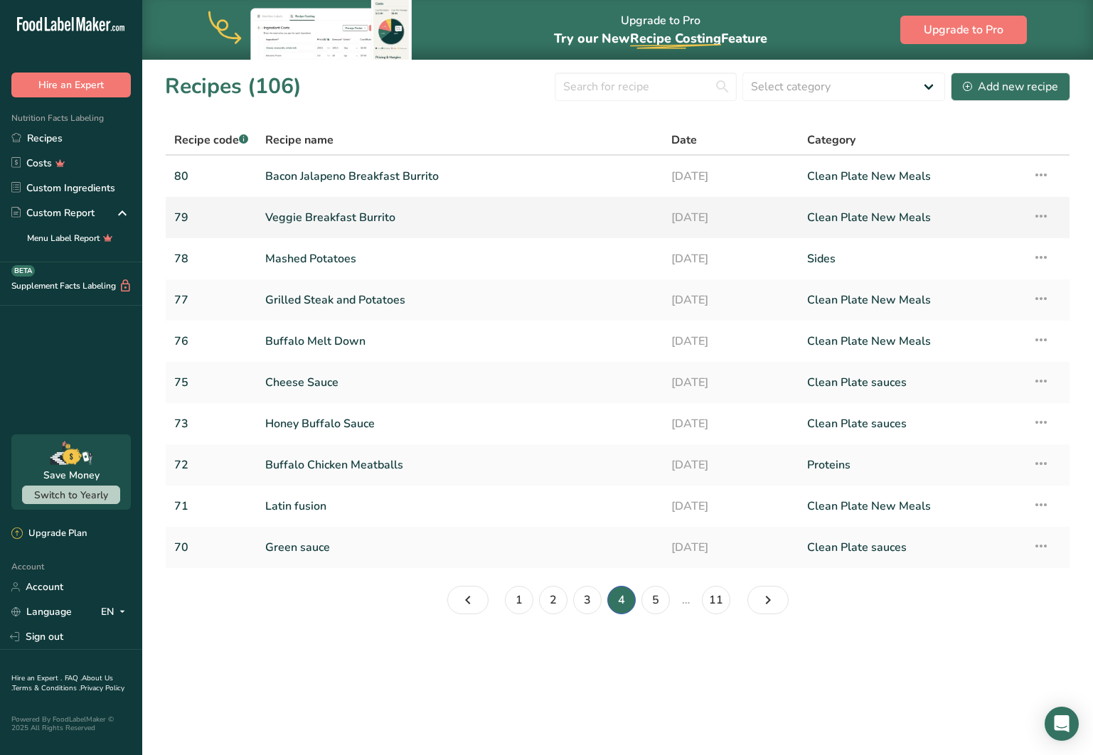
click at [375, 216] on link "Veggie Breakfast Burrito" at bounding box center [459, 218] width 389 height 30
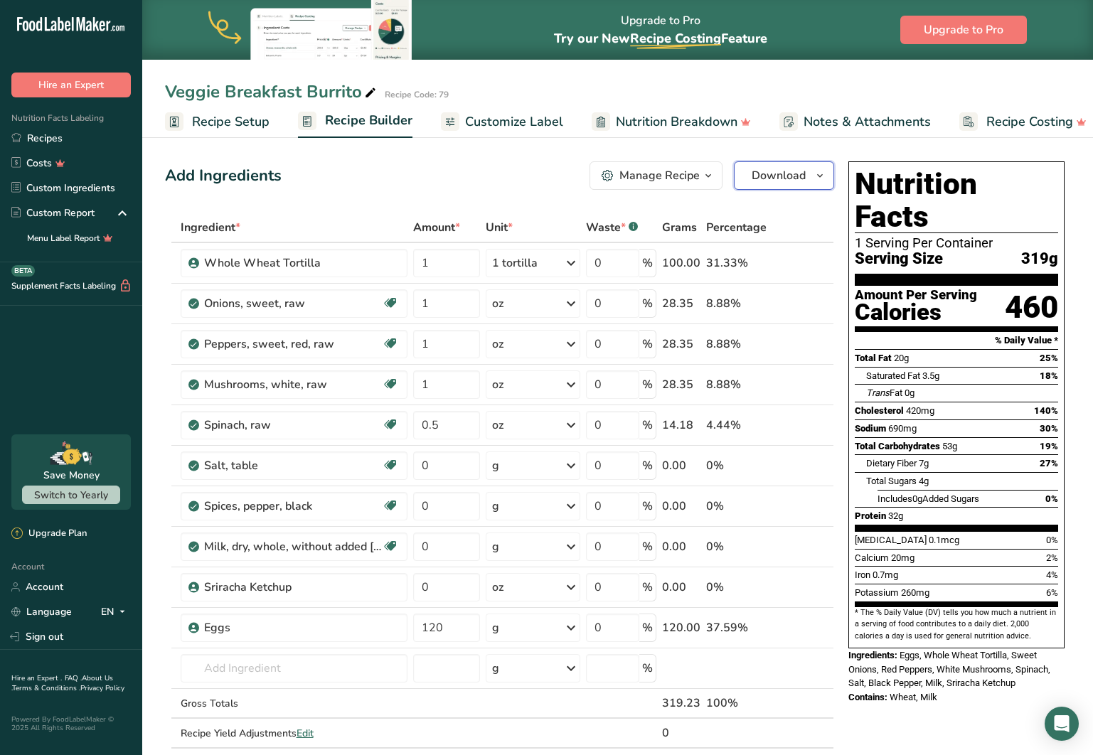
click at [783, 179] on span "Download" at bounding box center [779, 175] width 54 height 17
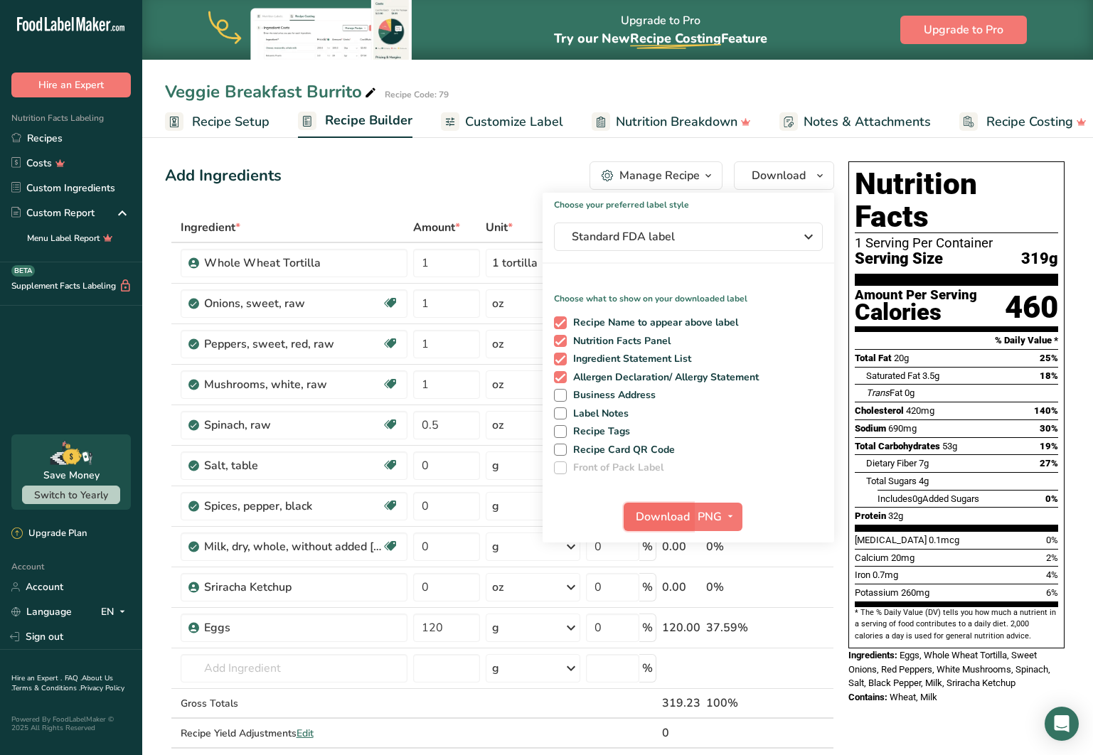
click at [662, 515] on span "Download" at bounding box center [663, 516] width 54 height 17
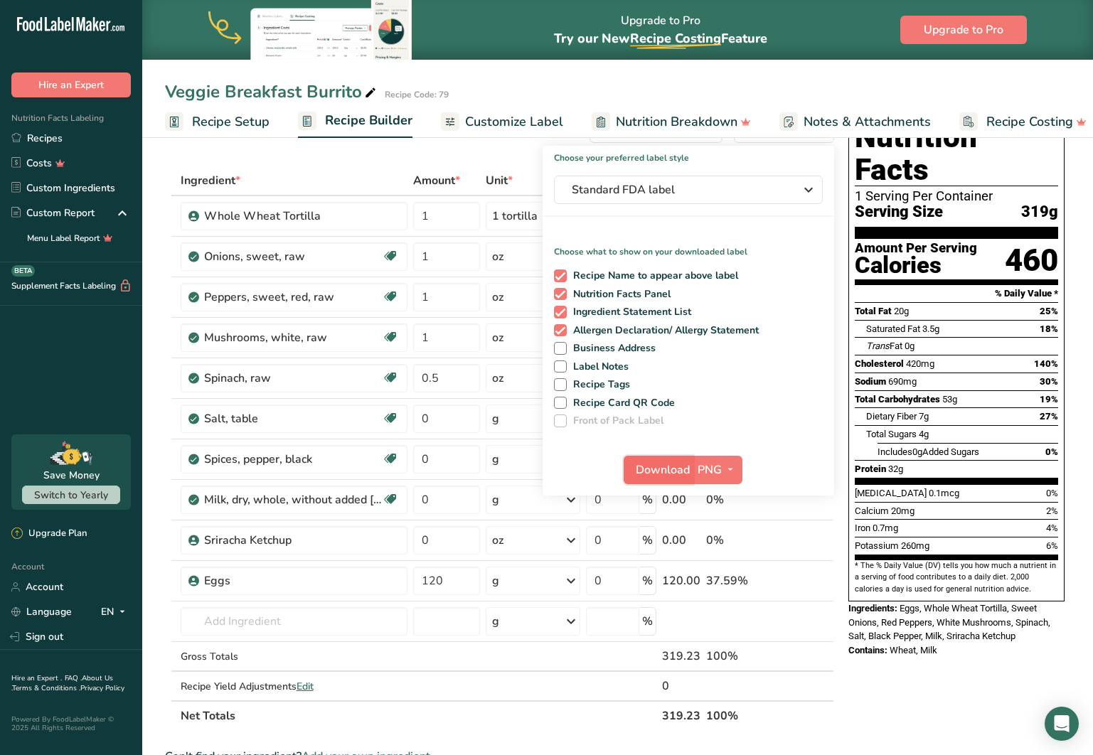
scroll to position [46, 0]
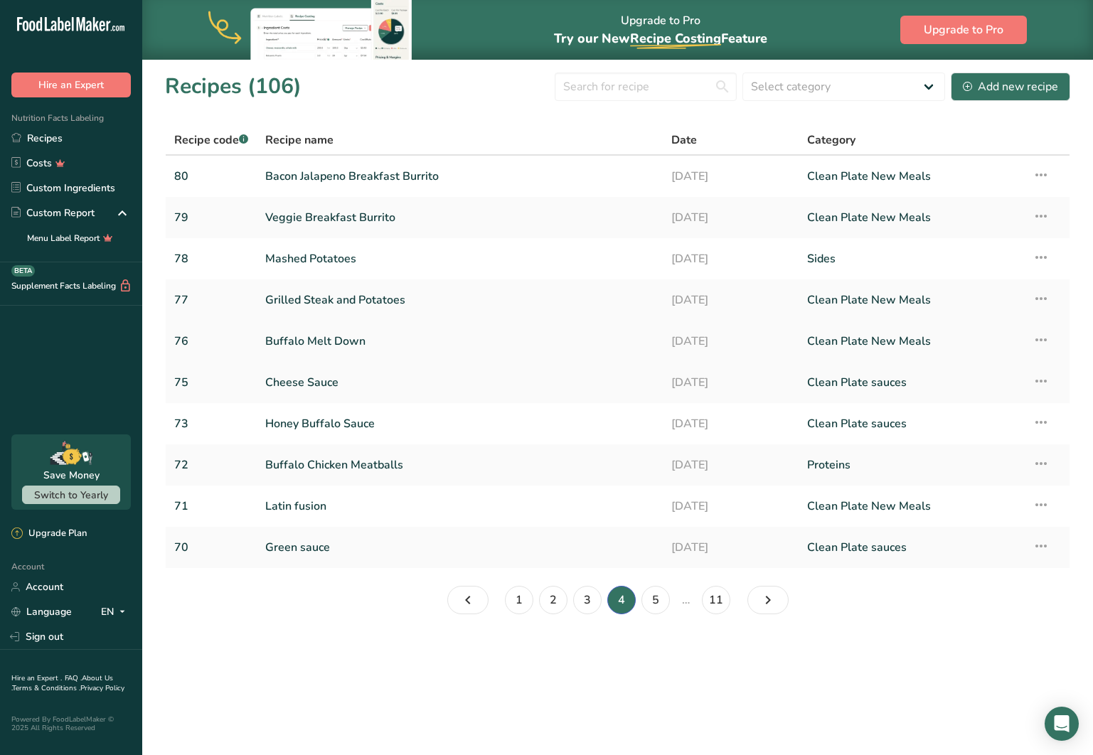
click at [326, 336] on link "Buffalo Melt Down" at bounding box center [459, 341] width 389 height 30
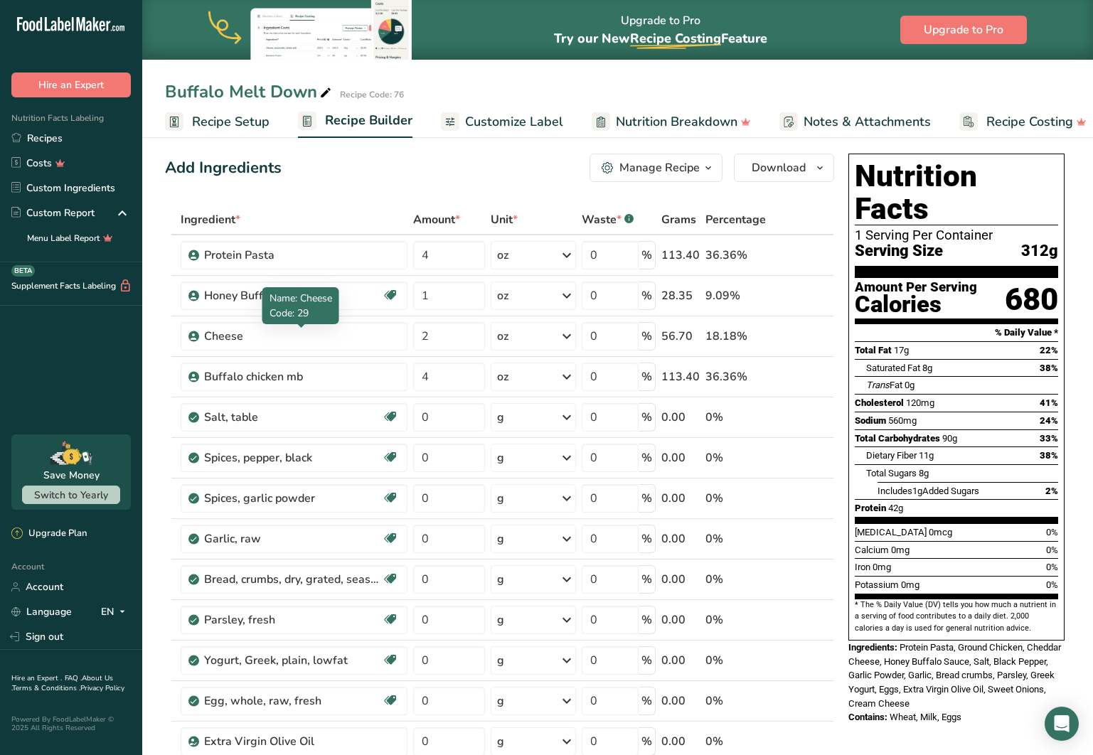
scroll to position [10, 0]
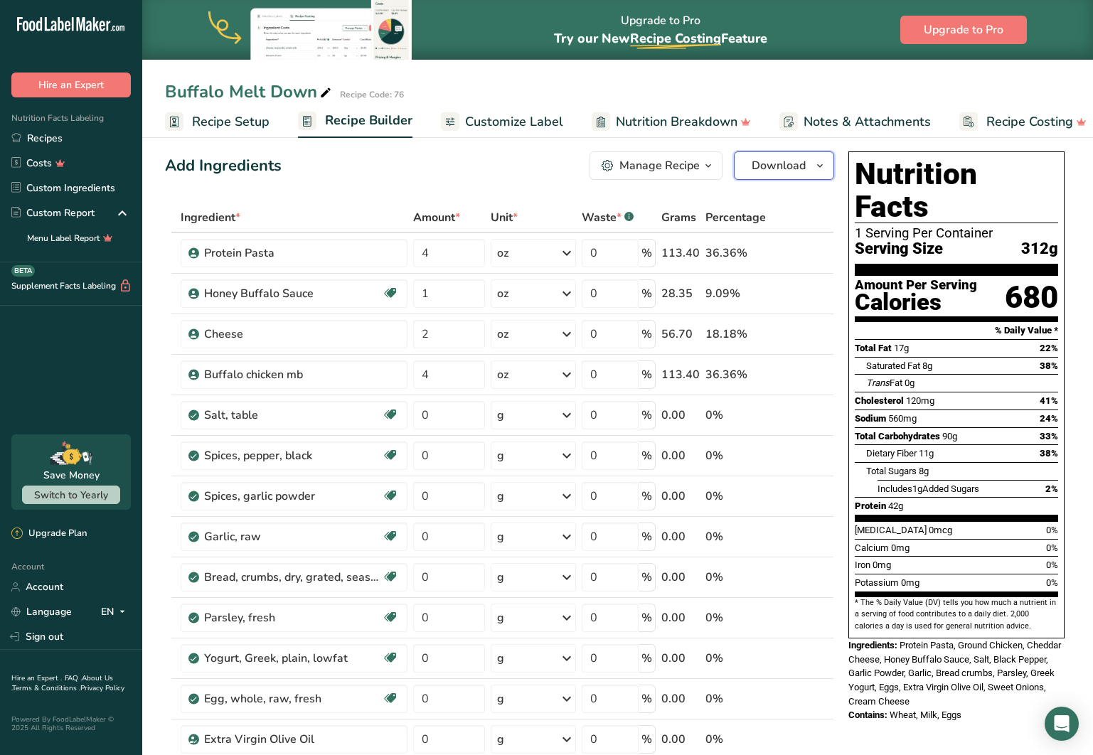
click at [750, 159] on button "Download" at bounding box center [784, 165] width 100 height 28
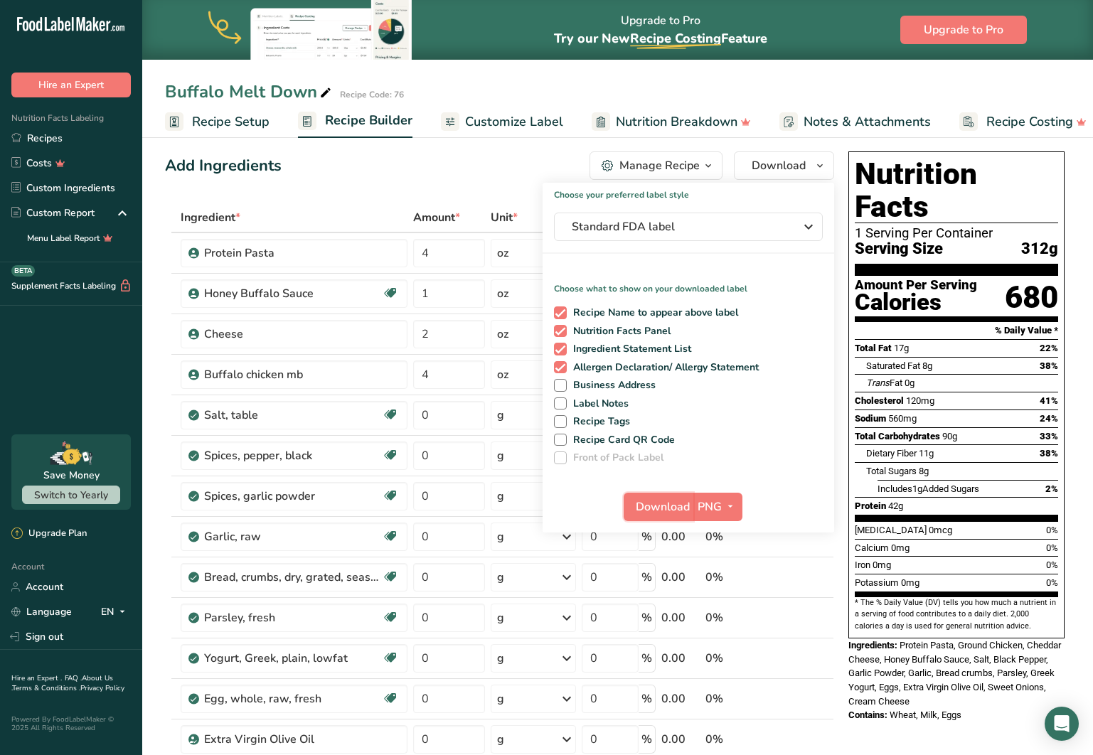
drag, startPoint x: 641, startPoint y: 506, endPoint x: 629, endPoint y: 501, distance: 13.1
click at [641, 506] on span "Download" at bounding box center [663, 506] width 54 height 17
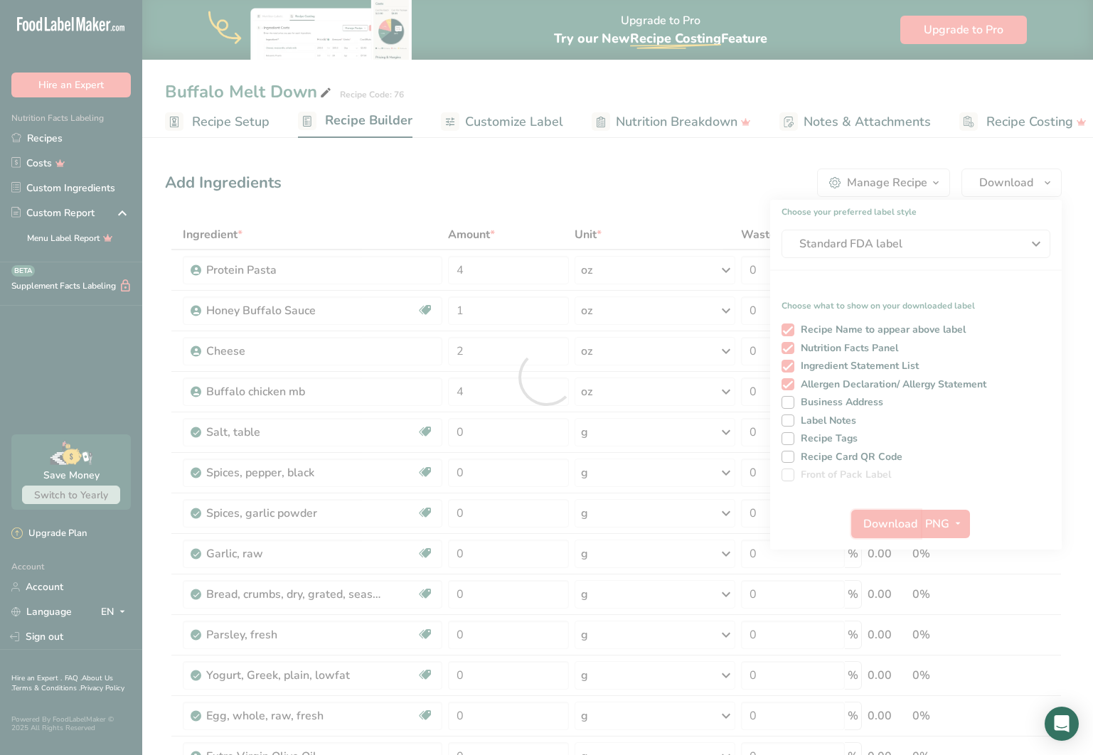
scroll to position [0, 0]
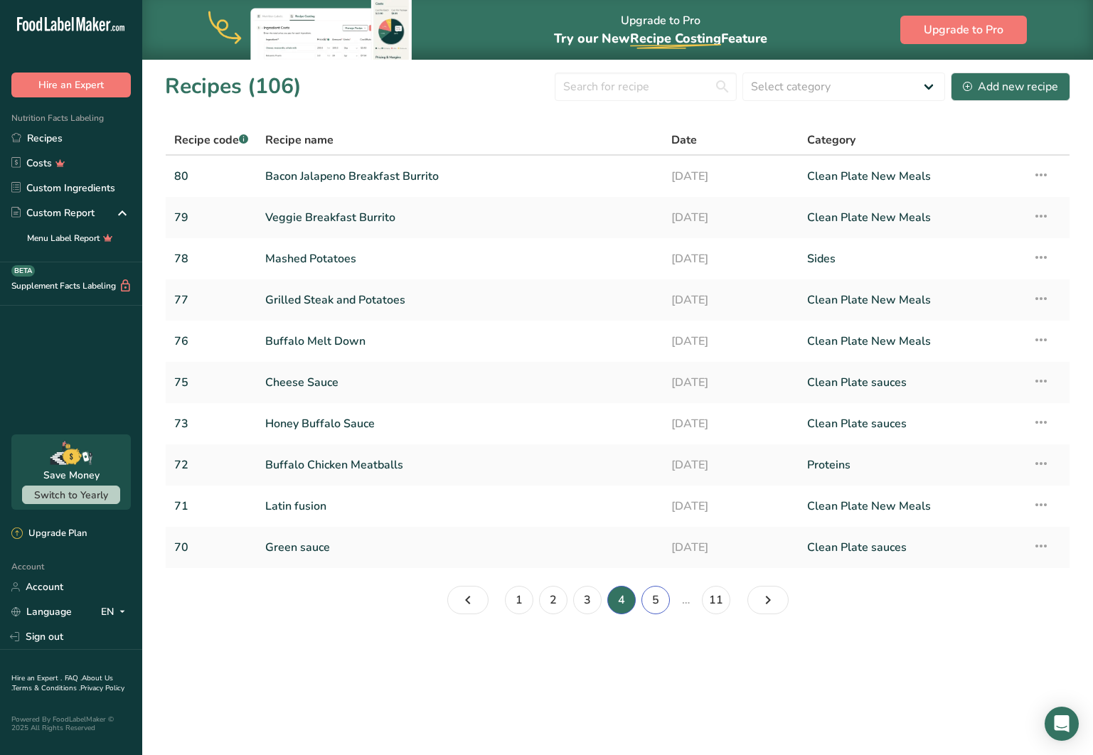
click at [656, 597] on link "5" at bounding box center [655, 600] width 28 height 28
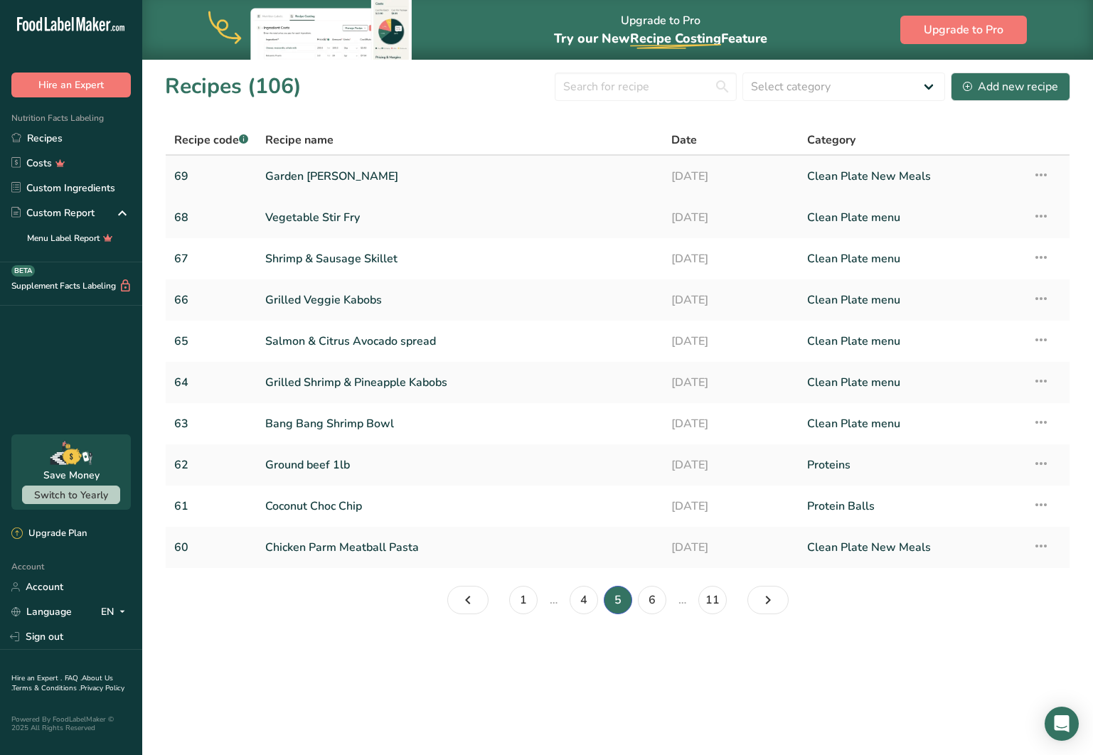
click at [298, 175] on link "Garden [PERSON_NAME]" at bounding box center [459, 176] width 389 height 30
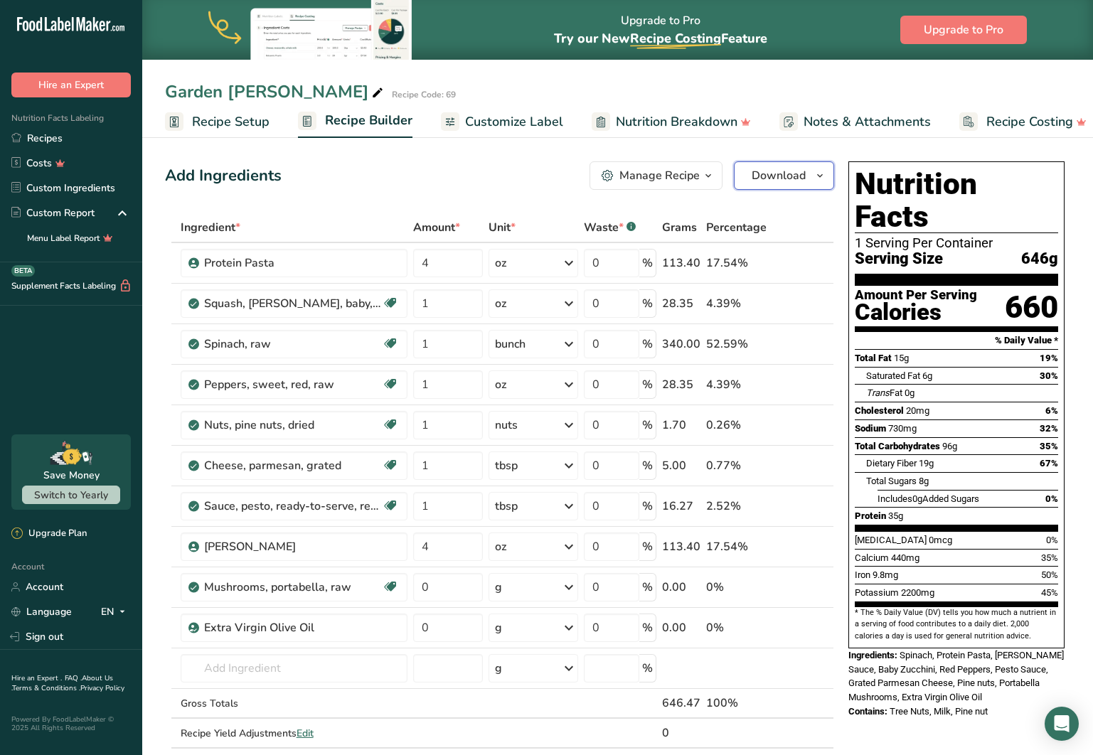
click at [779, 177] on span "Download" at bounding box center [779, 175] width 54 height 17
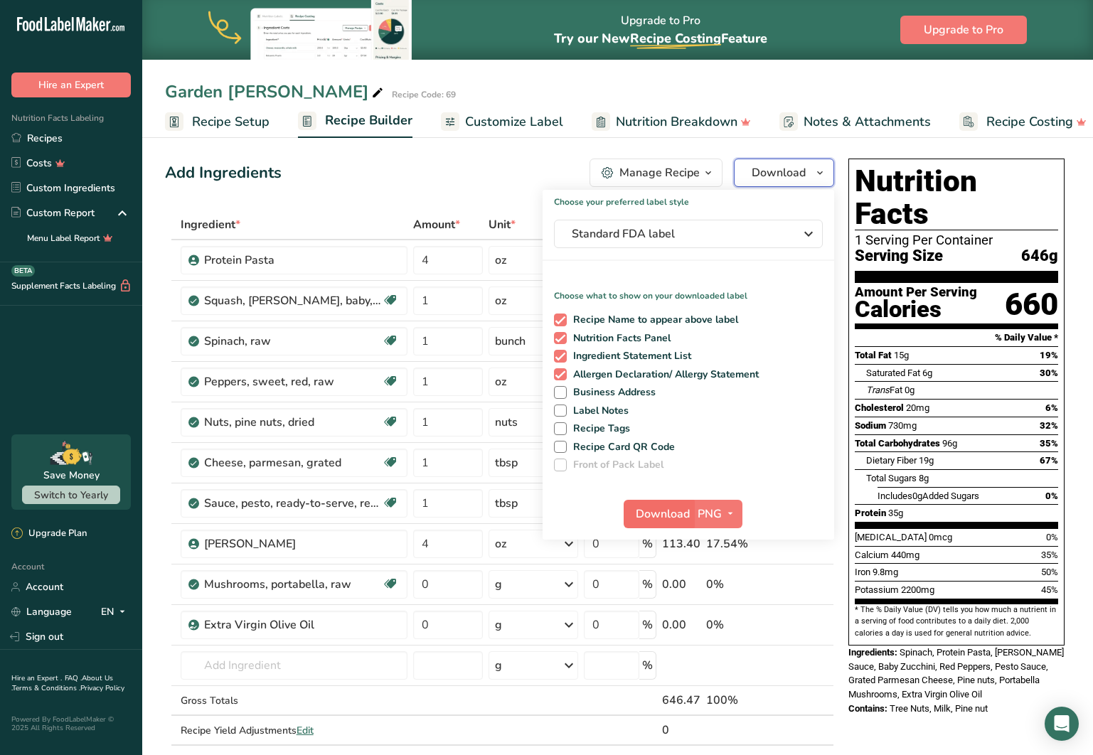
scroll to position [4, 0]
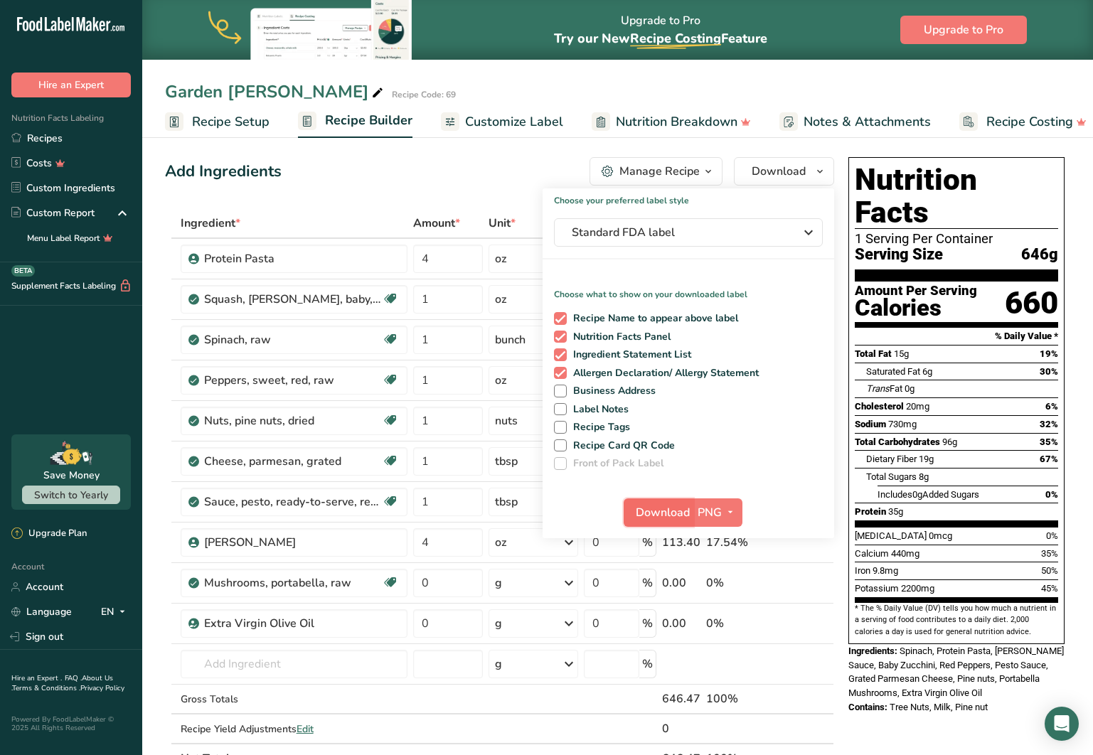
click at [665, 514] on span "Download" at bounding box center [663, 512] width 54 height 17
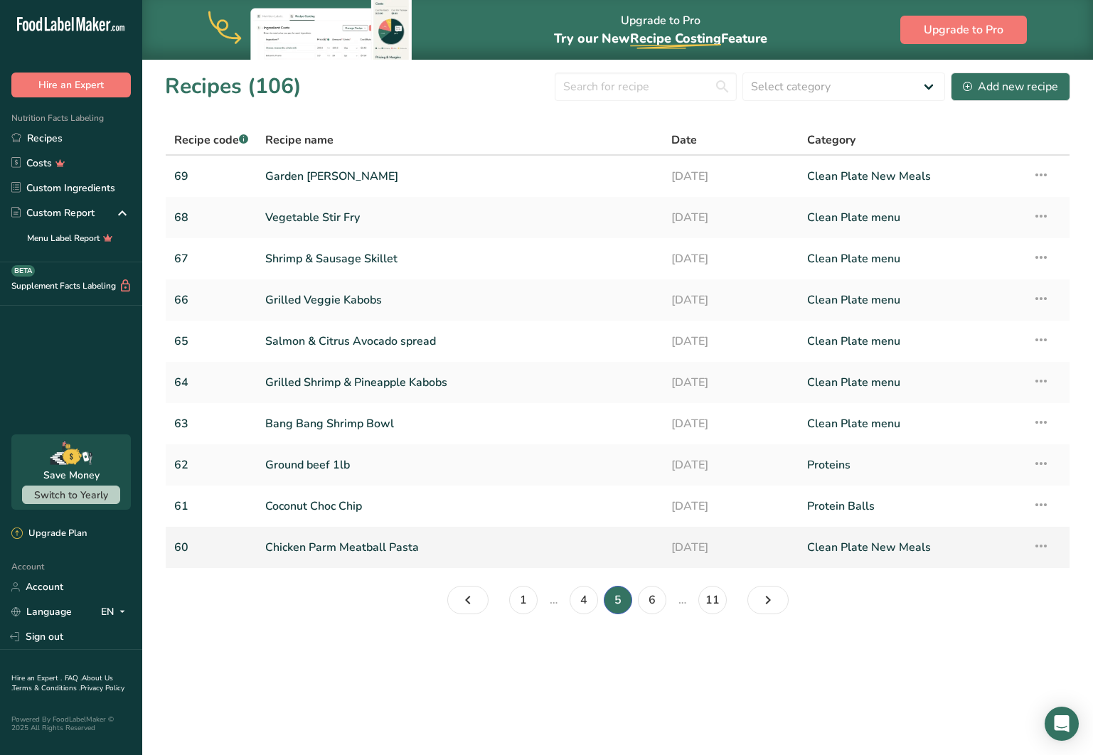
click at [311, 545] on link "Chicken Parm Meatball Pasta" at bounding box center [459, 548] width 389 height 30
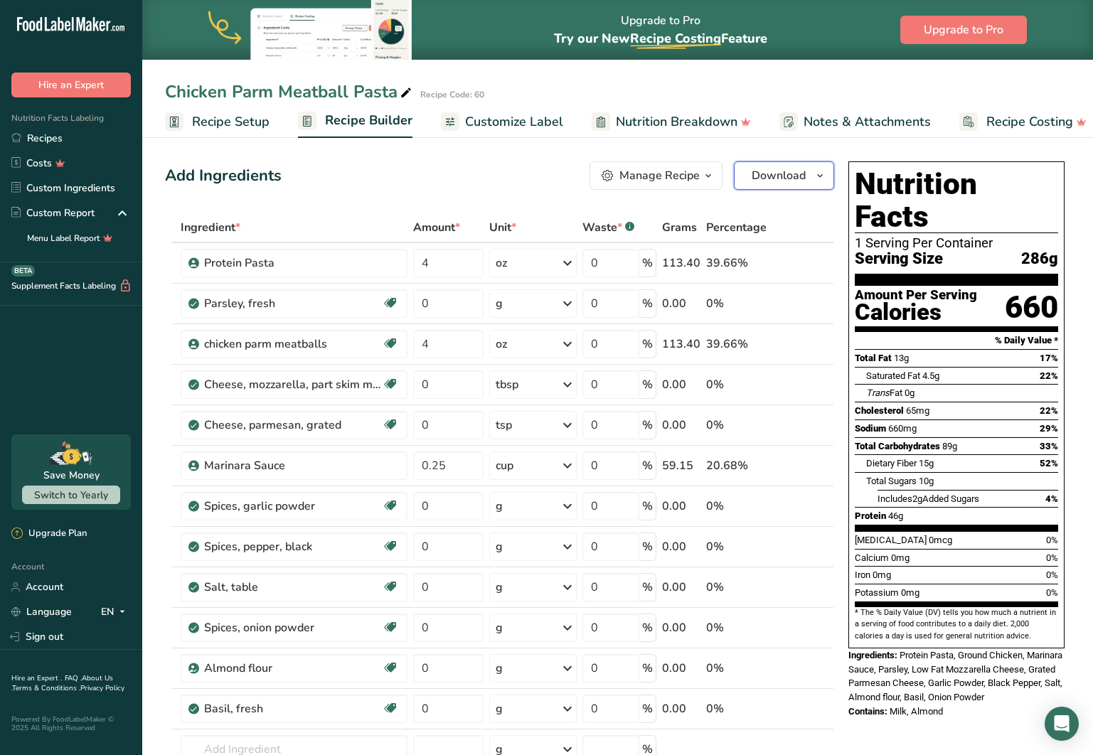
drag, startPoint x: 787, startPoint y: 178, endPoint x: 786, endPoint y: 203, distance: 25.6
click at [786, 178] on span "Download" at bounding box center [779, 175] width 54 height 17
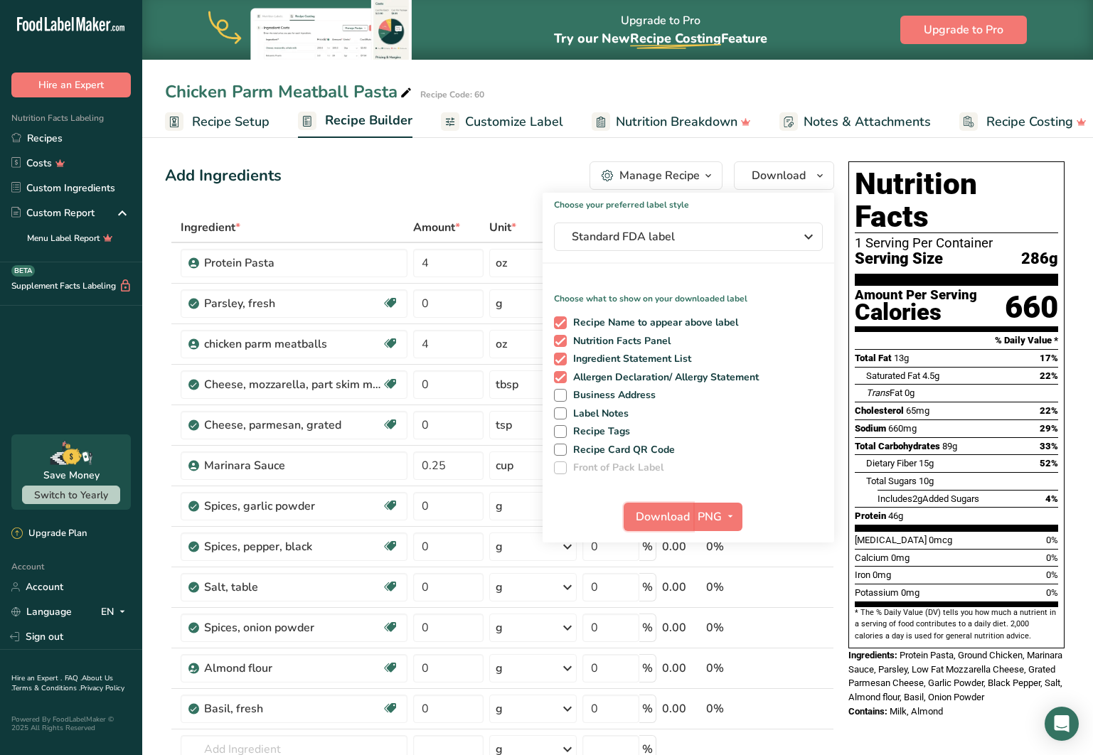
click at [675, 510] on span "Download" at bounding box center [663, 516] width 54 height 17
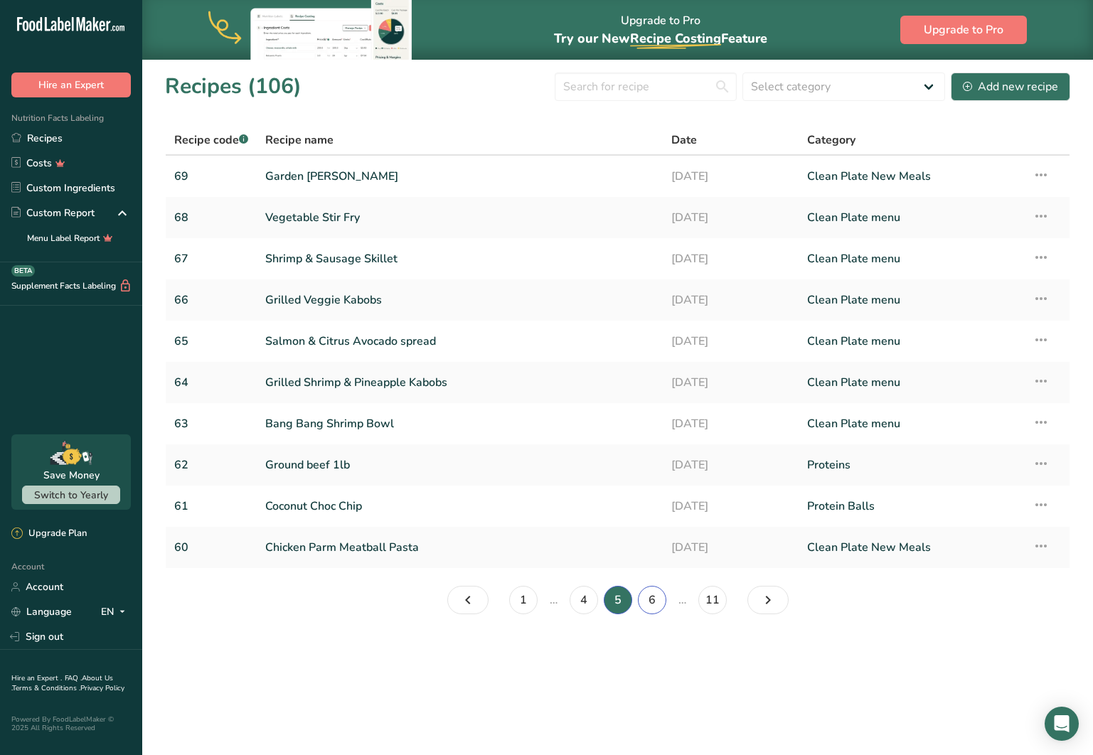
click at [653, 591] on link "6" at bounding box center [652, 600] width 28 height 28
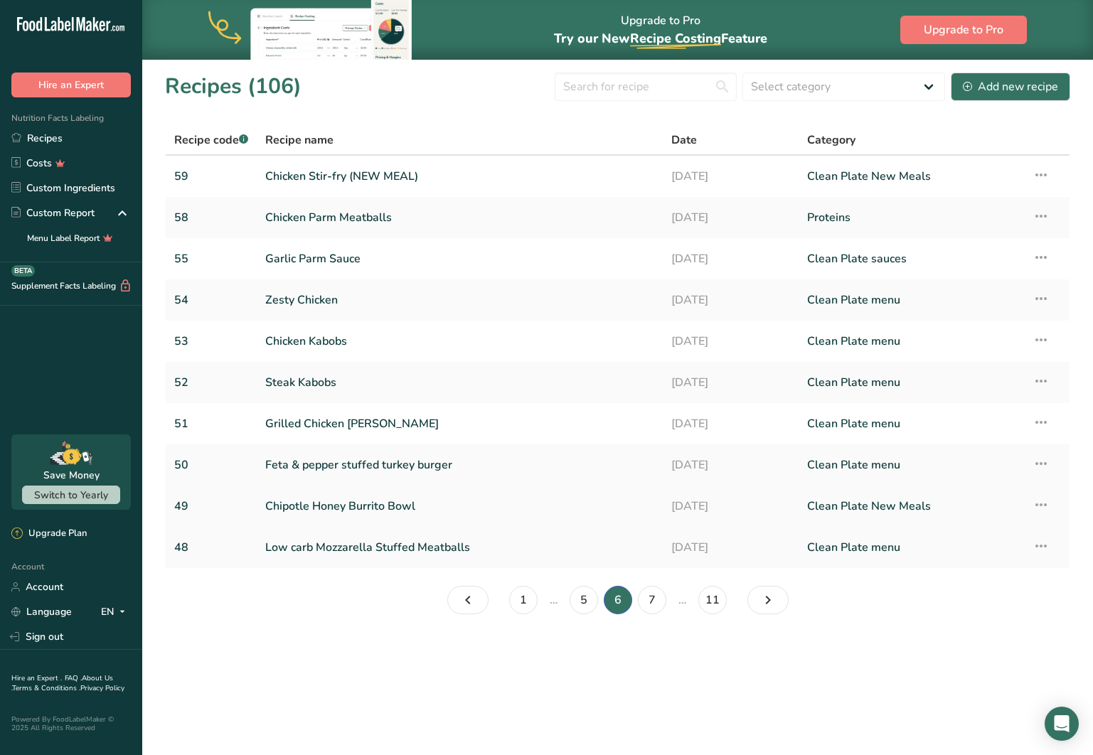
click at [387, 502] on link "Chipotle Honey Burrito Bowl" at bounding box center [459, 506] width 389 height 30
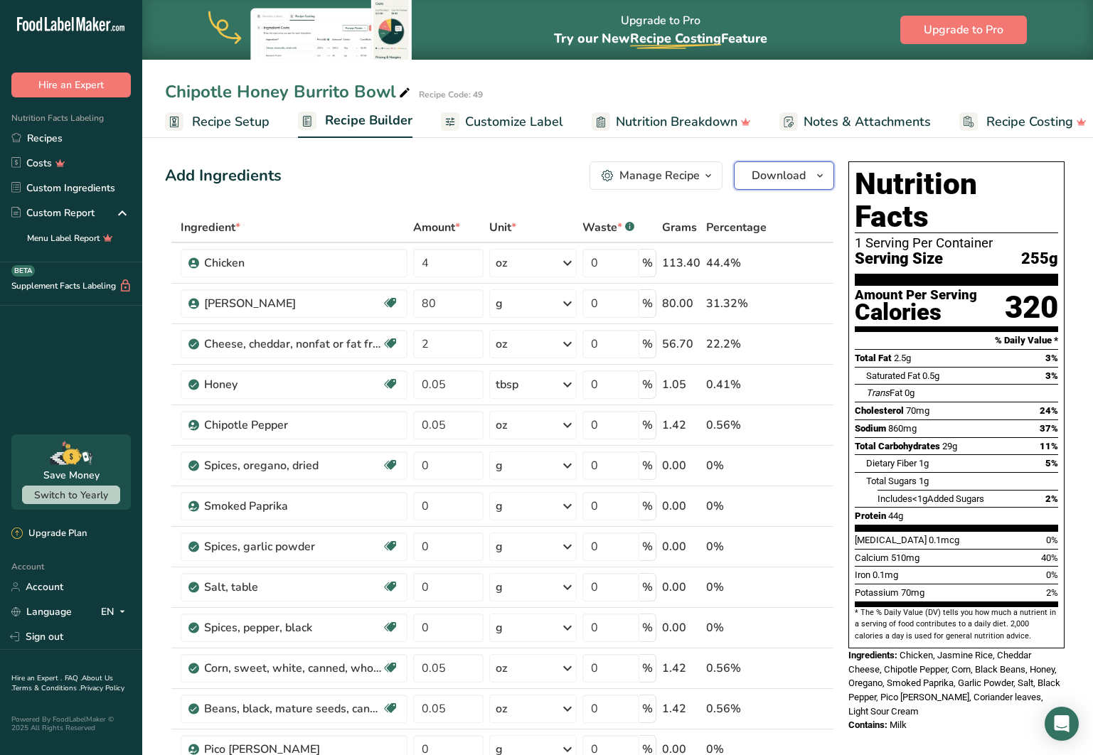
click at [762, 171] on span "Download" at bounding box center [779, 175] width 54 height 17
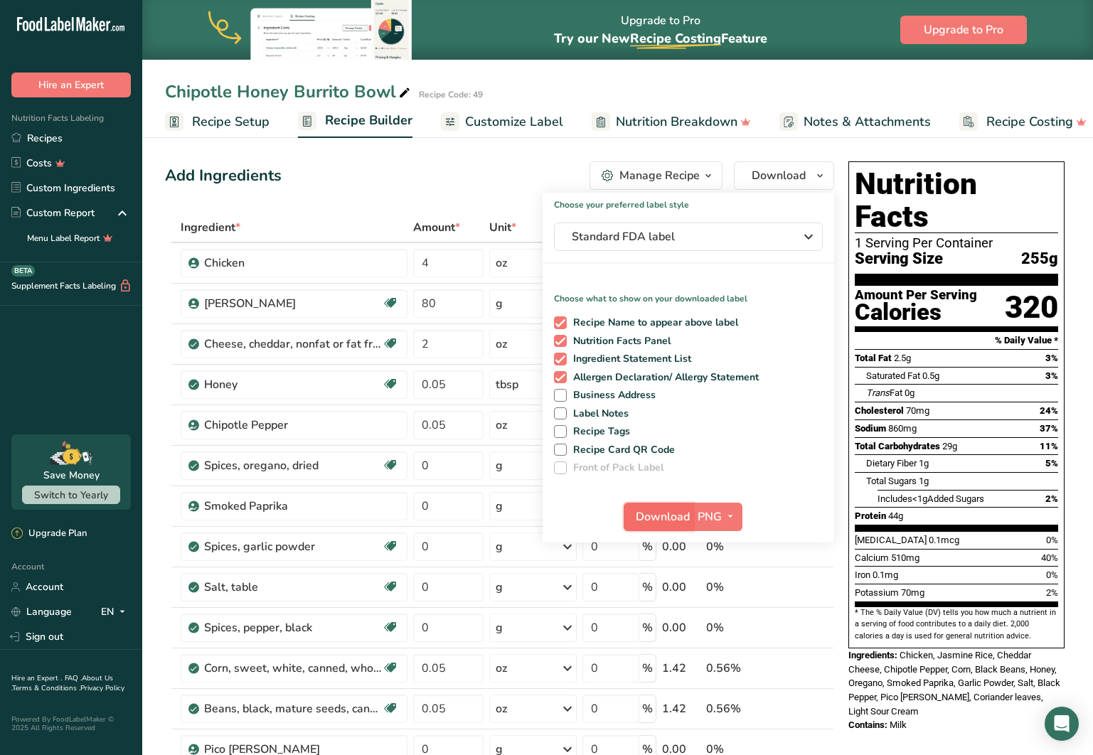
click at [675, 518] on span "Download" at bounding box center [663, 516] width 54 height 17
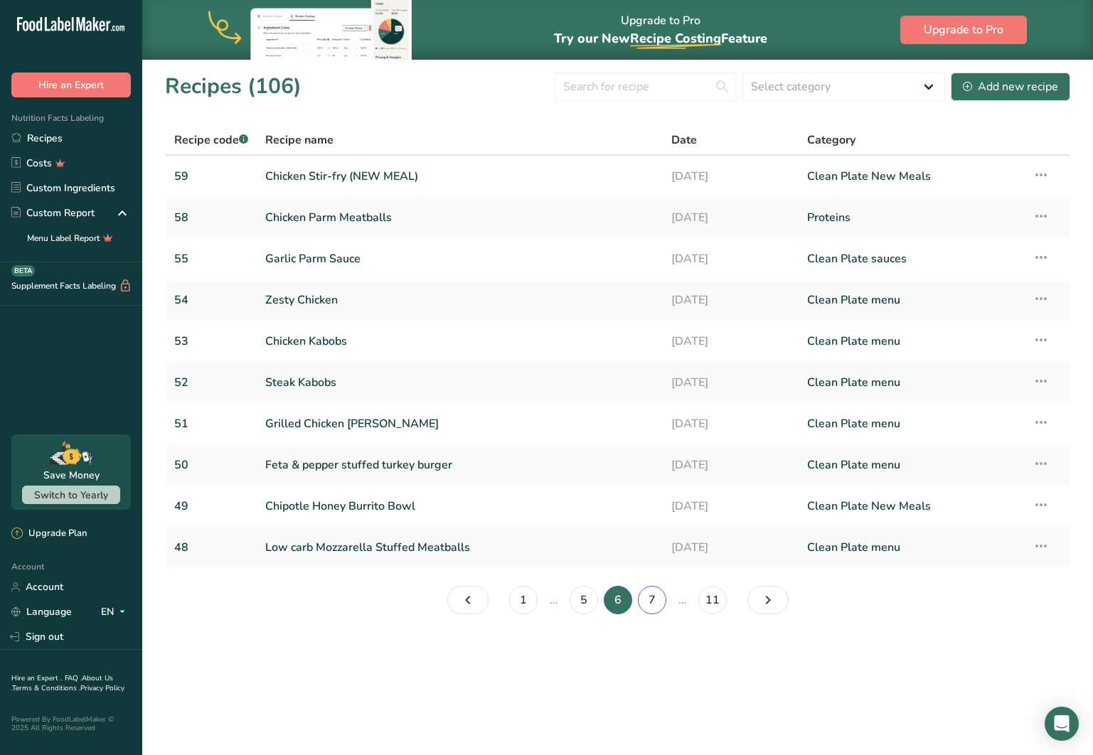
click at [656, 601] on link "7" at bounding box center [652, 600] width 28 height 28
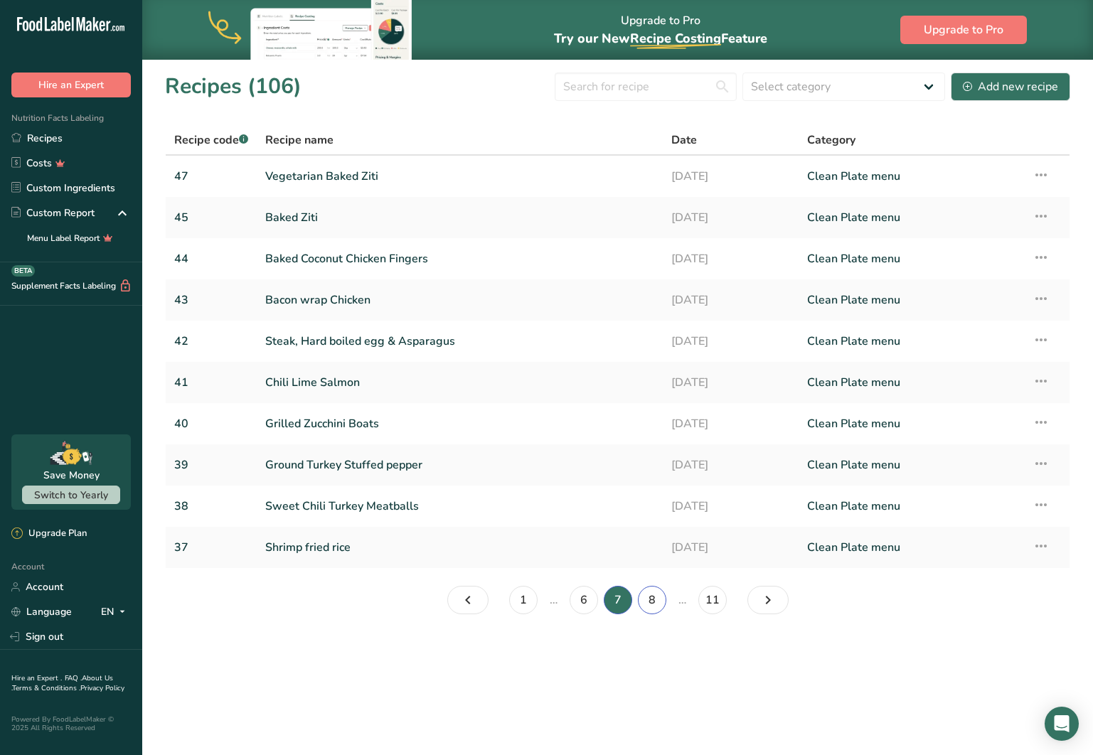
click at [649, 597] on link "8" at bounding box center [652, 600] width 28 height 28
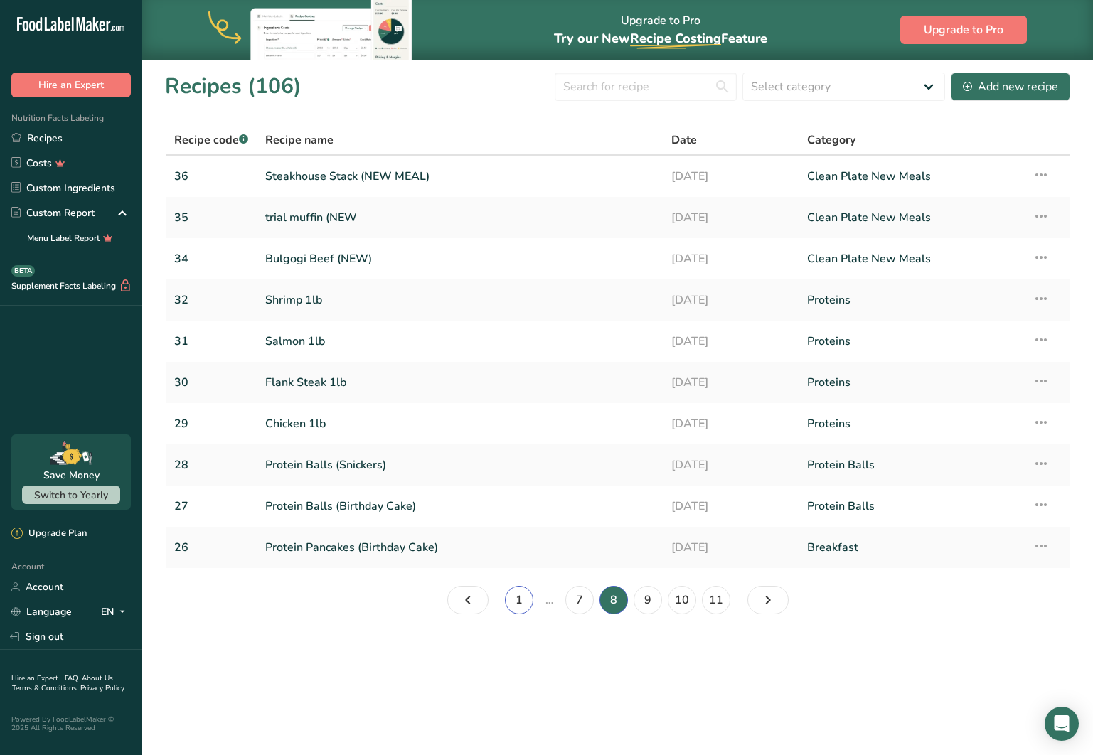
click at [526, 599] on link "1" at bounding box center [519, 600] width 28 height 28
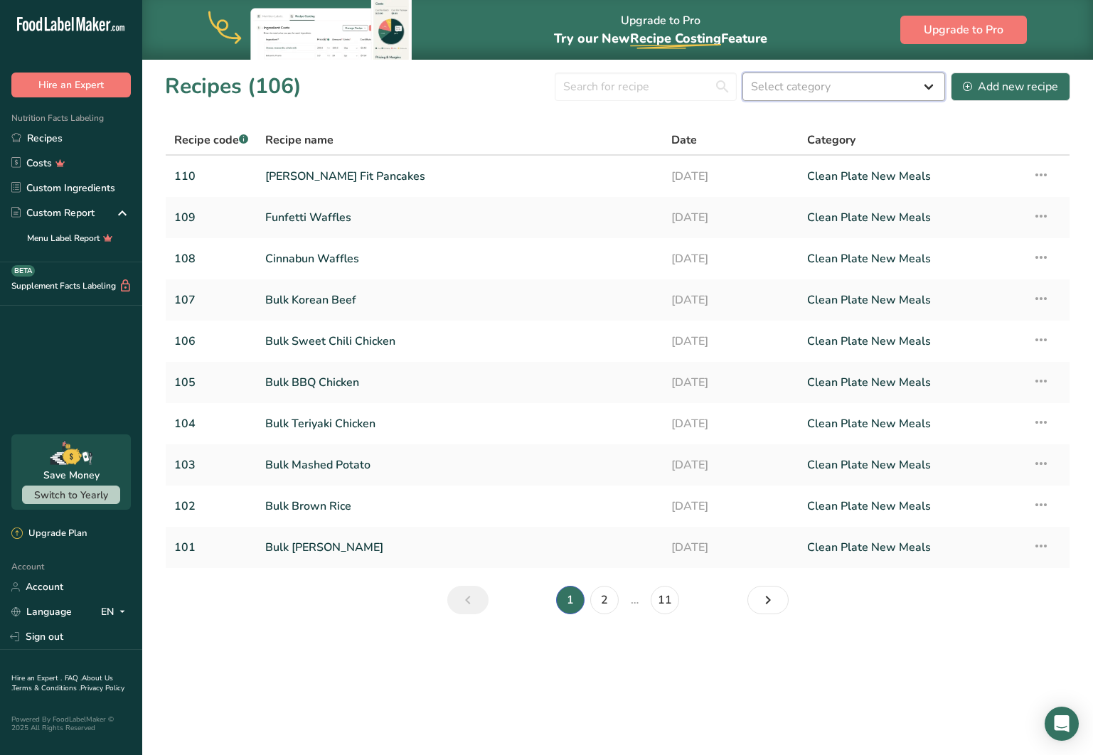
click at [871, 88] on select "Select category All Baked Goods [GEOGRAPHIC_DATA] Breakfast Clean Plate menu Cl…" at bounding box center [843, 87] width 203 height 28
select select "2438"
click at [605, 600] on link "2" at bounding box center [604, 600] width 28 height 28
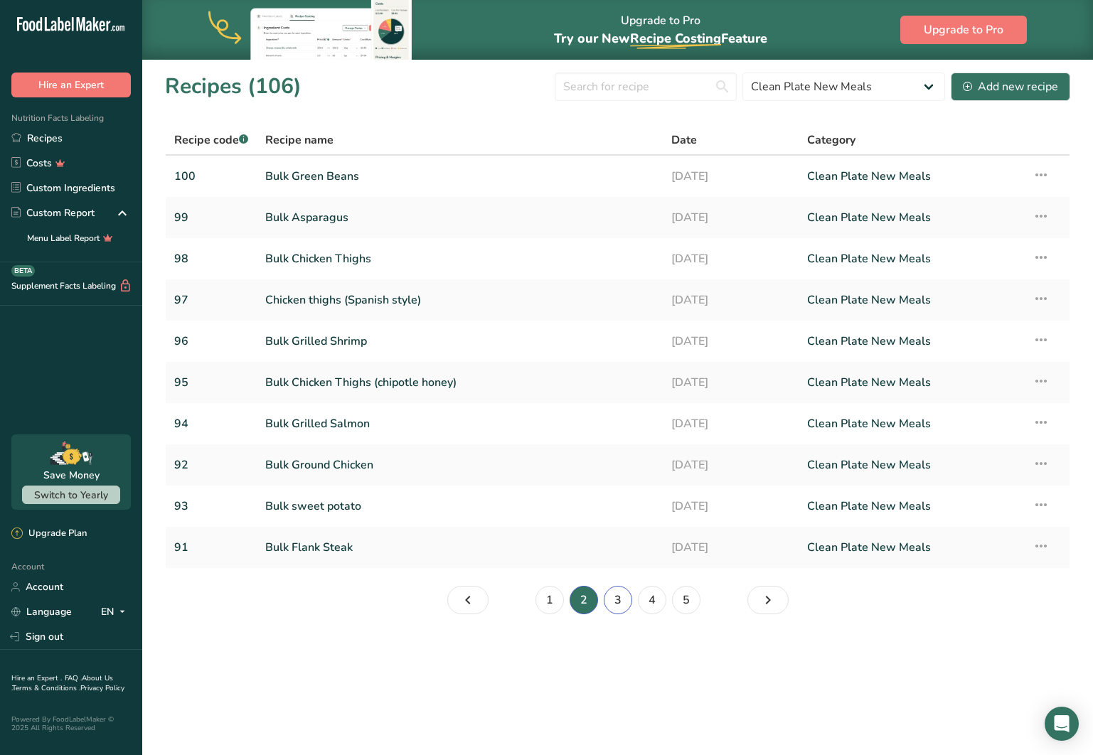
click at [619, 599] on link "3" at bounding box center [618, 600] width 28 height 28
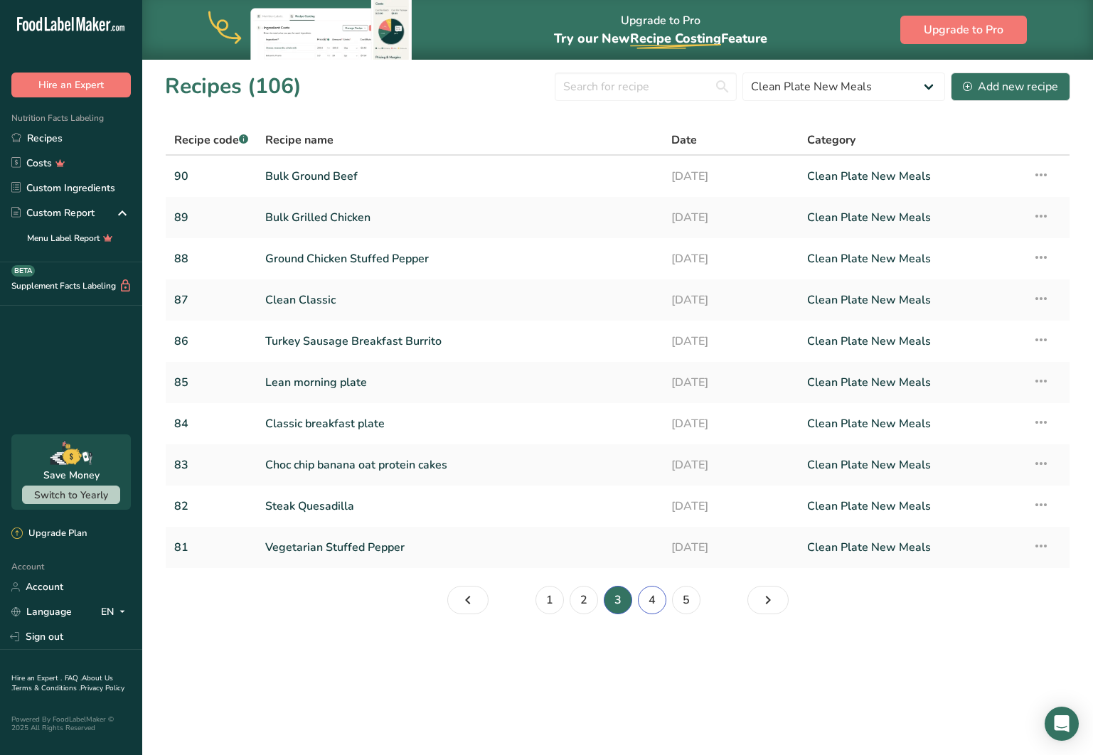
click at [658, 600] on link "4" at bounding box center [652, 600] width 28 height 28
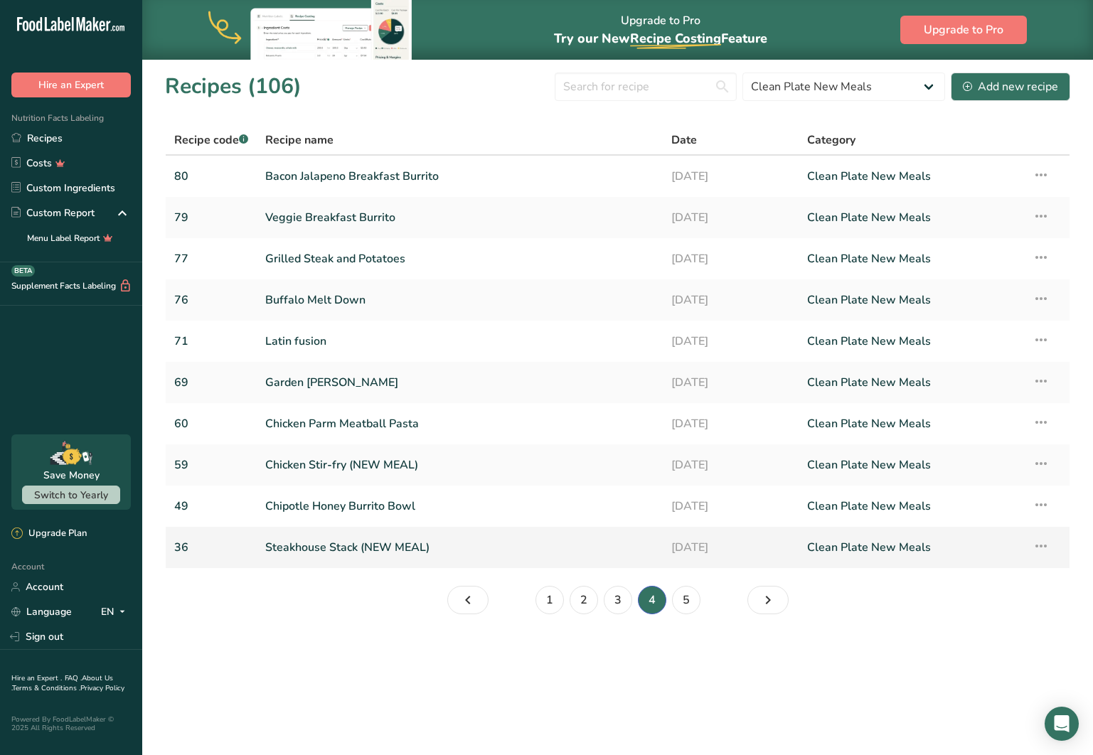
click at [314, 547] on link "Steakhouse Stack (NEW MEAL)" at bounding box center [459, 548] width 389 height 30
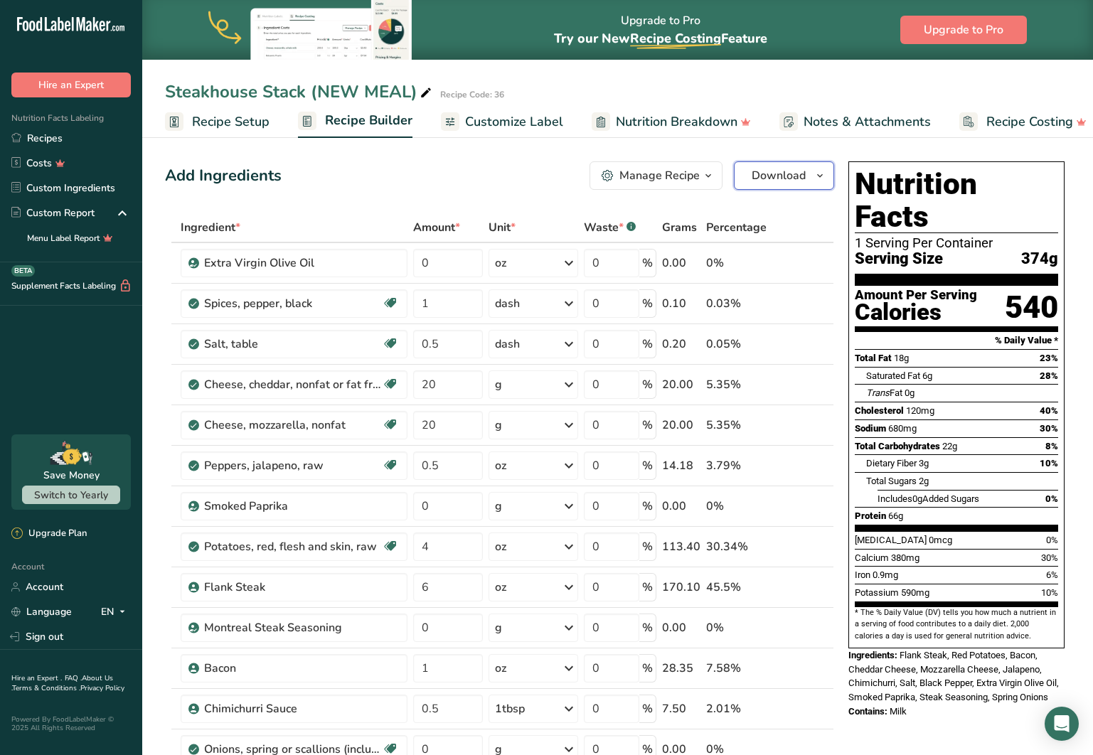
click at [765, 173] on span "Download" at bounding box center [779, 175] width 54 height 17
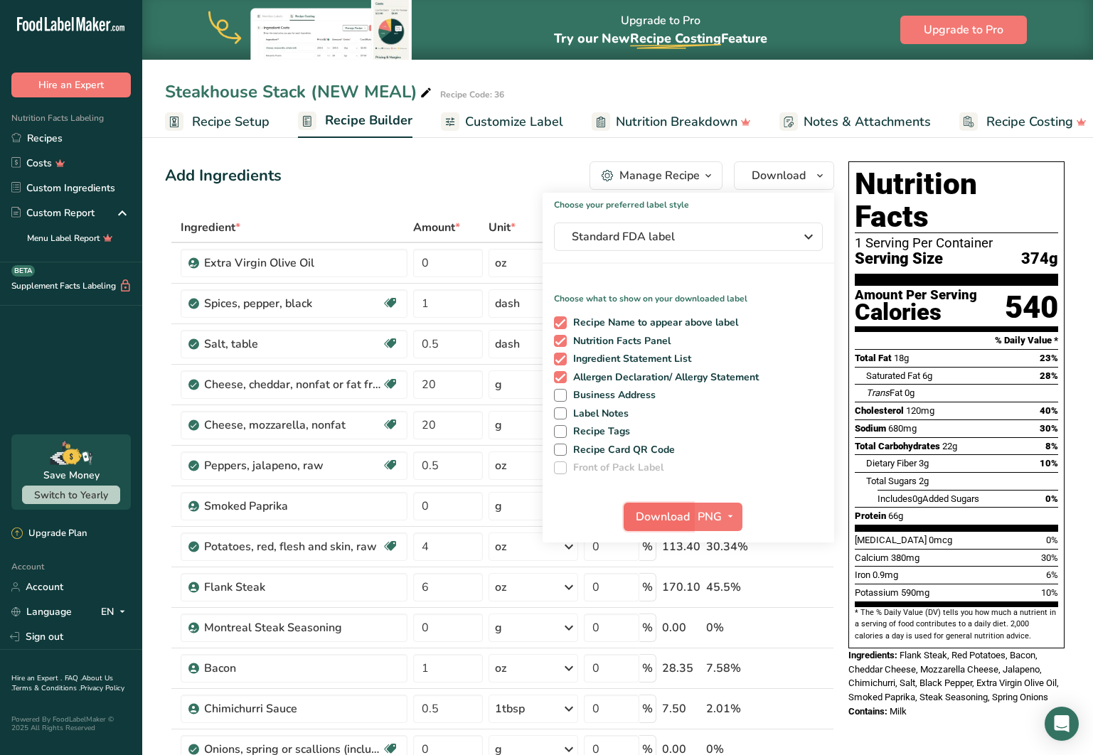
click at [676, 515] on span "Download" at bounding box center [663, 516] width 54 height 17
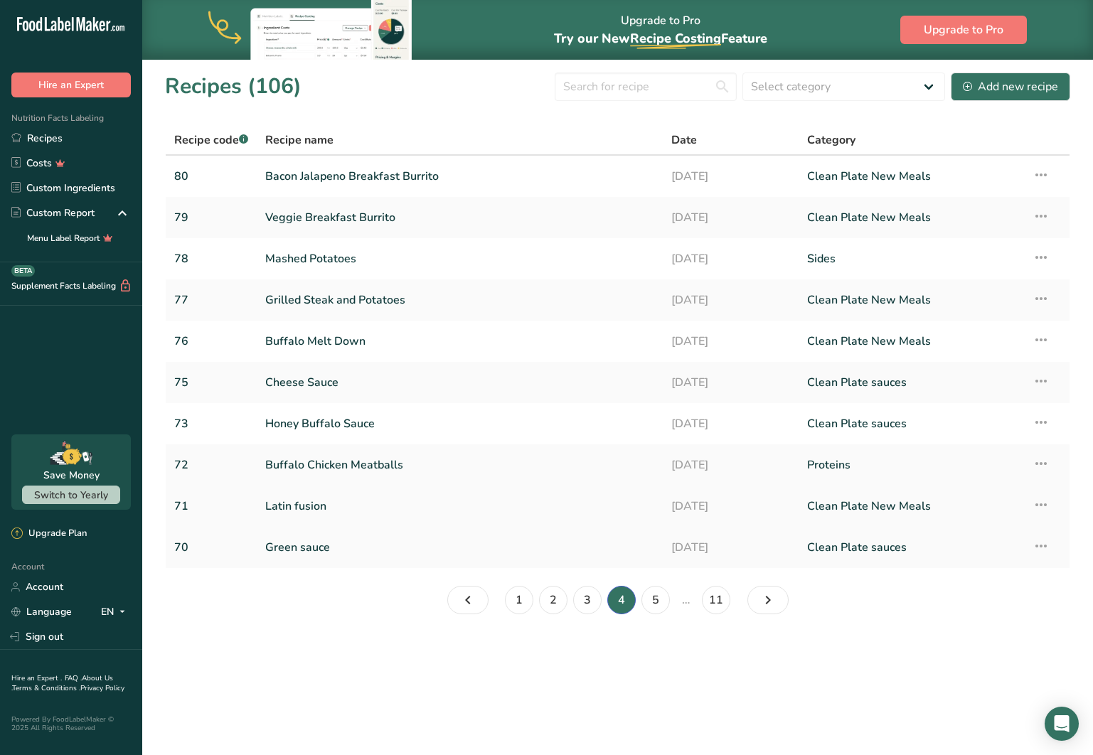
click at [301, 502] on link "Latin fusion" at bounding box center [459, 506] width 389 height 30
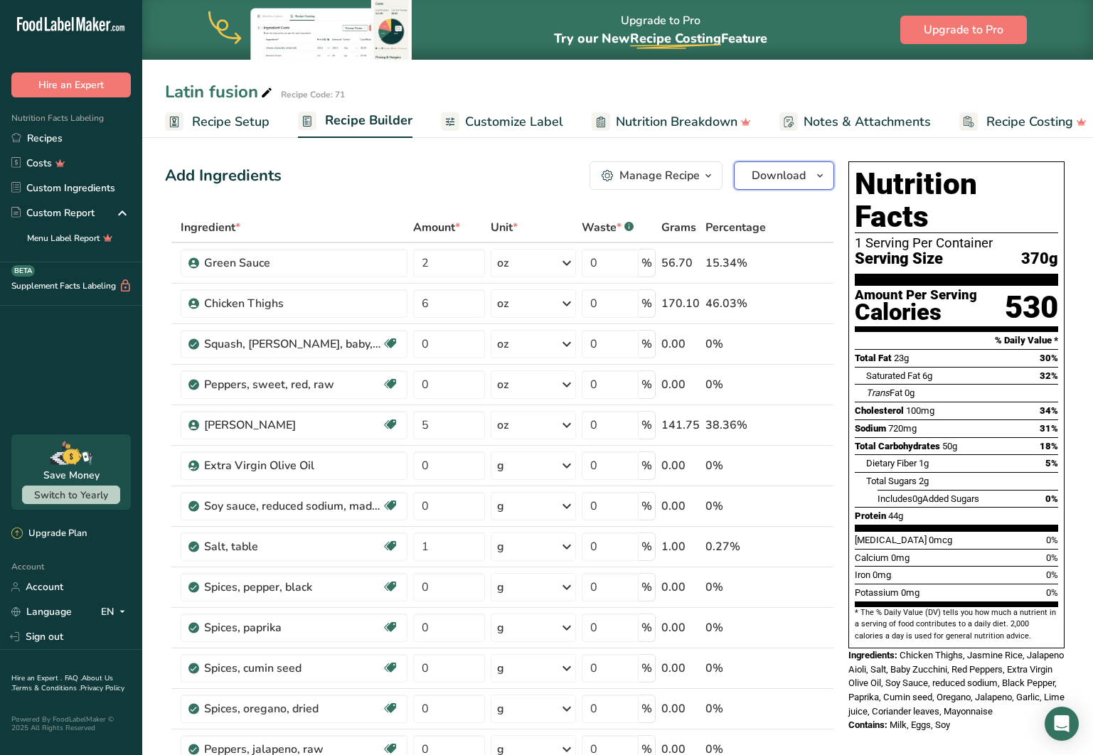
click at [800, 177] on span "Download" at bounding box center [779, 175] width 54 height 17
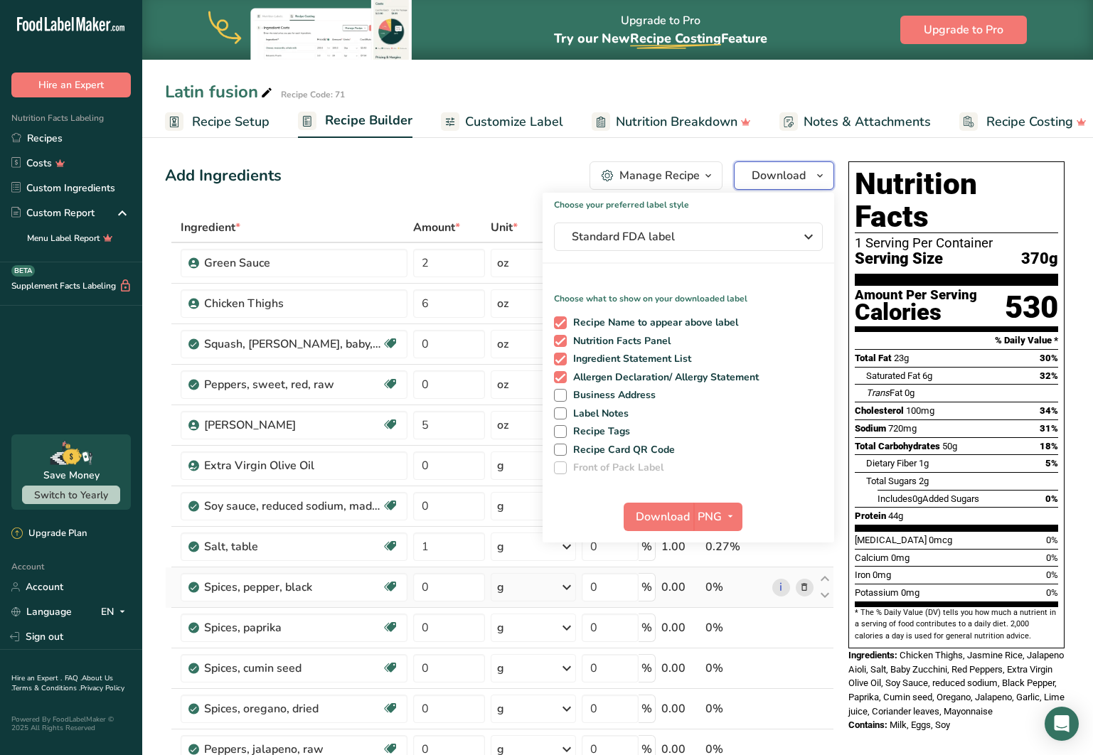
scroll to position [8, 0]
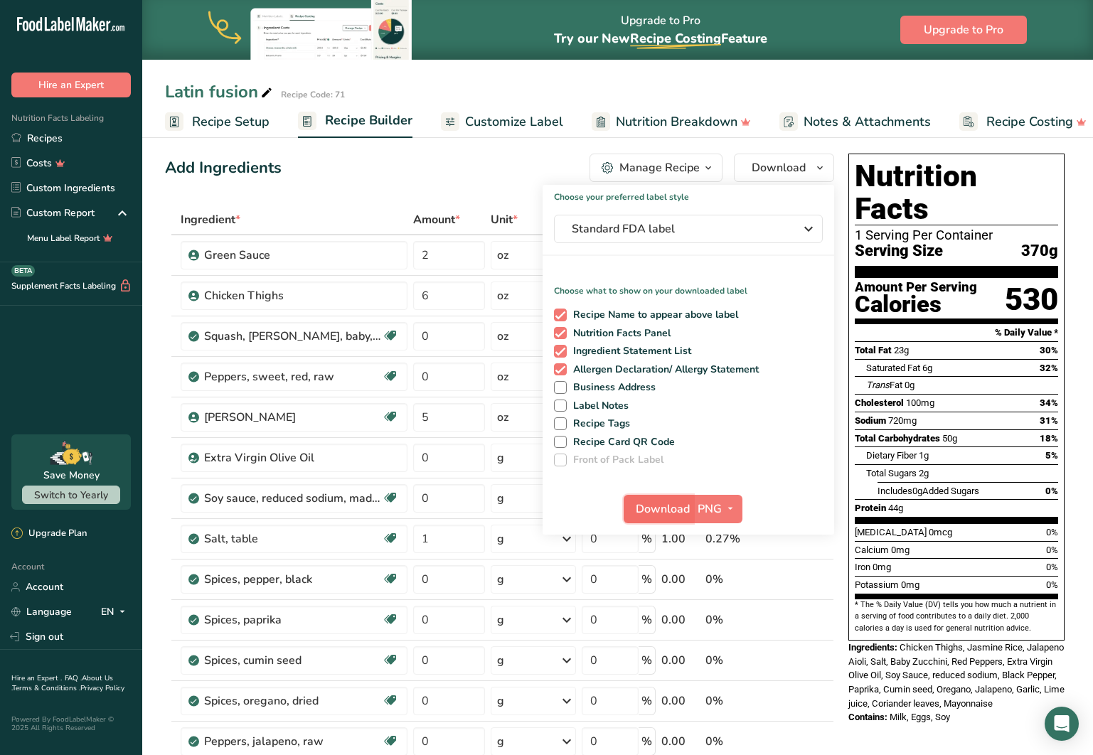
click at [647, 510] on span "Download" at bounding box center [663, 509] width 54 height 17
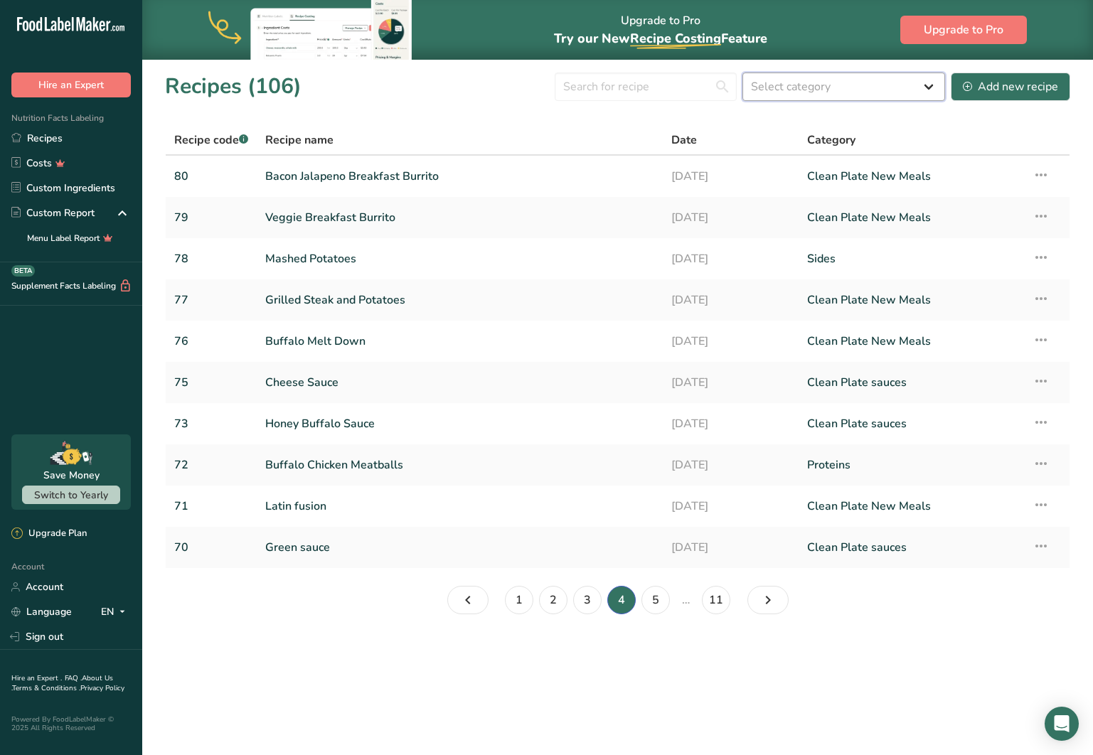
click at [852, 97] on select "Select category All Baked Goods [GEOGRAPHIC_DATA] Breakfast Clean Plate menu Cl…" at bounding box center [843, 87] width 203 height 28
select select "2438"
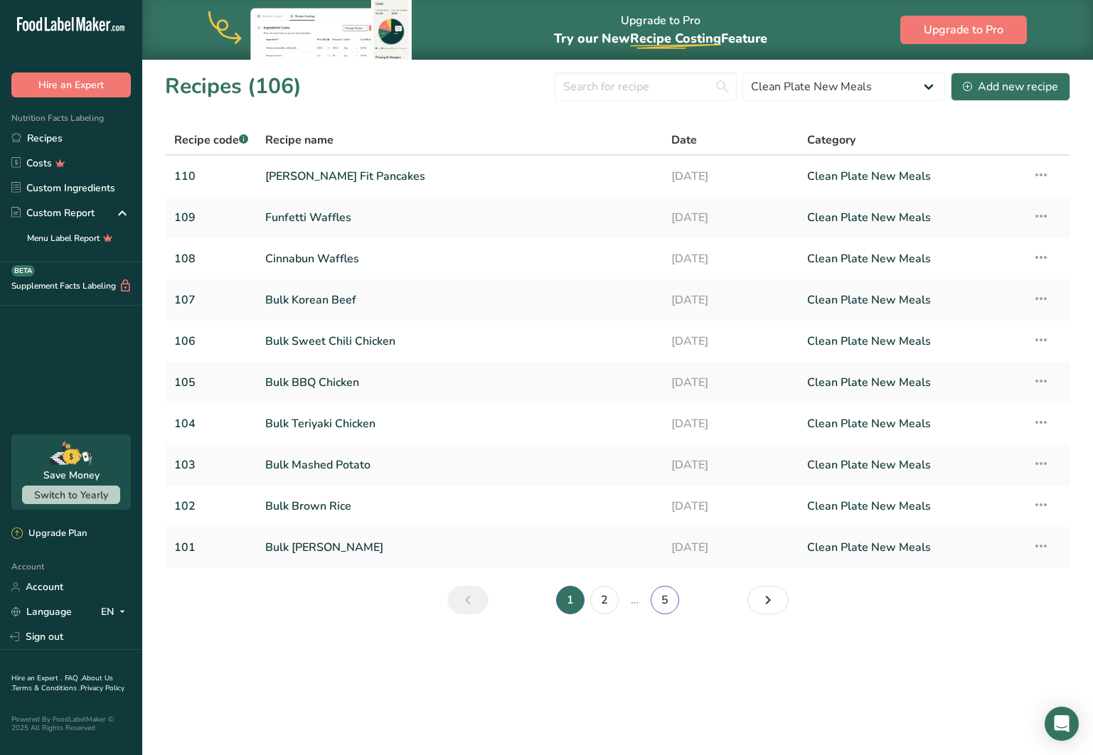
click at [671, 603] on link "5" at bounding box center [665, 600] width 28 height 28
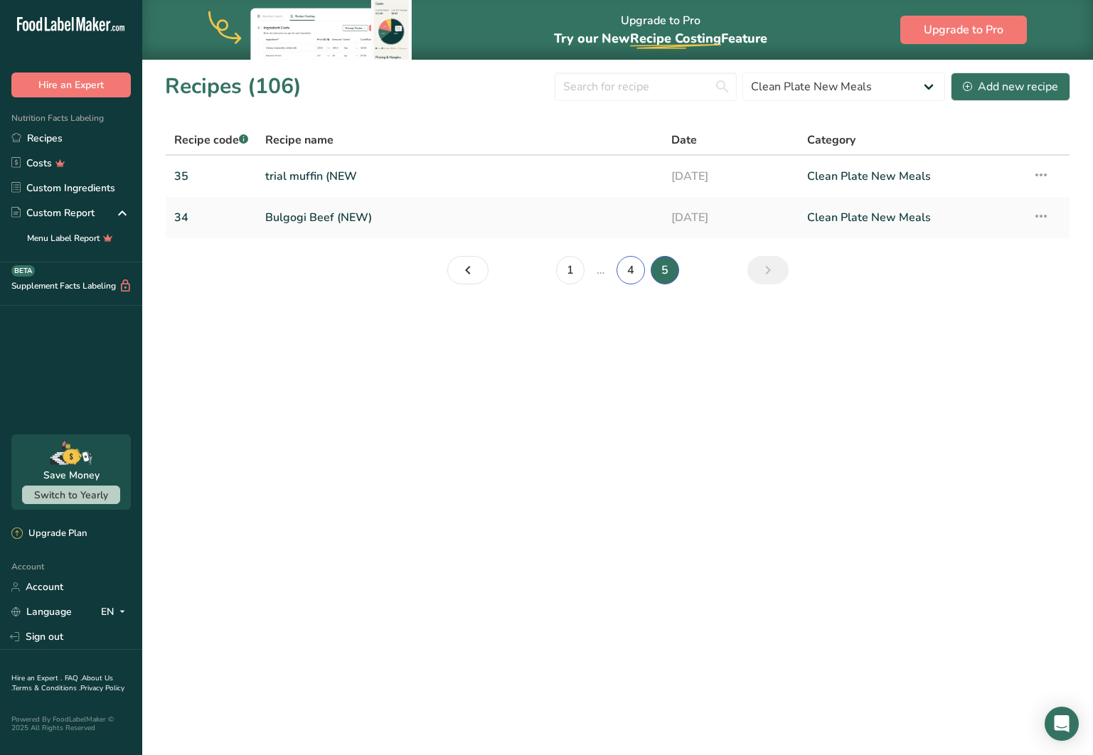
click at [631, 269] on link "4" at bounding box center [630, 270] width 28 height 28
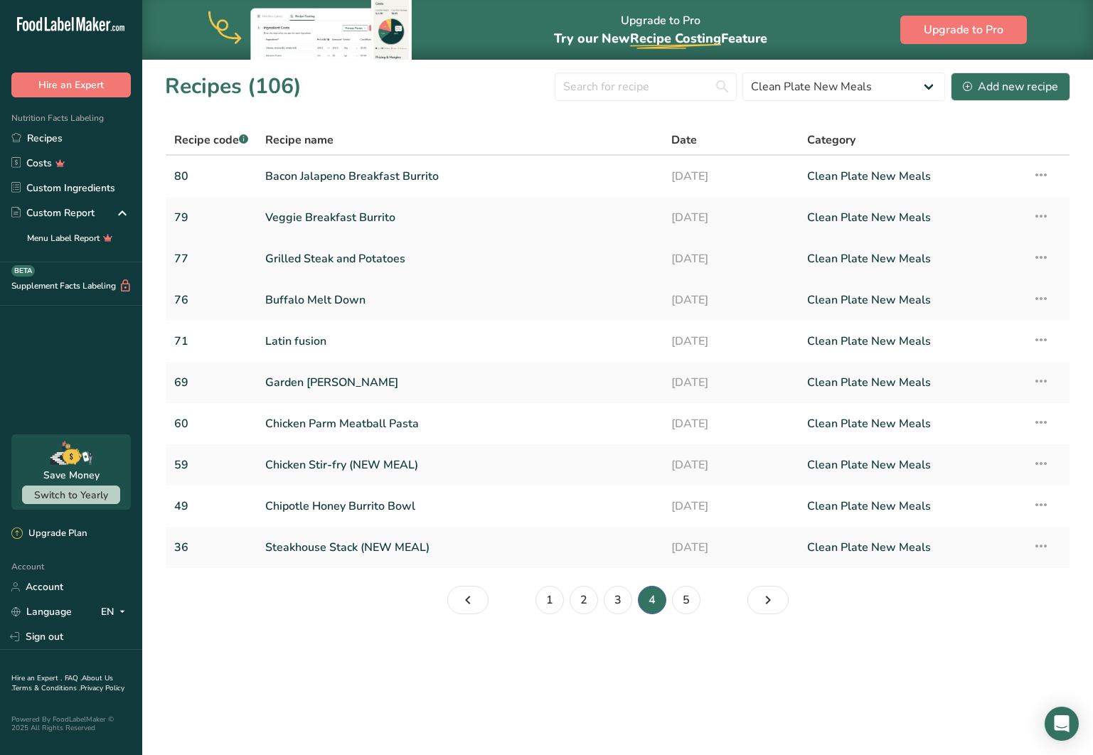
click at [368, 257] on link "Grilled Steak and Potatoes" at bounding box center [459, 259] width 389 height 30
